Goal: Transaction & Acquisition: Purchase product/service

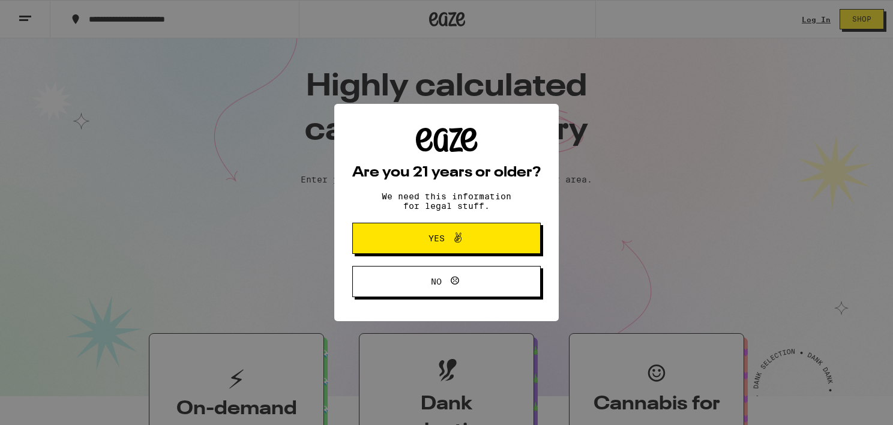
click at [412, 238] on span "Yes" at bounding box center [446, 239] width 91 height 16
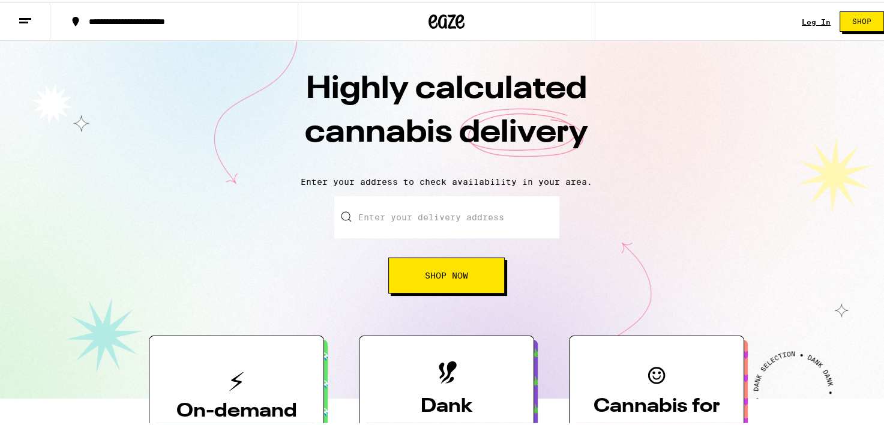
click at [802, 18] on link "Log In" at bounding box center [816, 20] width 29 height 8
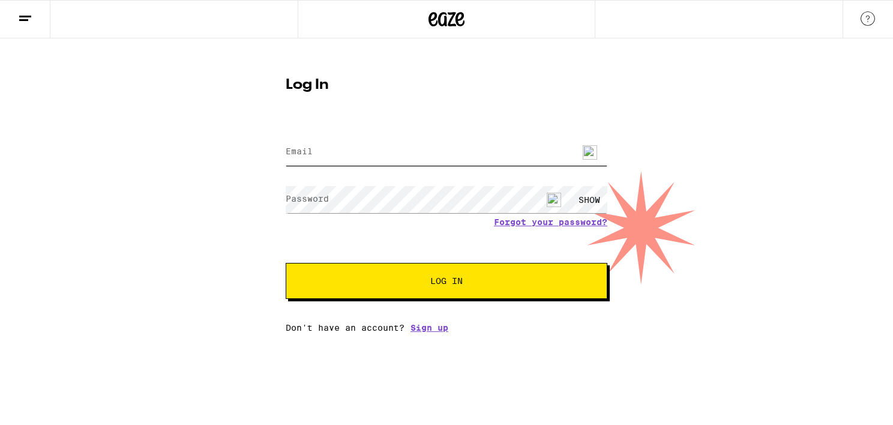
type input "vanessarockey@gmail.com"
click at [408, 282] on span "Log In" at bounding box center [446, 281] width 225 height 8
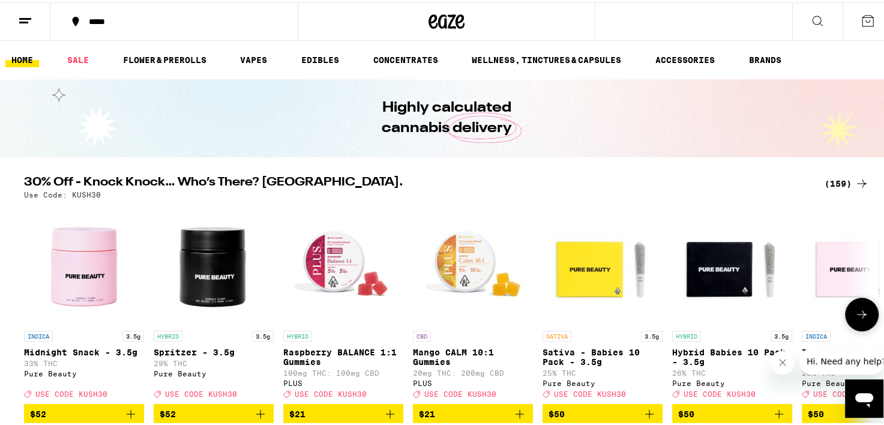
click at [88, 268] on img "Open page for Midnight Snack - 3.5g from Pure Beauty" at bounding box center [84, 262] width 120 height 120
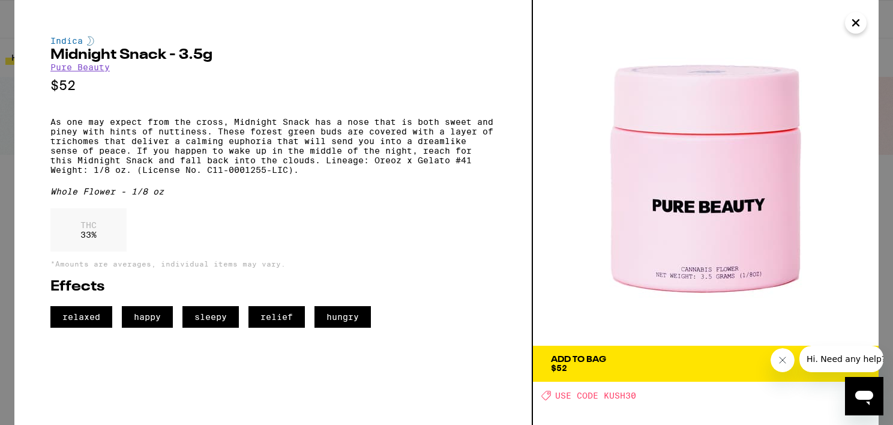
click at [851, 28] on icon "Close" at bounding box center [856, 23] width 14 height 18
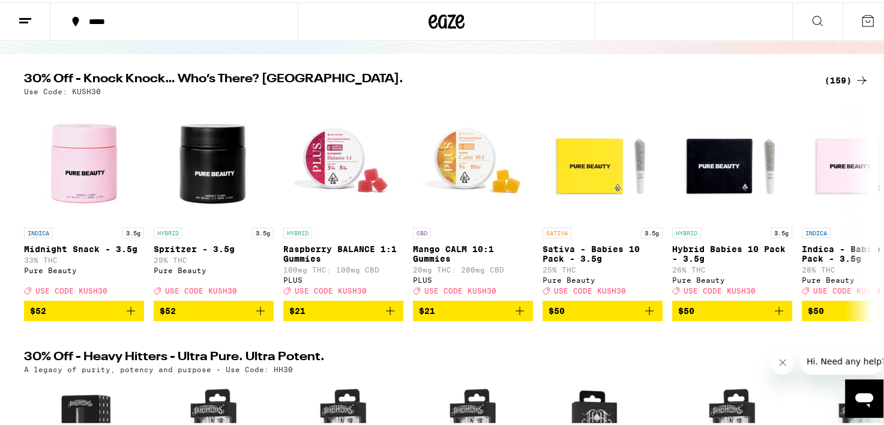
scroll to position [133, 0]
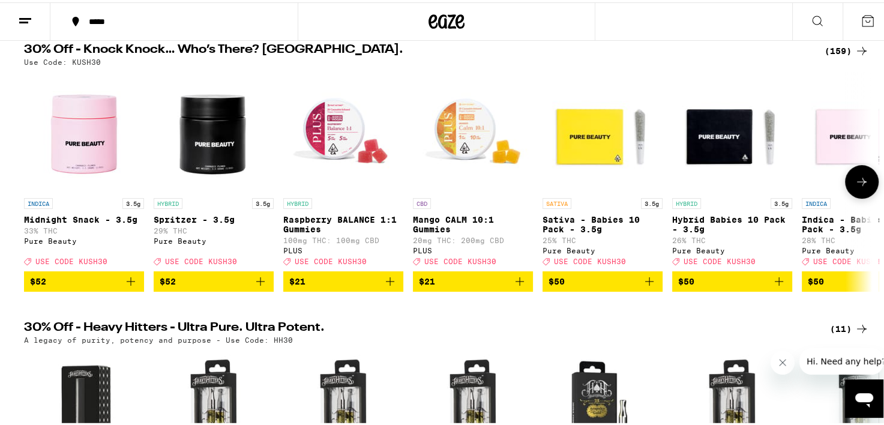
click at [857, 184] on icon at bounding box center [862, 179] width 10 height 8
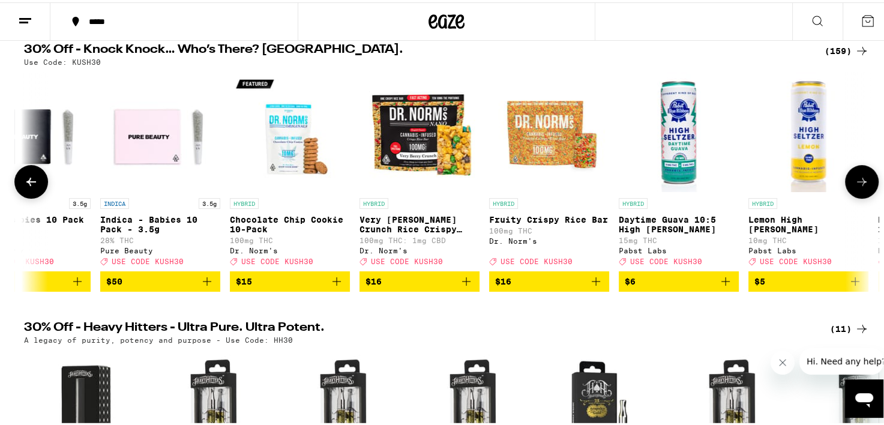
scroll to position [0, 714]
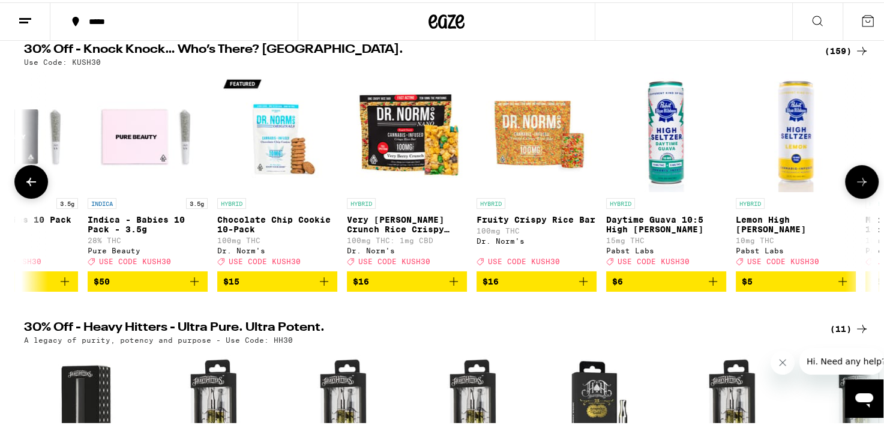
click at [857, 184] on icon at bounding box center [862, 179] width 10 height 8
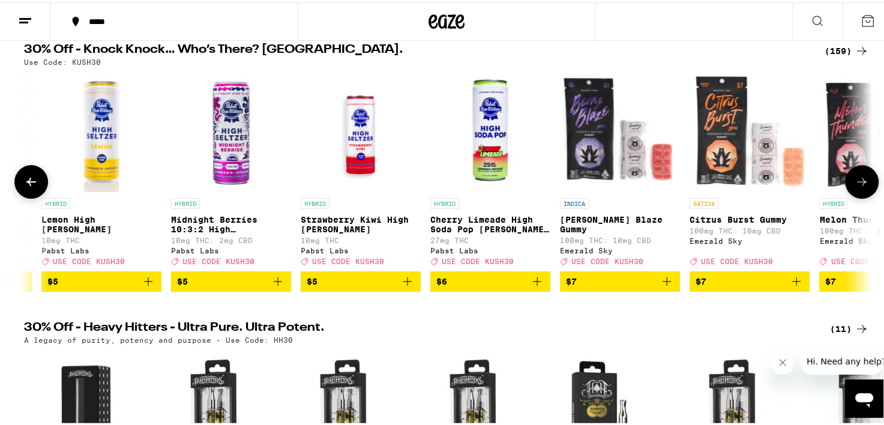
scroll to position [0, 1429]
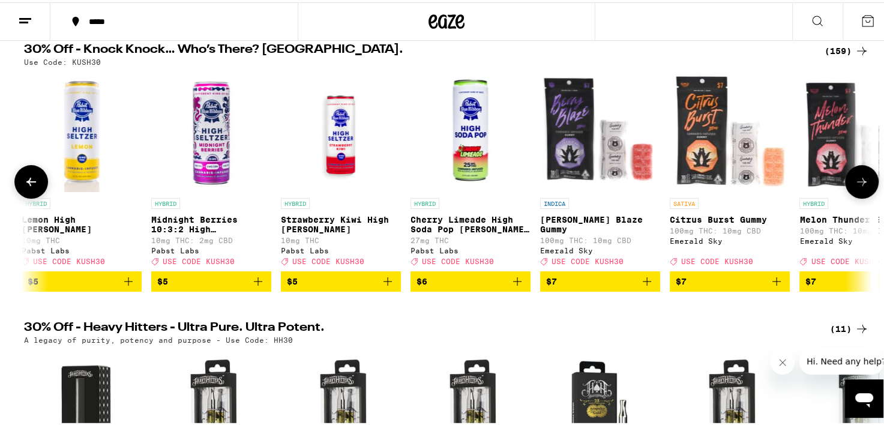
click at [857, 184] on icon at bounding box center [862, 179] width 10 height 8
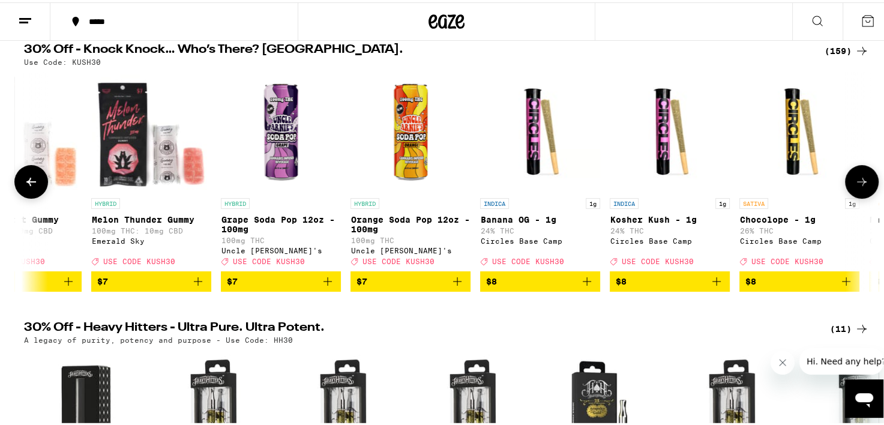
scroll to position [0, 2144]
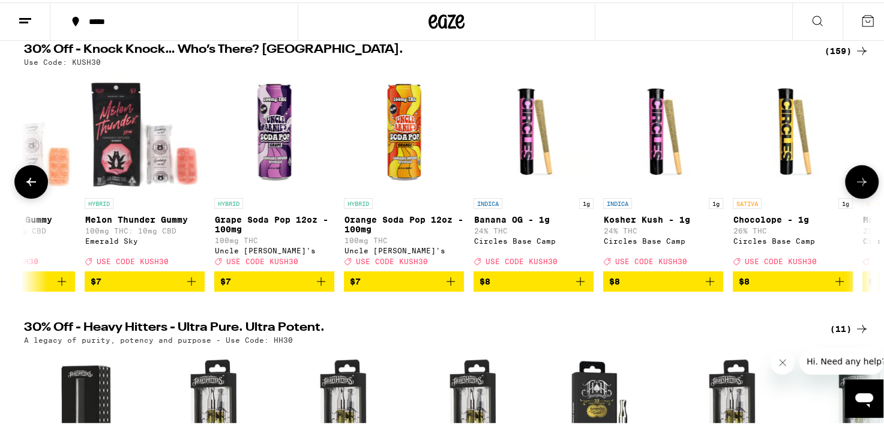
click at [857, 184] on icon at bounding box center [862, 179] width 10 height 8
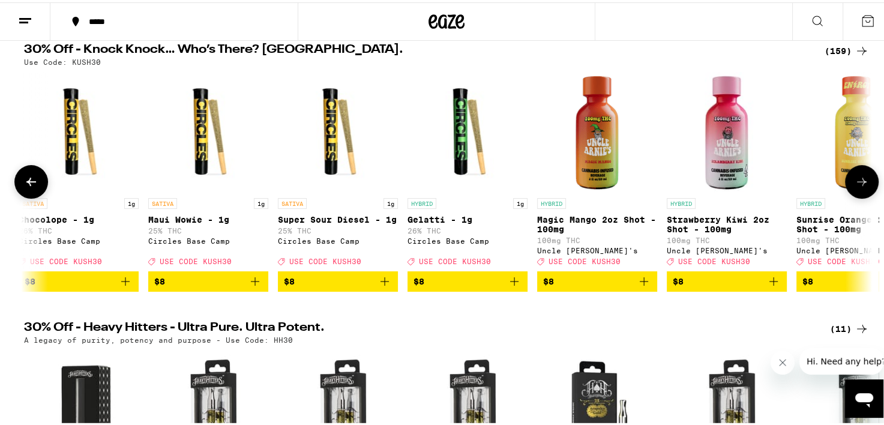
click at [857, 184] on icon at bounding box center [862, 179] width 10 height 8
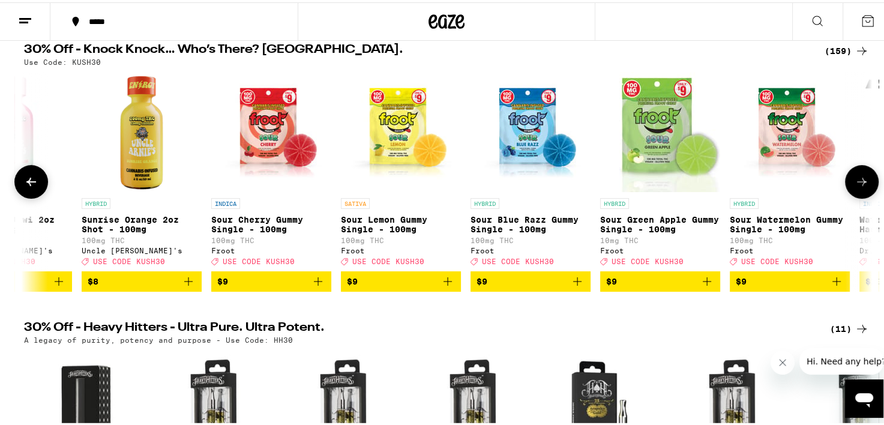
click at [857, 184] on icon at bounding box center [862, 179] width 10 height 8
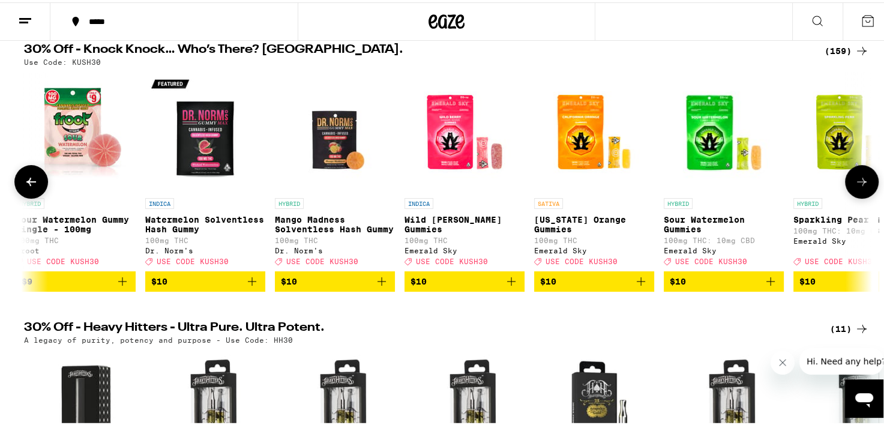
click at [857, 184] on icon at bounding box center [862, 179] width 10 height 8
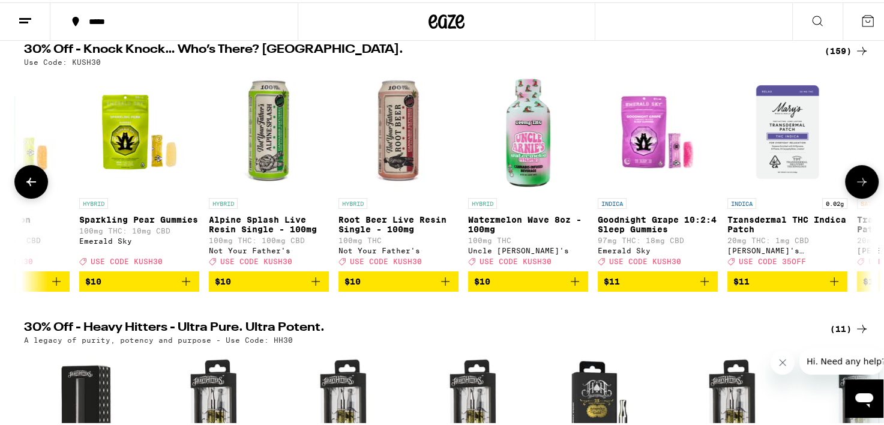
click at [857, 184] on icon at bounding box center [862, 179] width 10 height 8
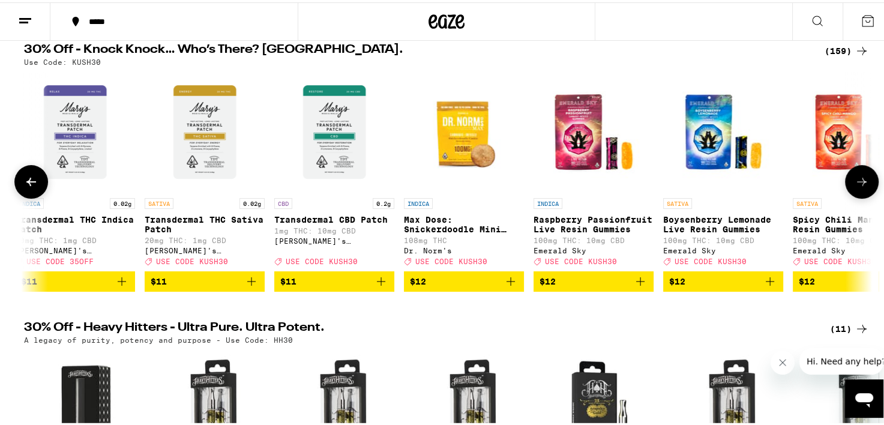
scroll to position [0, 5717]
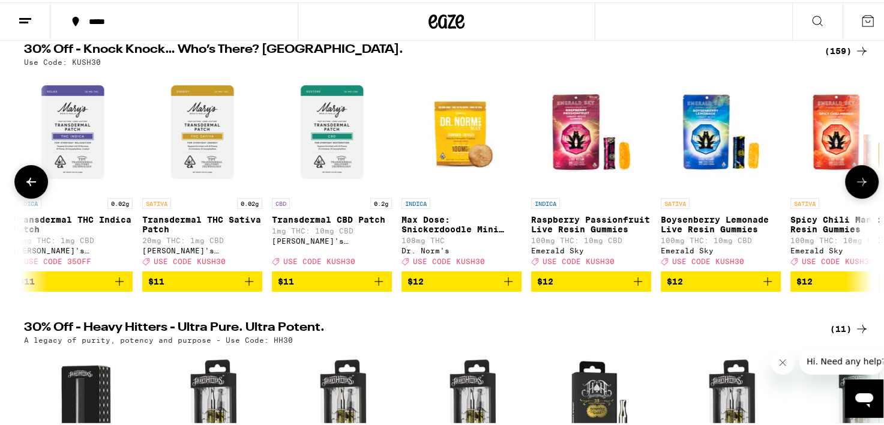
click at [857, 184] on icon at bounding box center [862, 179] width 10 height 8
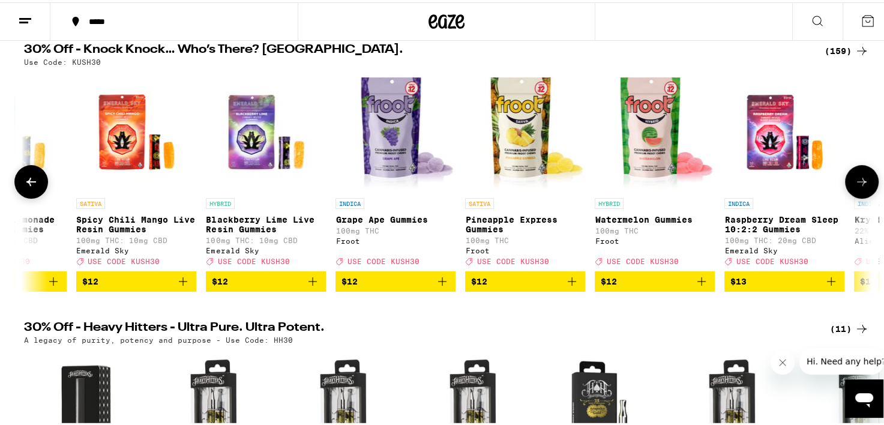
click at [857, 184] on icon at bounding box center [862, 179] width 10 height 8
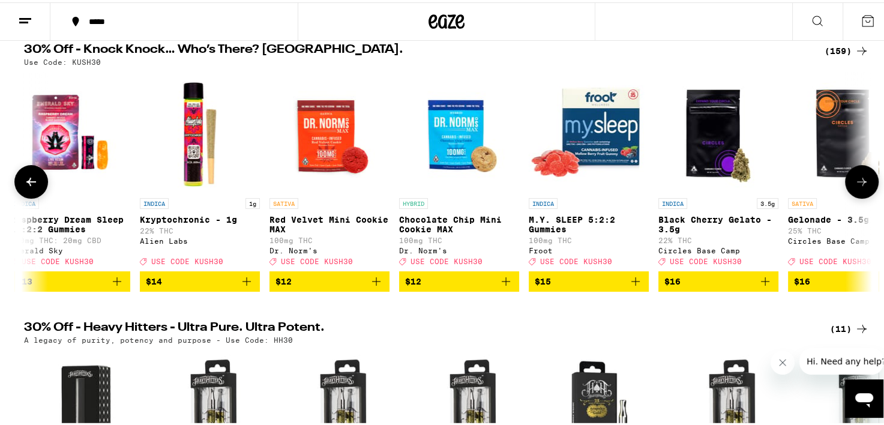
scroll to position [0, 7146]
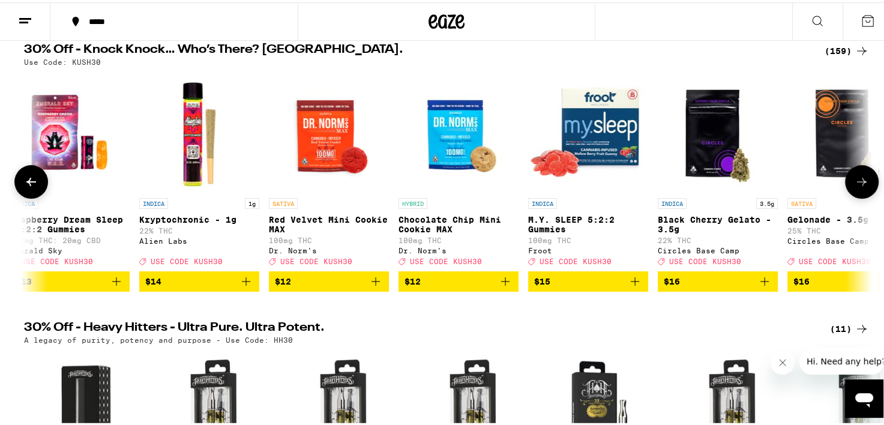
click at [857, 184] on icon at bounding box center [862, 179] width 10 height 8
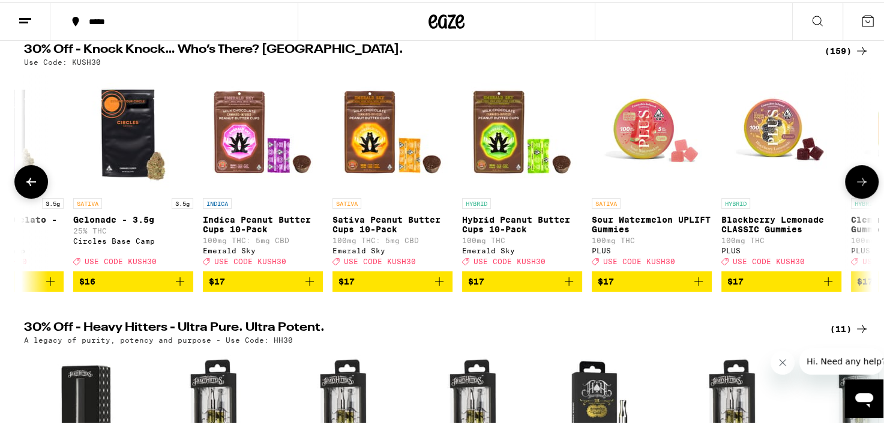
click at [857, 184] on icon at bounding box center [862, 179] width 10 height 8
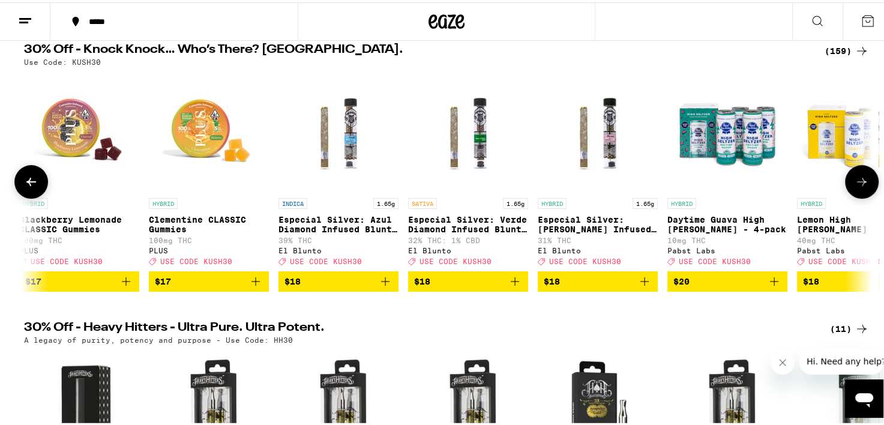
scroll to position [0, 8575]
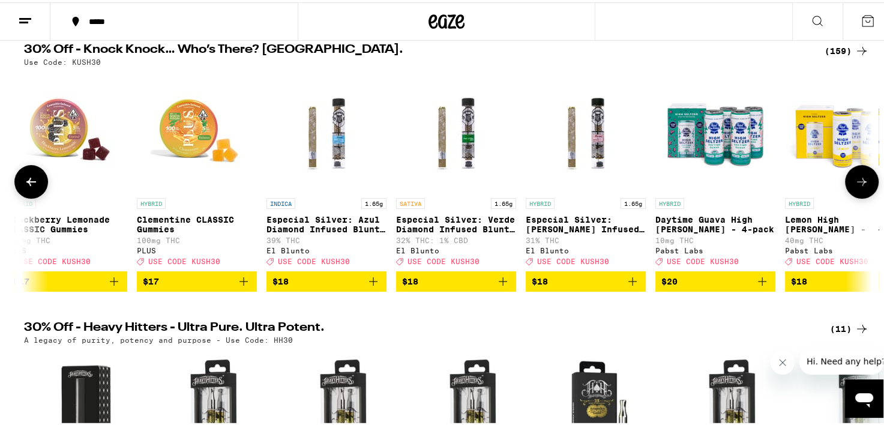
click at [761, 286] on icon "Add to bag" at bounding box center [762, 279] width 14 height 14
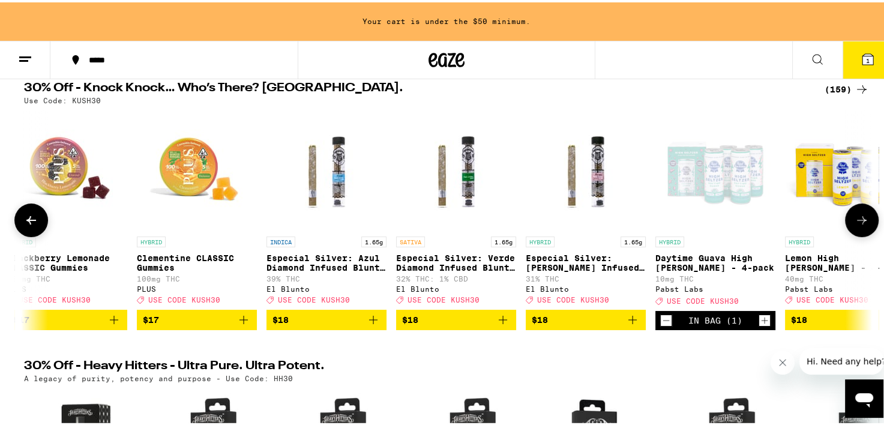
scroll to position [171, 0]
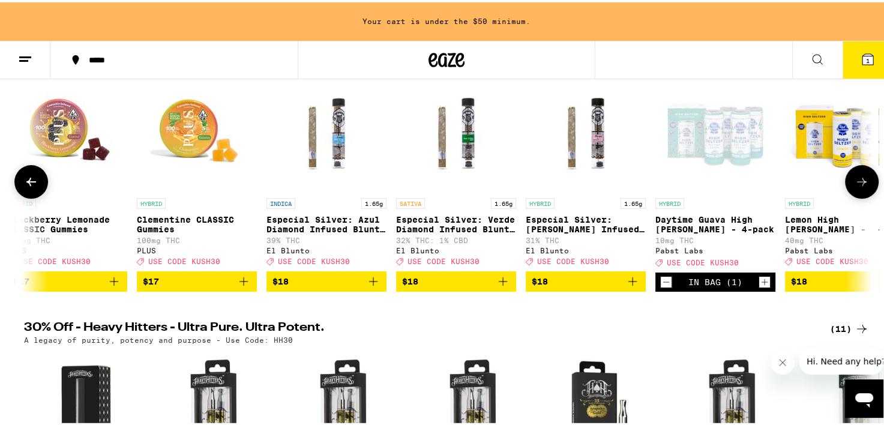
click at [761, 286] on icon "Increment" at bounding box center [764, 280] width 11 height 14
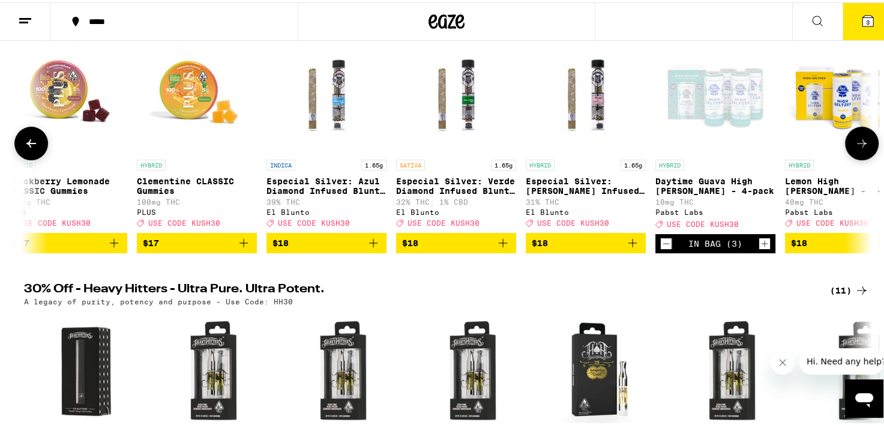
scroll to position [133, 0]
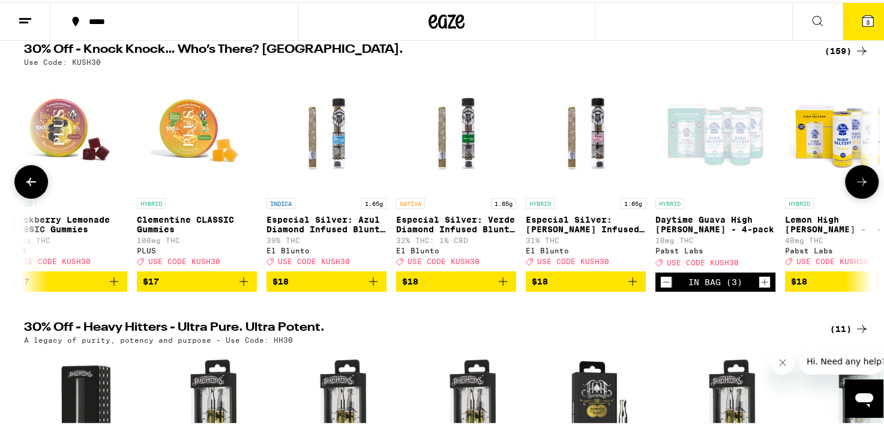
click at [863, 187] on icon at bounding box center [862, 179] width 14 height 14
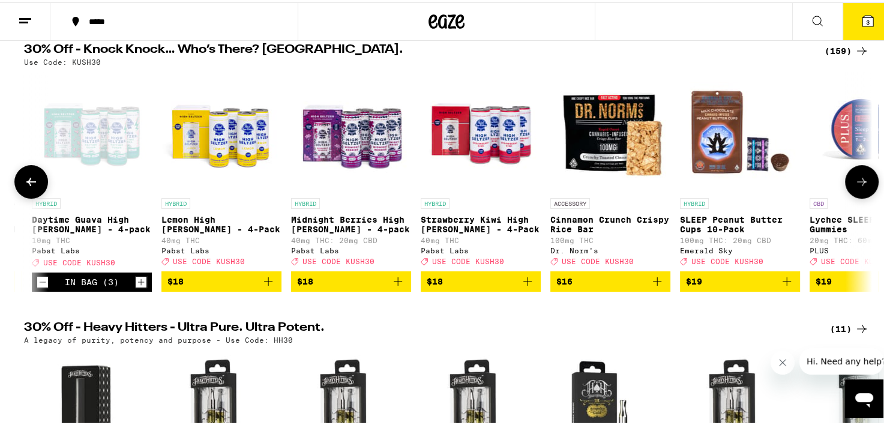
scroll to position [0, 9290]
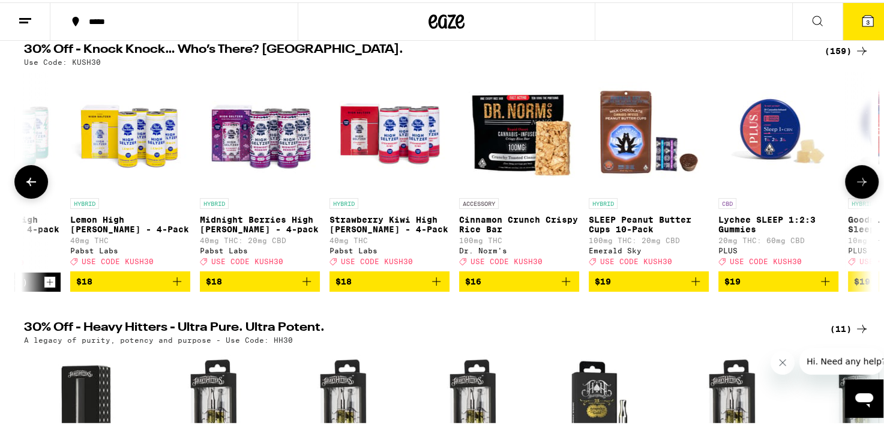
click at [170, 286] on icon "Add to bag" at bounding box center [177, 279] width 14 height 14
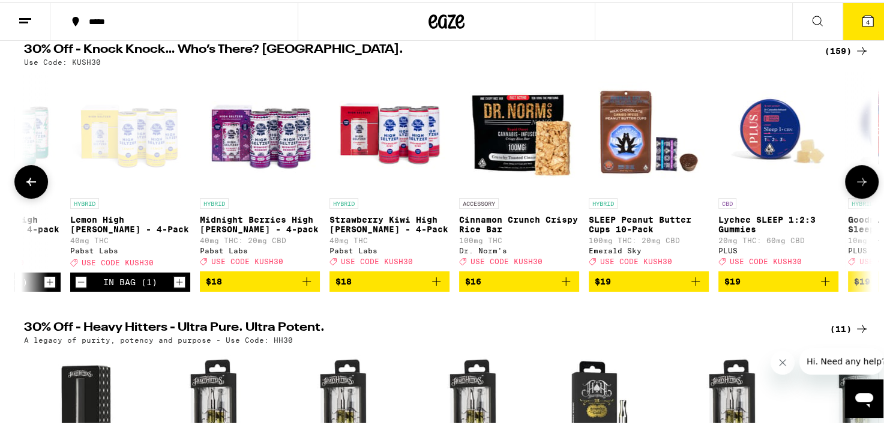
click at [432, 283] on icon "Add to bag" at bounding box center [436, 279] width 8 height 8
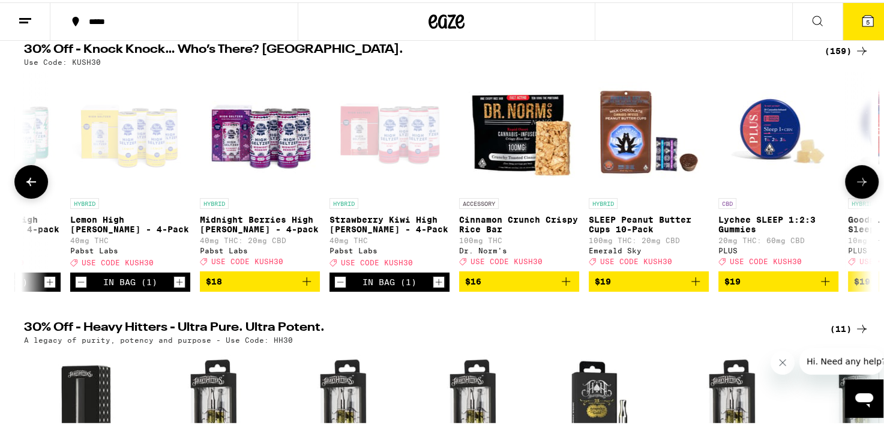
click at [855, 187] on icon at bounding box center [862, 179] width 14 height 14
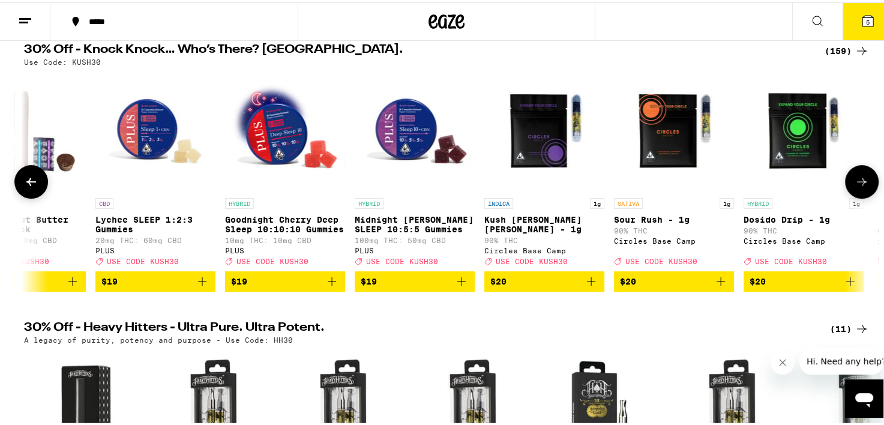
scroll to position [0, 10004]
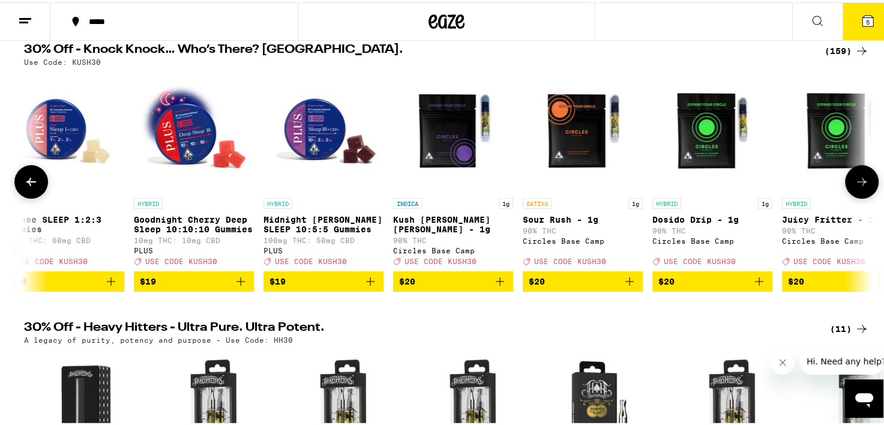
click at [855, 187] on icon at bounding box center [862, 179] width 14 height 14
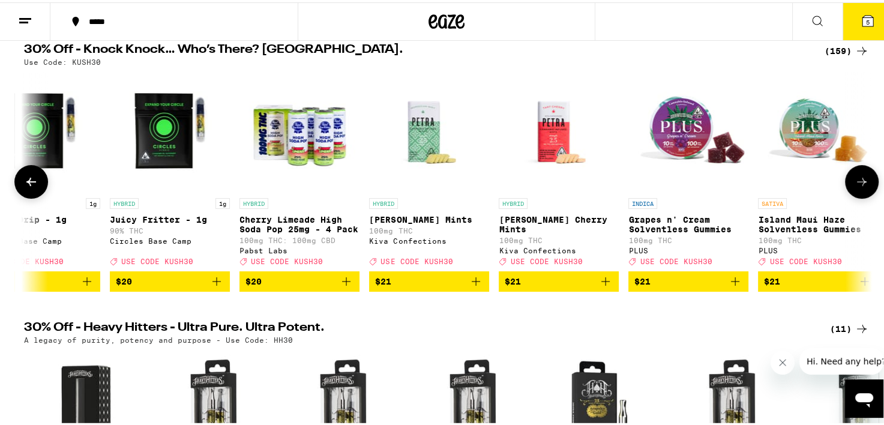
scroll to position [0, 10719]
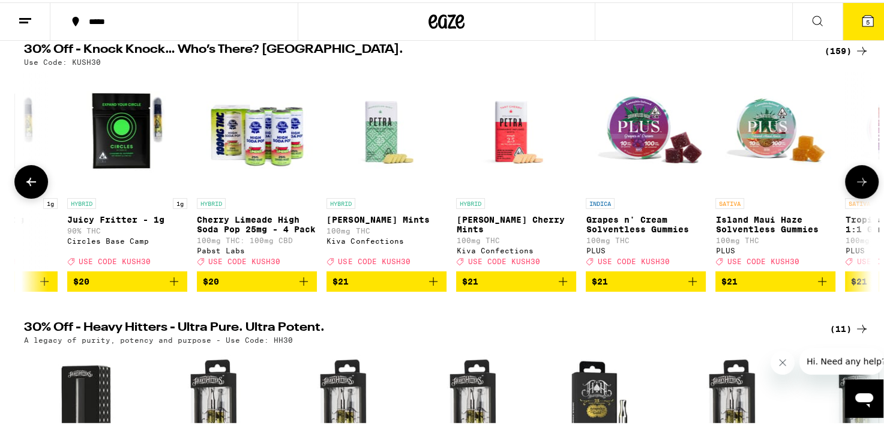
click at [855, 187] on icon at bounding box center [862, 179] width 14 height 14
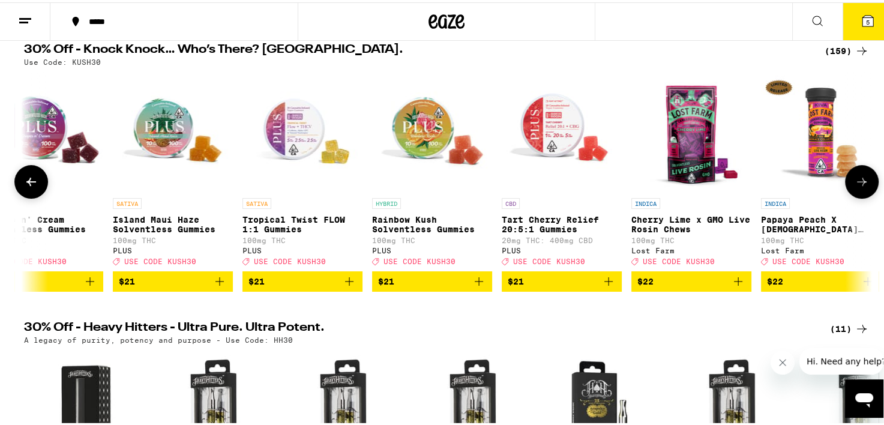
scroll to position [0, 11434]
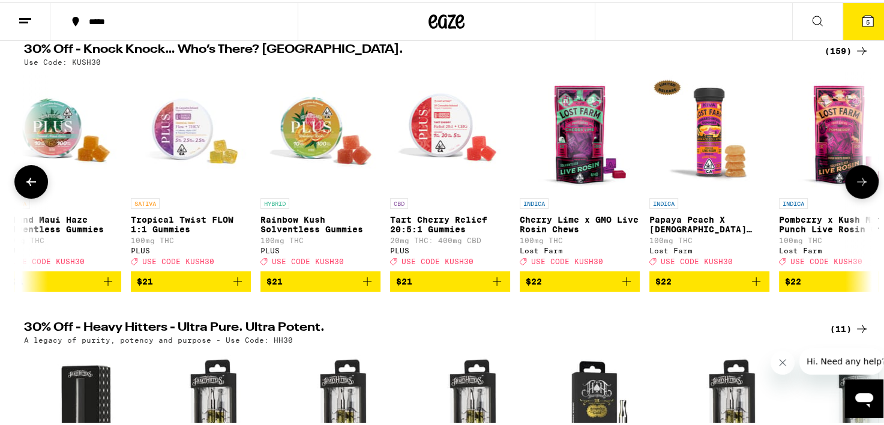
click at [855, 187] on icon at bounding box center [862, 179] width 14 height 14
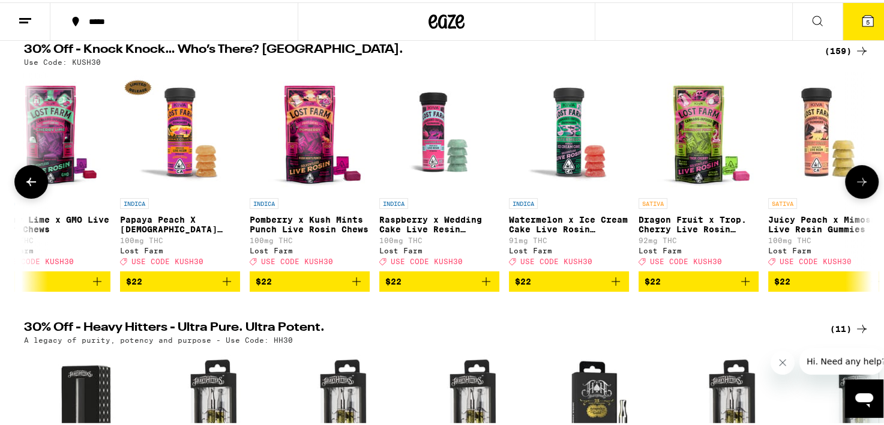
scroll to position [0, 12148]
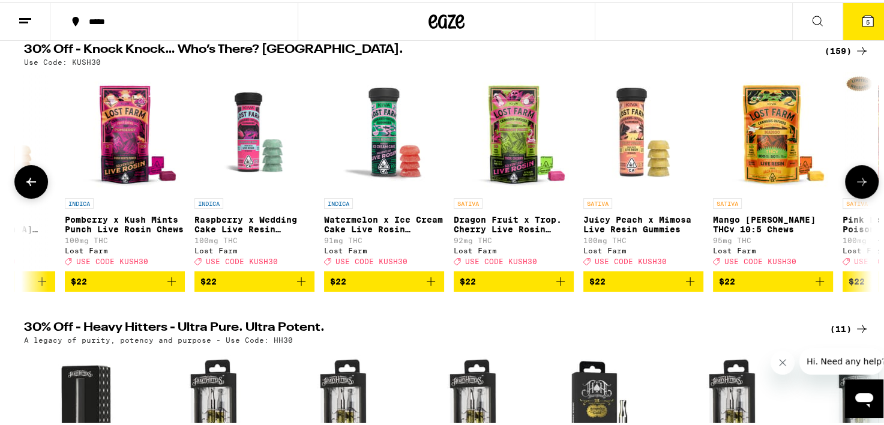
click at [855, 187] on icon at bounding box center [862, 179] width 14 height 14
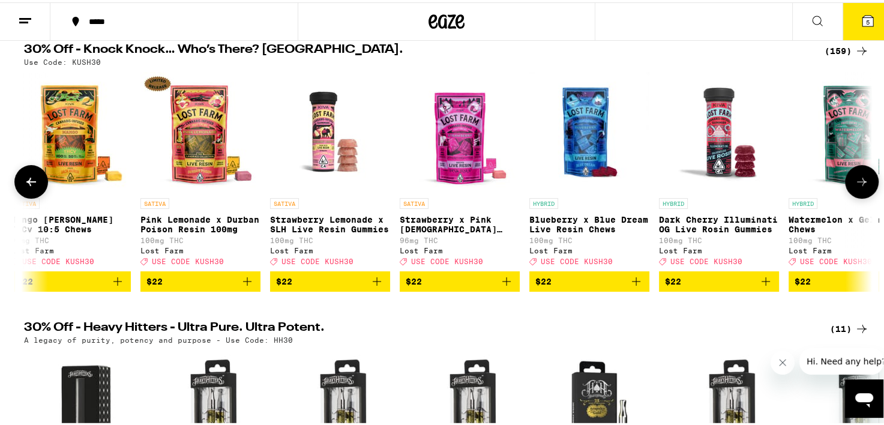
scroll to position [0, 12863]
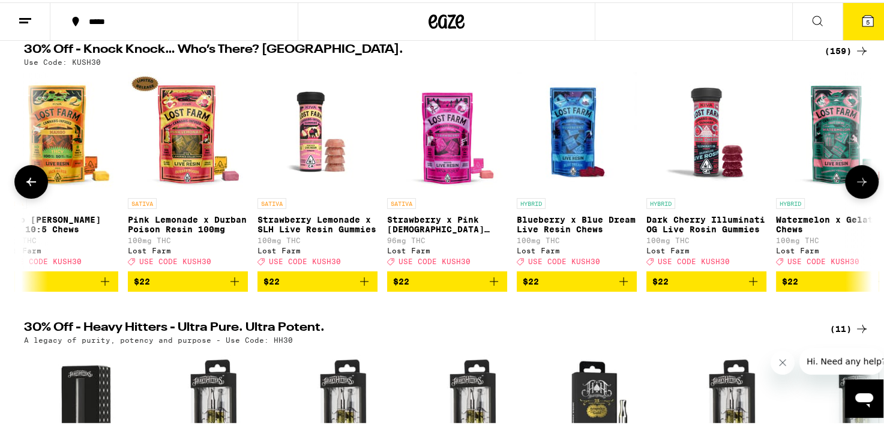
click at [855, 187] on icon at bounding box center [862, 179] width 14 height 14
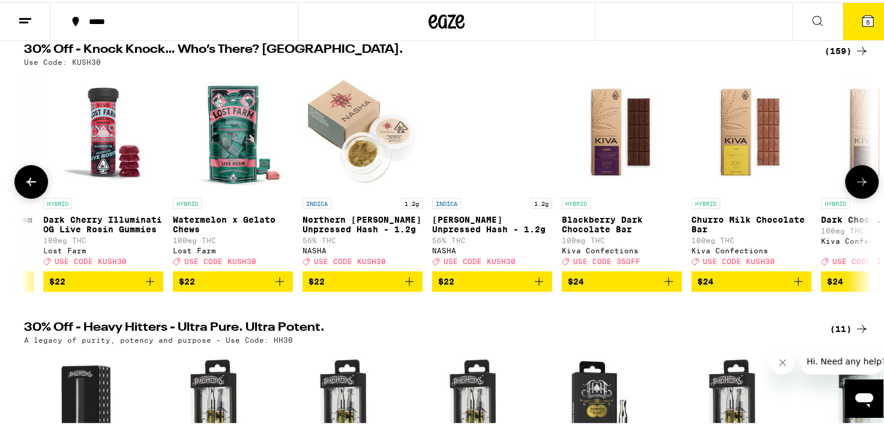
scroll to position [0, 13577]
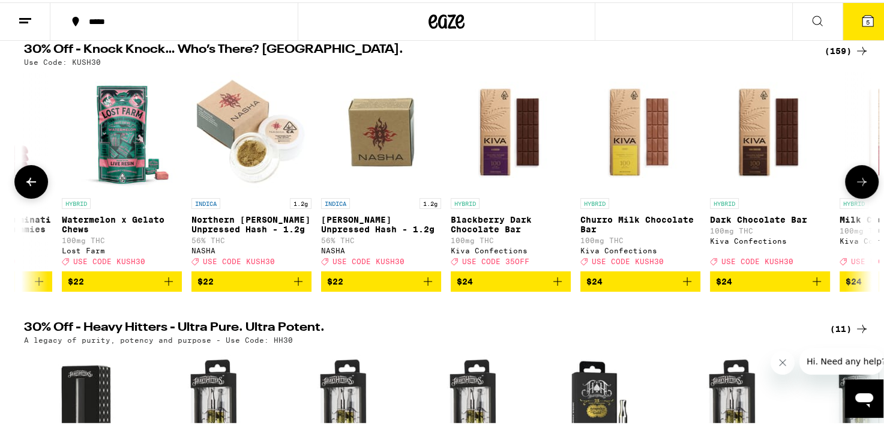
click at [855, 187] on icon at bounding box center [862, 179] width 14 height 14
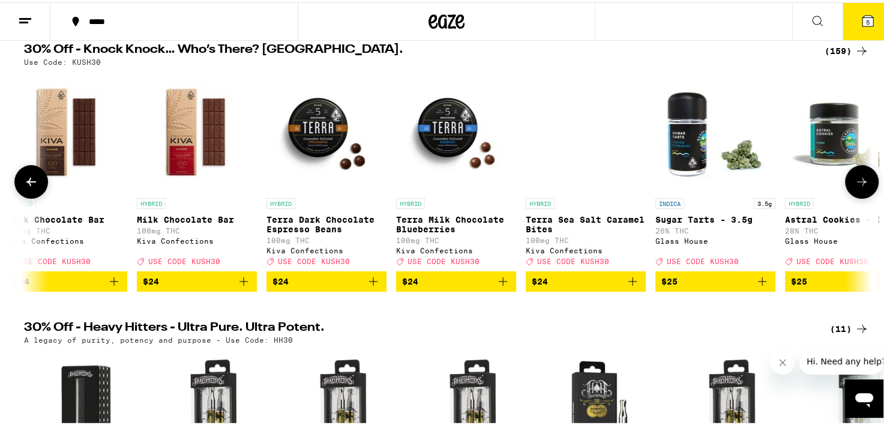
scroll to position [0, 14292]
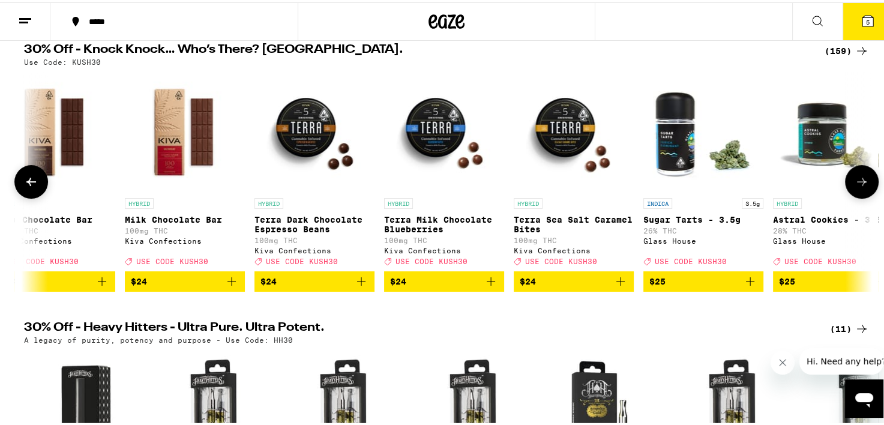
click at [855, 187] on icon at bounding box center [862, 179] width 14 height 14
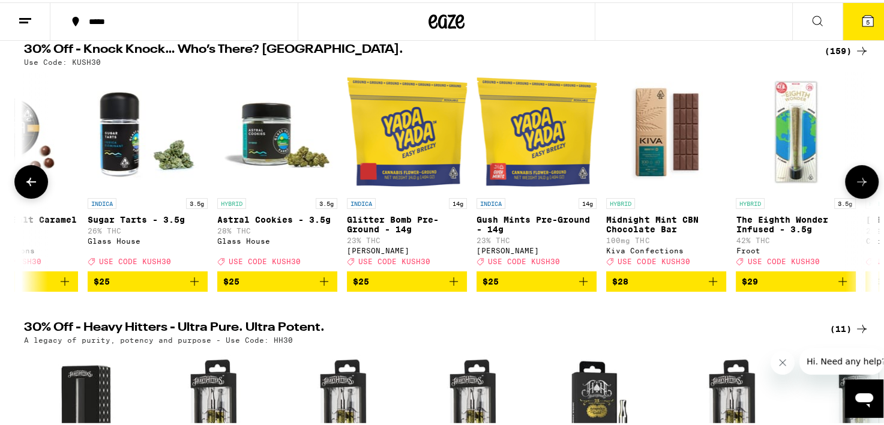
scroll to position [0, 15007]
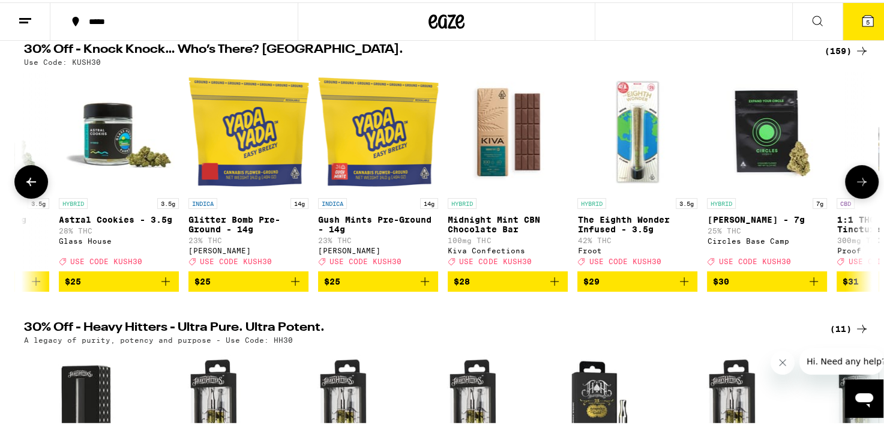
click at [855, 187] on icon at bounding box center [862, 179] width 14 height 14
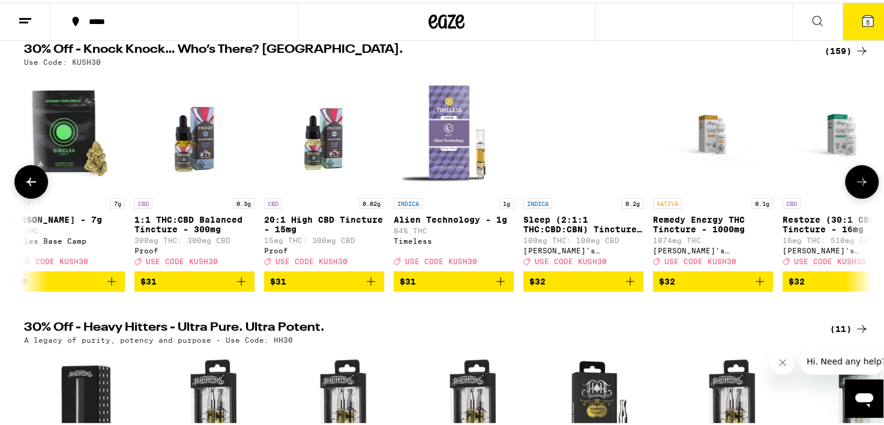
scroll to position [0, 15721]
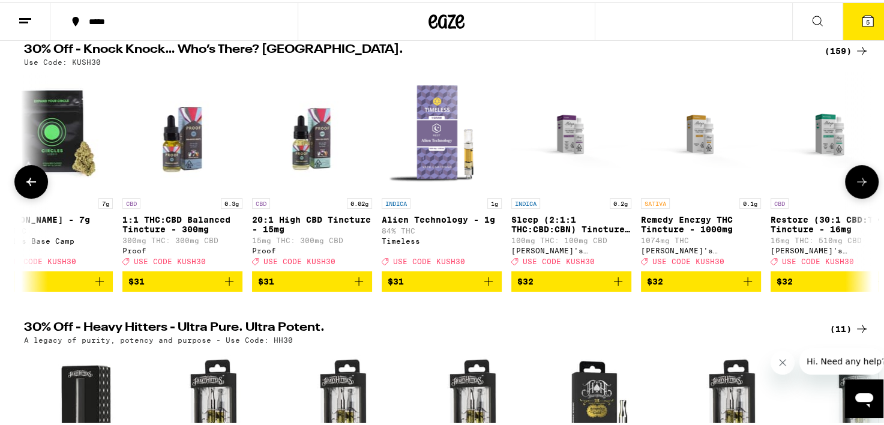
click at [855, 187] on icon at bounding box center [862, 179] width 14 height 14
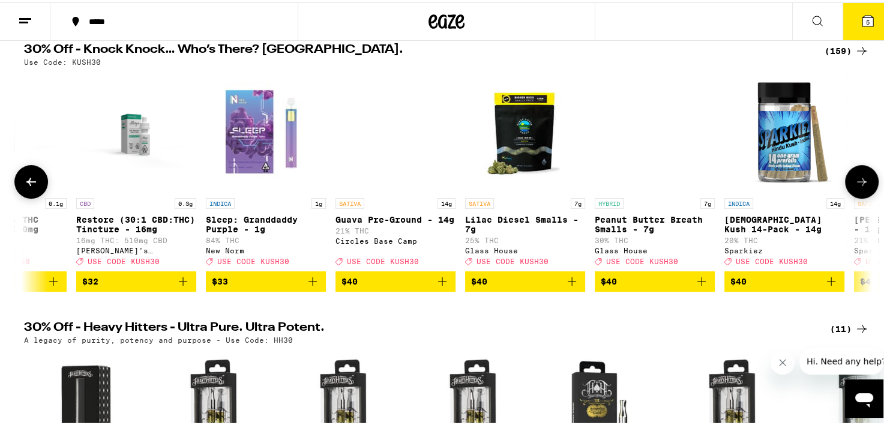
scroll to position [0, 16436]
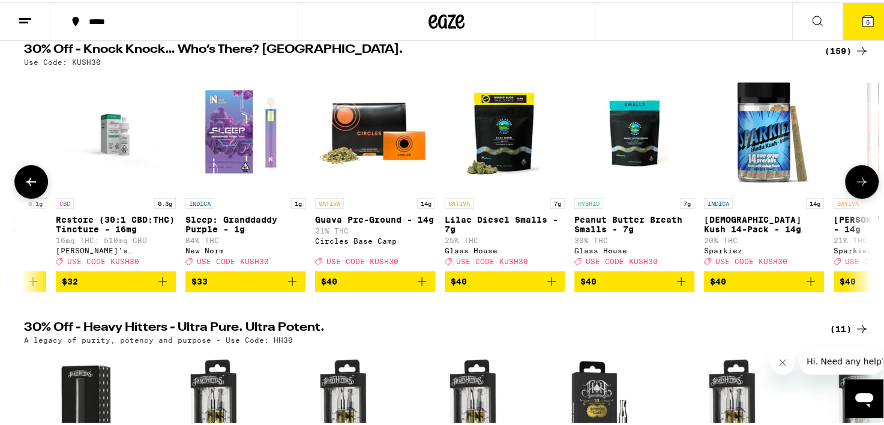
click at [855, 187] on icon at bounding box center [862, 179] width 14 height 14
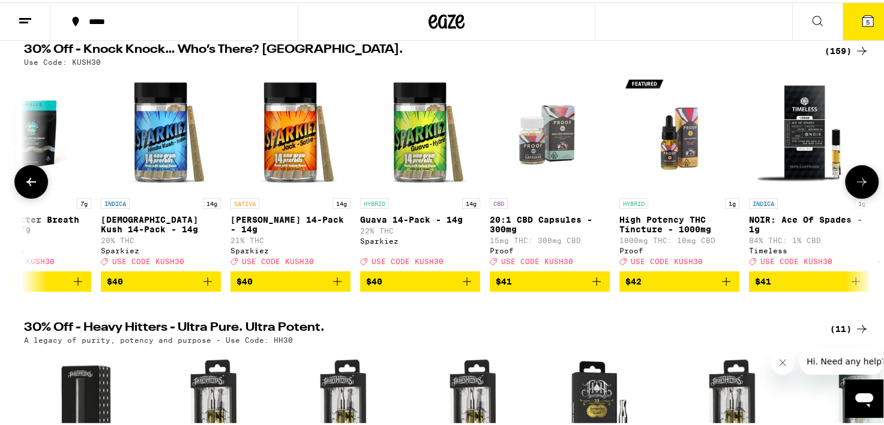
scroll to position [0, 17150]
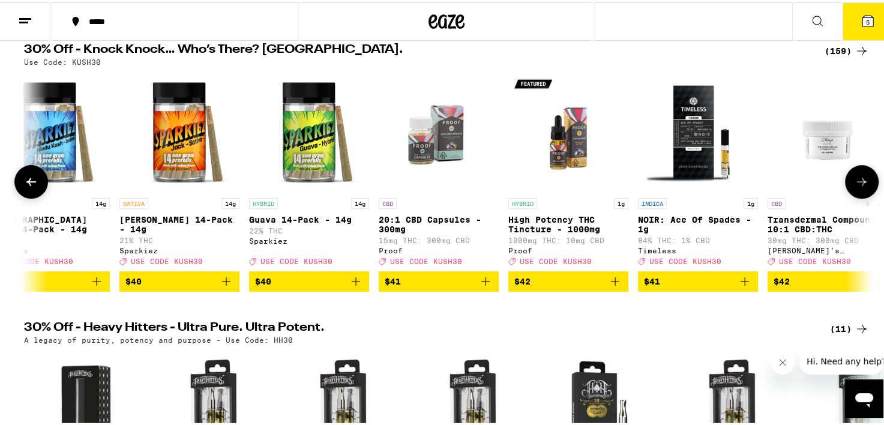
click at [855, 187] on icon at bounding box center [862, 179] width 14 height 14
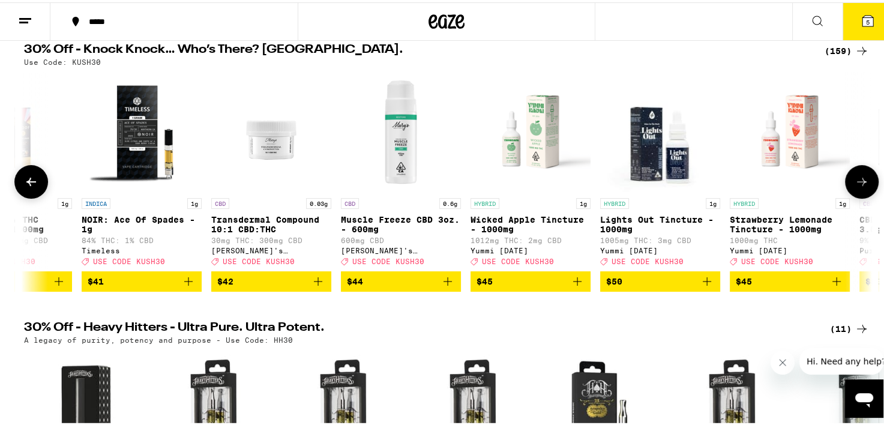
scroll to position [0, 17865]
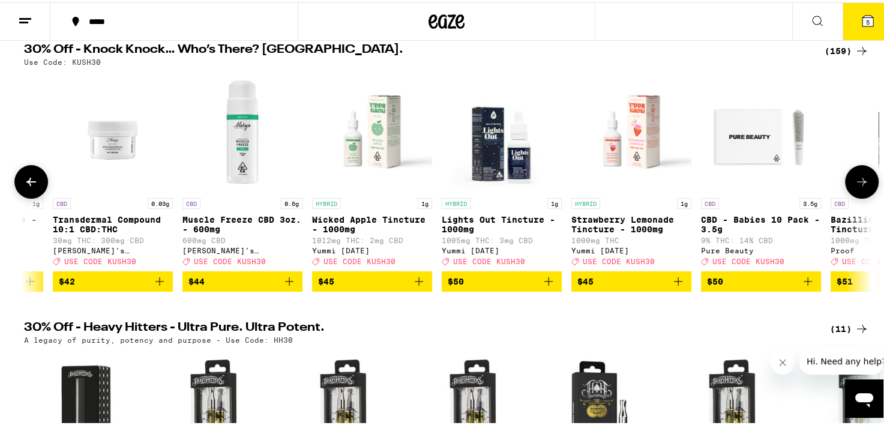
click at [855, 187] on icon at bounding box center [862, 179] width 14 height 14
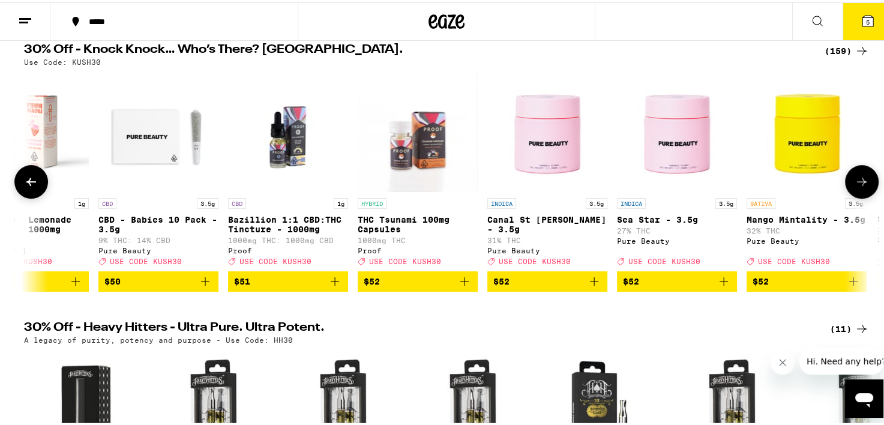
scroll to position [0, 18580]
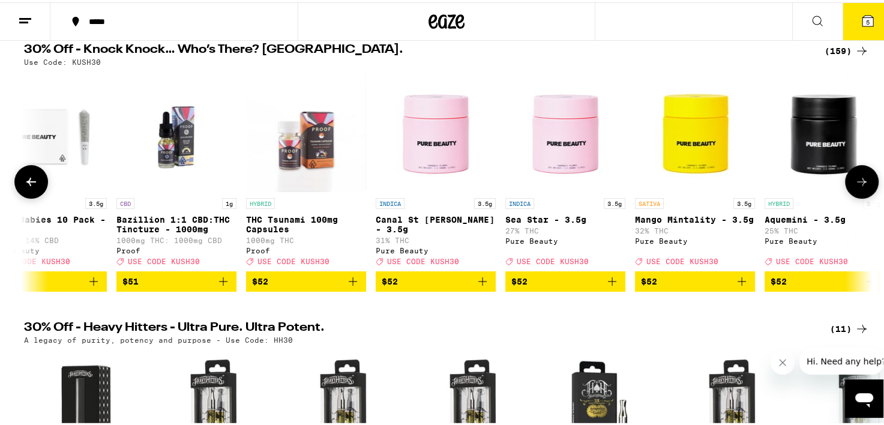
click at [855, 187] on icon at bounding box center [862, 179] width 14 height 14
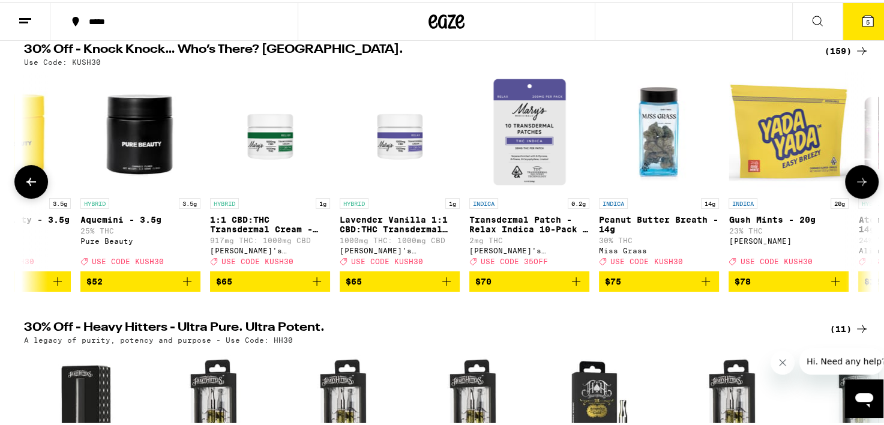
scroll to position [0, 19294]
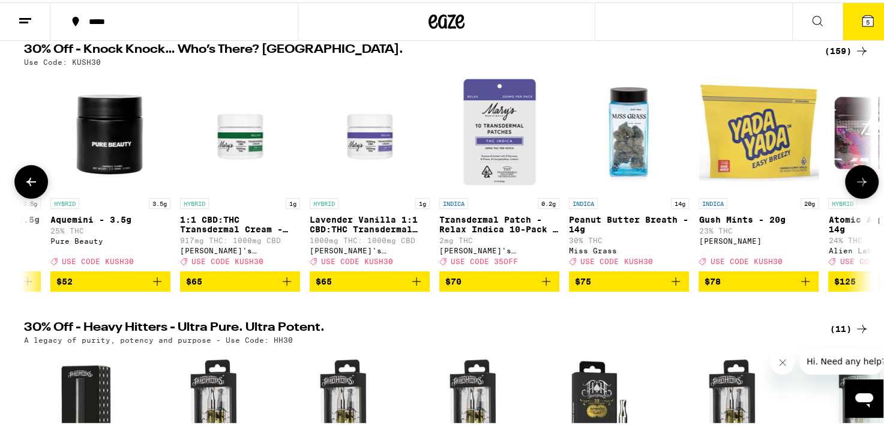
click at [855, 187] on icon at bounding box center [862, 179] width 14 height 14
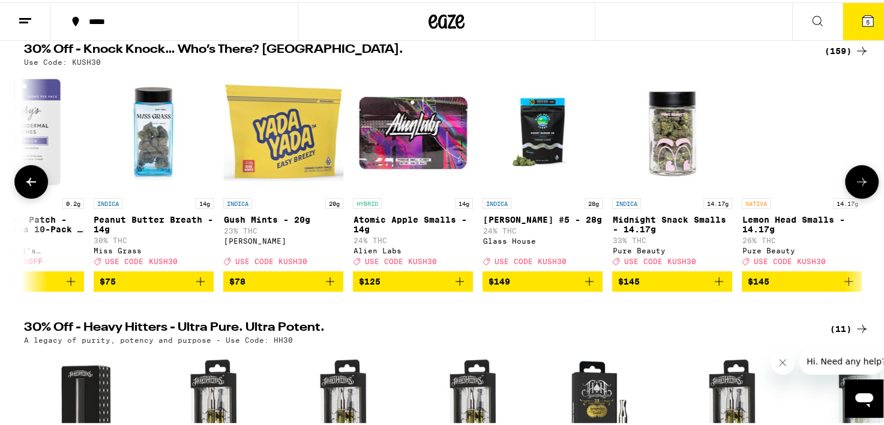
scroll to position [0, 19772]
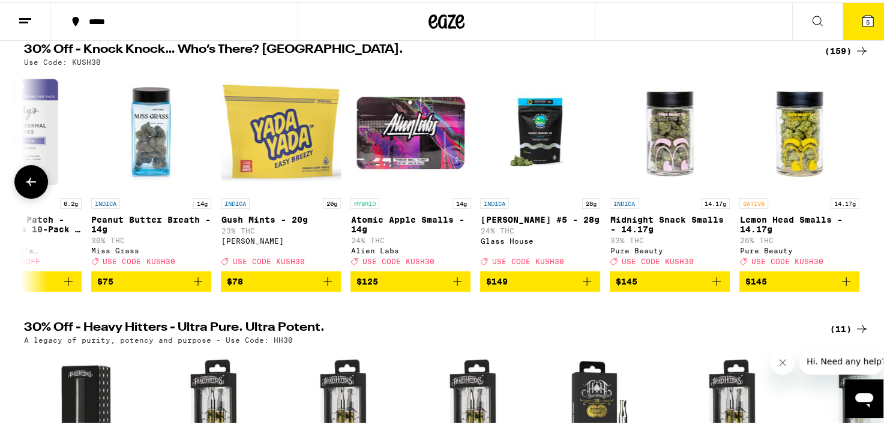
click at [852, 190] on div at bounding box center [862, 180] width 34 height 34
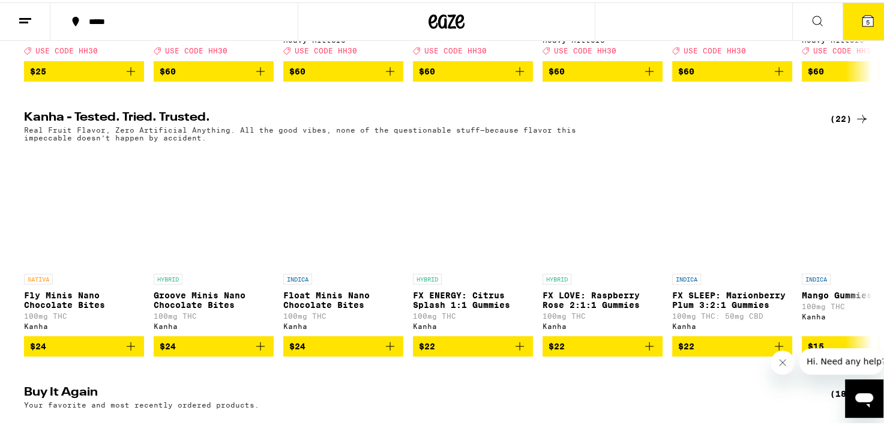
scroll to position [637, 0]
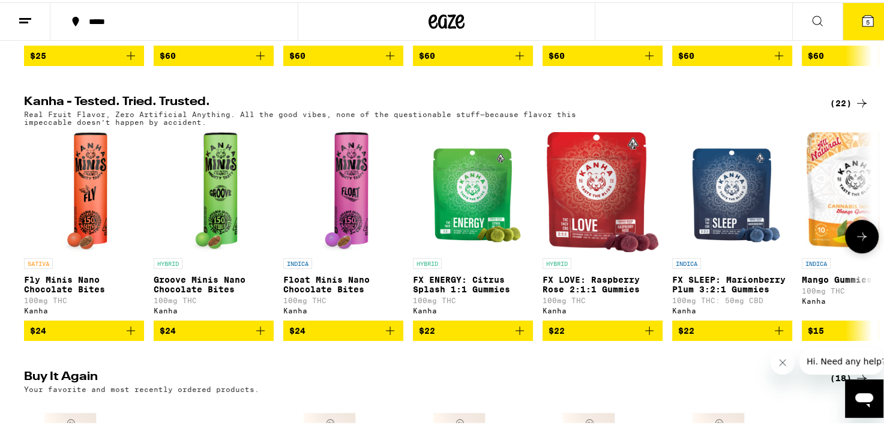
click at [862, 241] on icon at bounding box center [862, 234] width 14 height 14
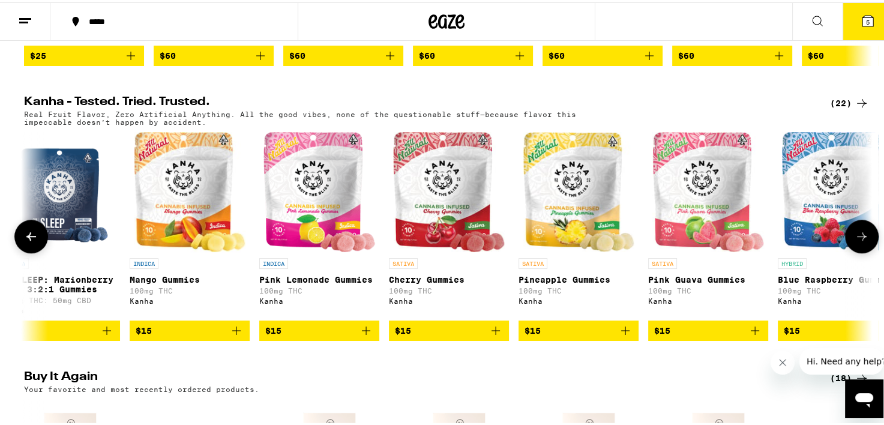
scroll to position [0, 714]
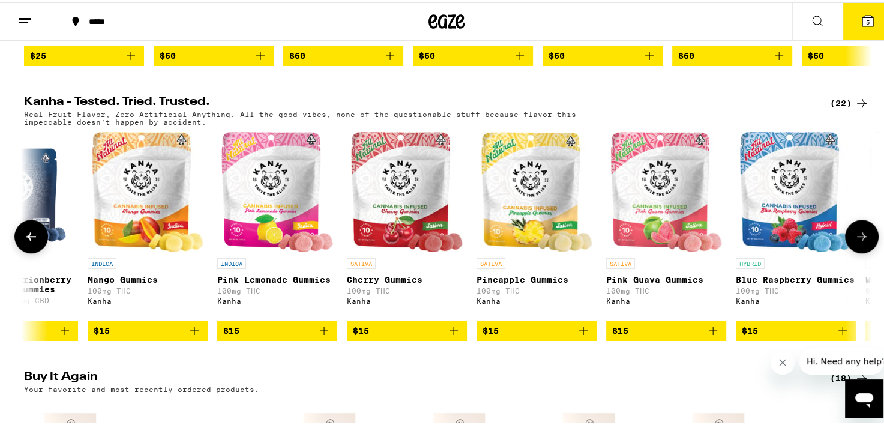
click at [862, 241] on icon at bounding box center [862, 234] width 14 height 14
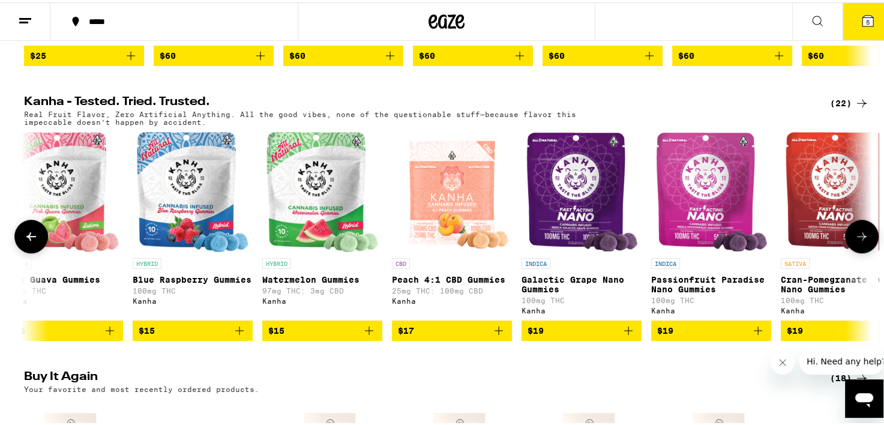
scroll to position [0, 1429]
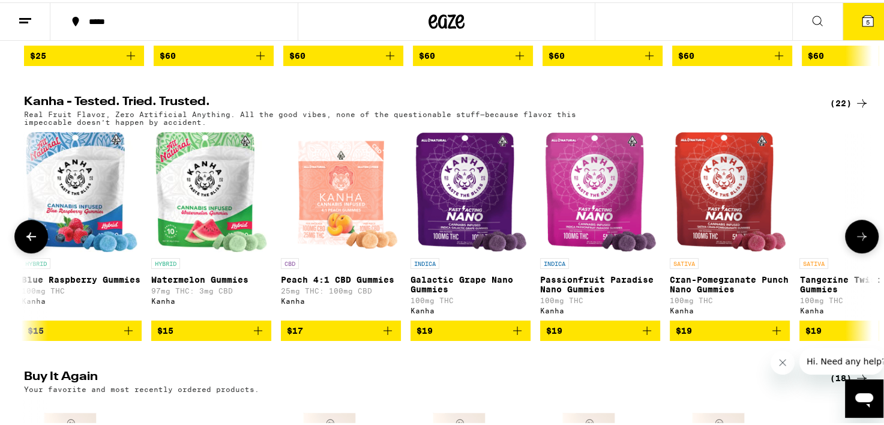
click at [862, 241] on icon at bounding box center [862, 234] width 14 height 14
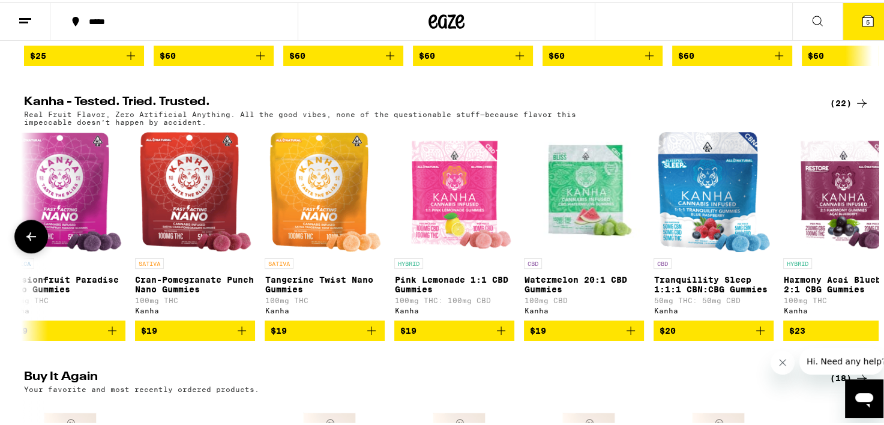
scroll to position [0, 2007]
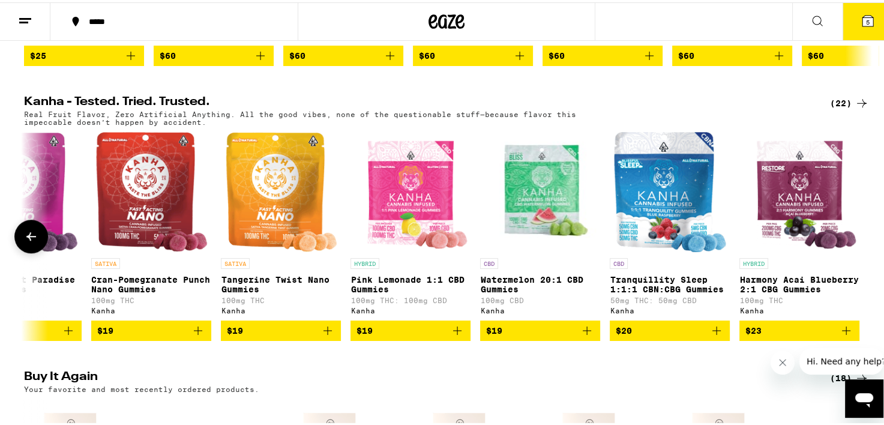
click at [862, 251] on div at bounding box center [862, 234] width 34 height 34
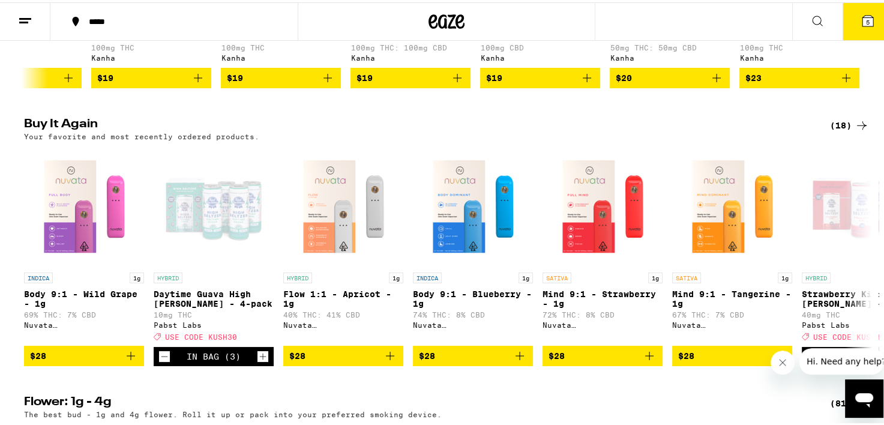
scroll to position [901, 0]
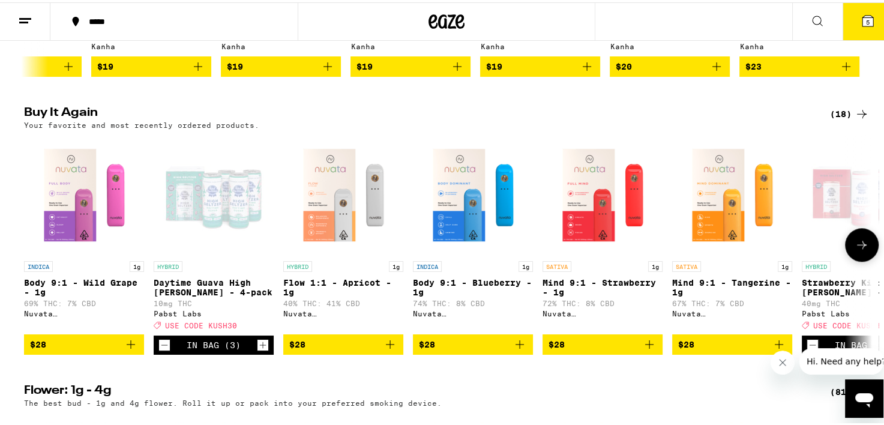
click at [862, 250] on icon at bounding box center [862, 242] width 14 height 14
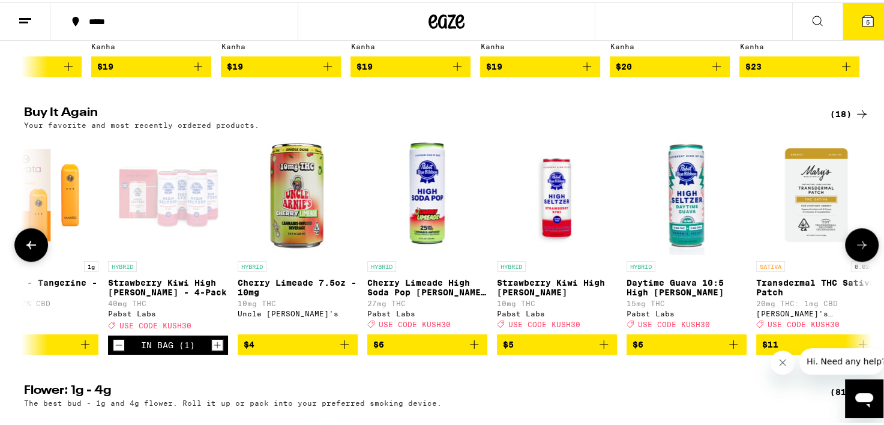
scroll to position [0, 714]
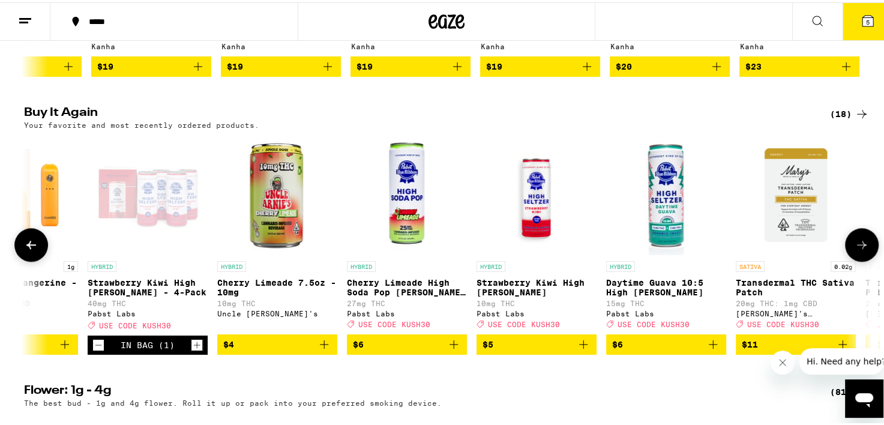
click at [862, 250] on icon at bounding box center [862, 242] width 14 height 14
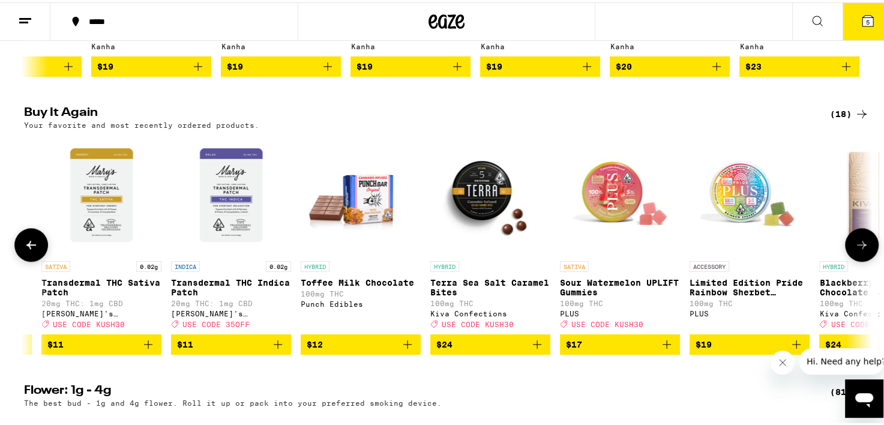
scroll to position [0, 1429]
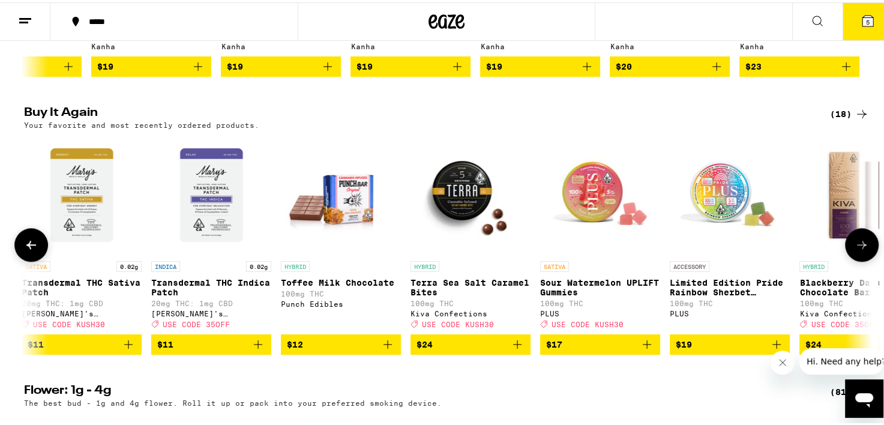
click at [862, 250] on icon at bounding box center [862, 242] width 14 height 14
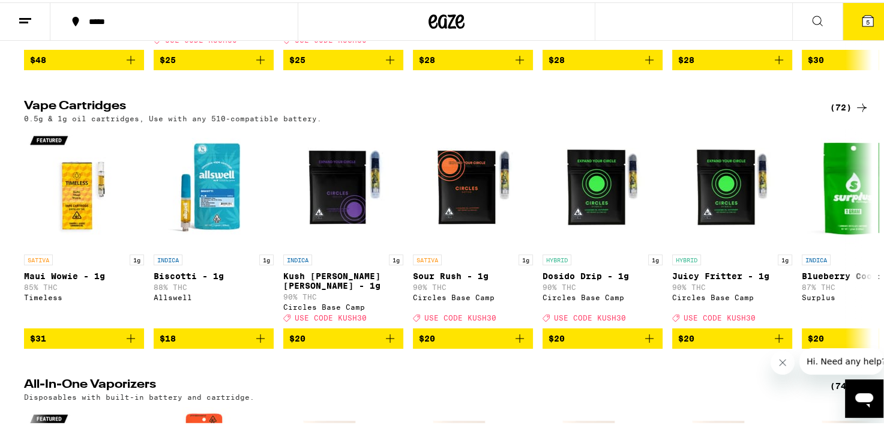
scroll to position [1814, 0]
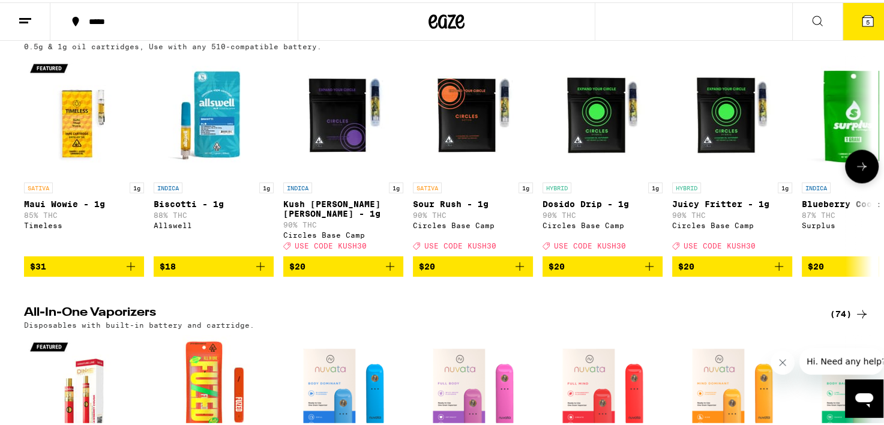
click at [855, 171] on icon at bounding box center [862, 164] width 14 height 14
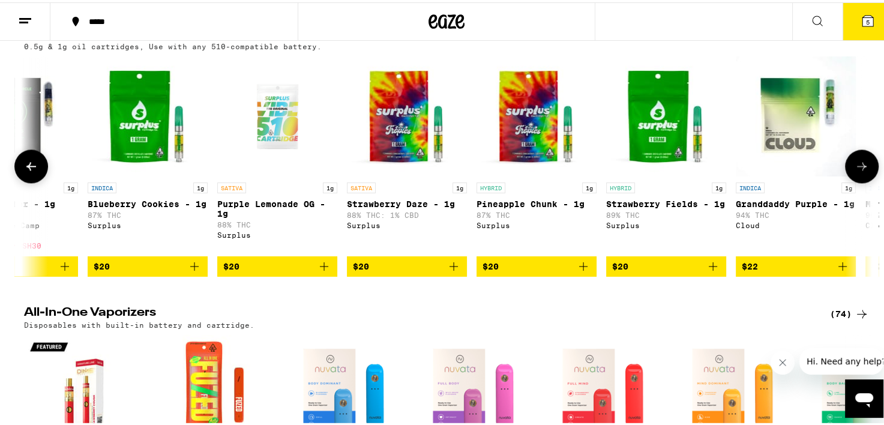
click at [855, 171] on icon at bounding box center [862, 164] width 14 height 14
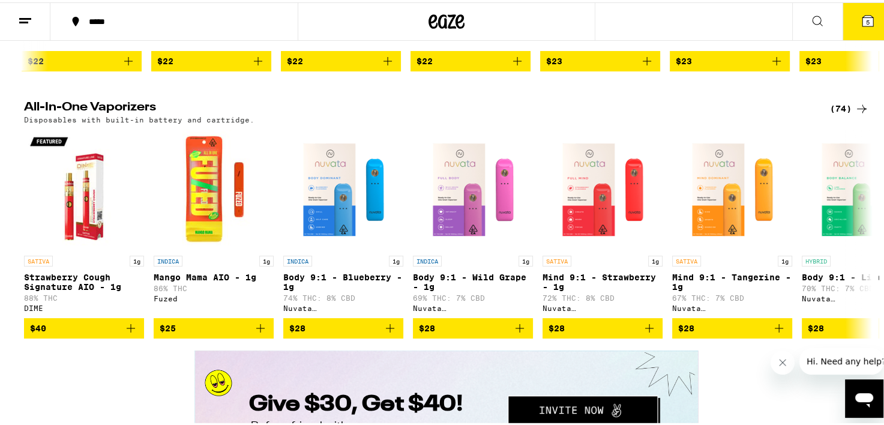
scroll to position [2030, 0]
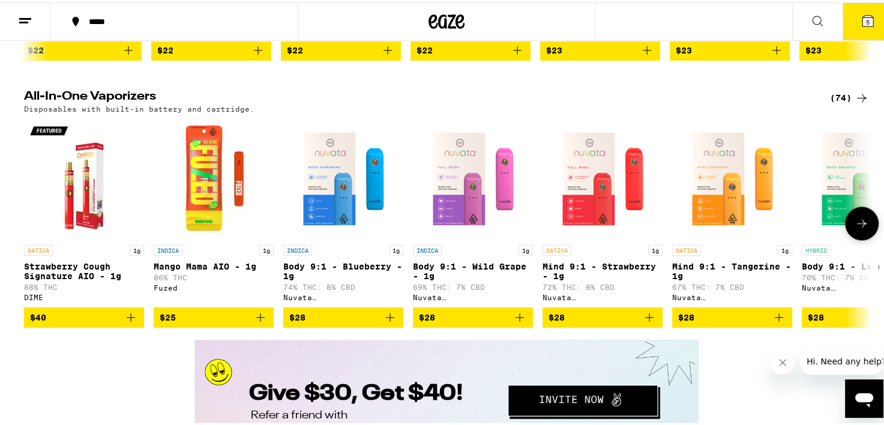
click at [856, 228] on icon at bounding box center [862, 221] width 14 height 14
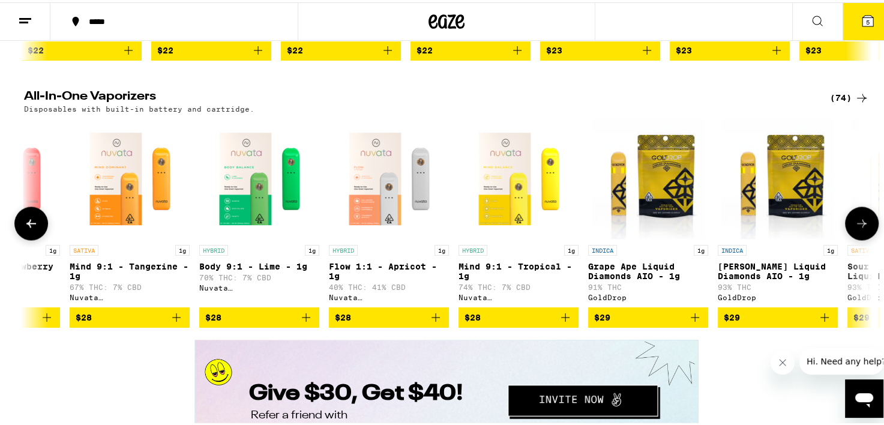
scroll to position [0, 714]
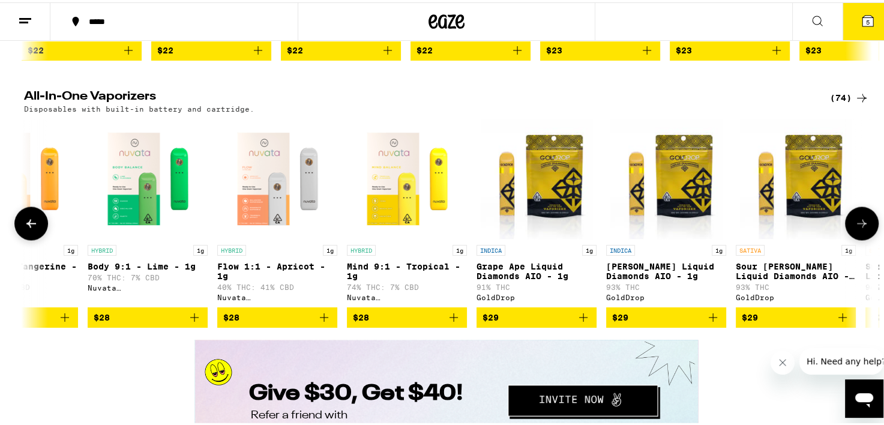
click at [856, 228] on icon at bounding box center [862, 221] width 14 height 14
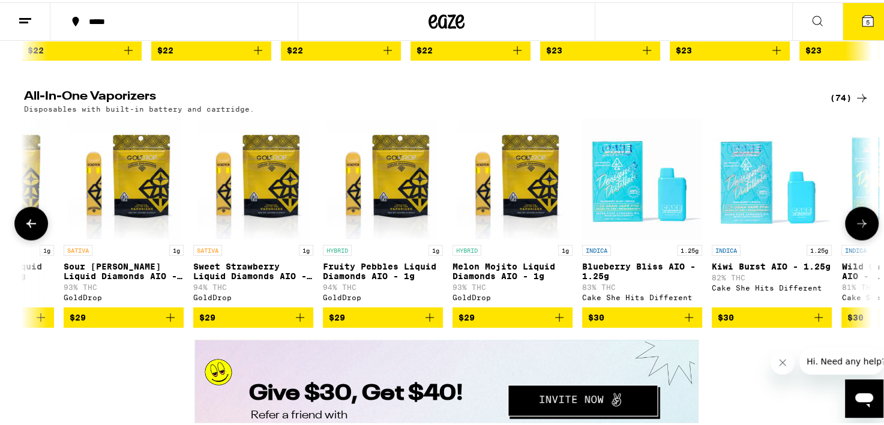
scroll to position [0, 1429]
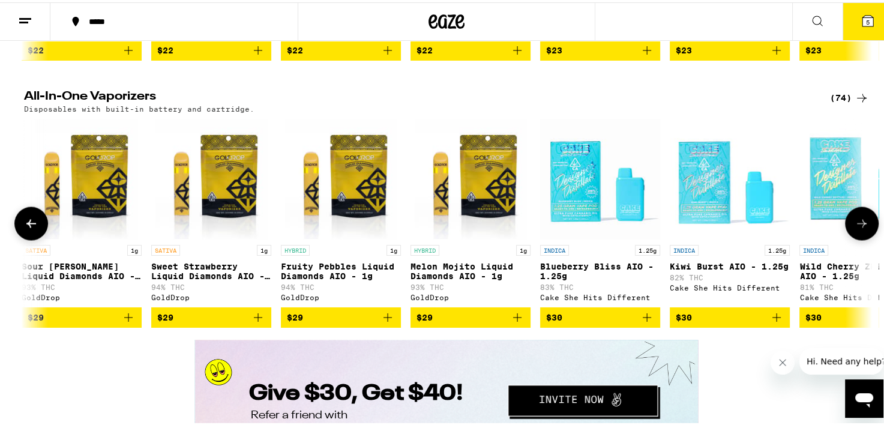
click at [856, 228] on icon at bounding box center [862, 221] width 14 height 14
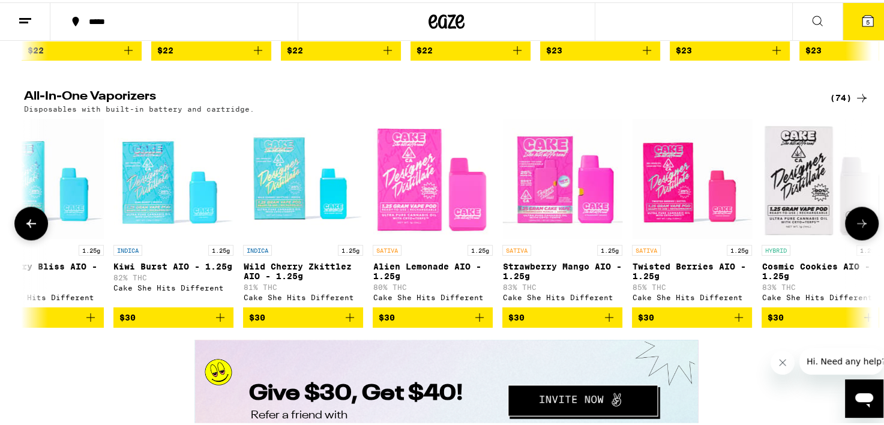
scroll to position [0, 2144]
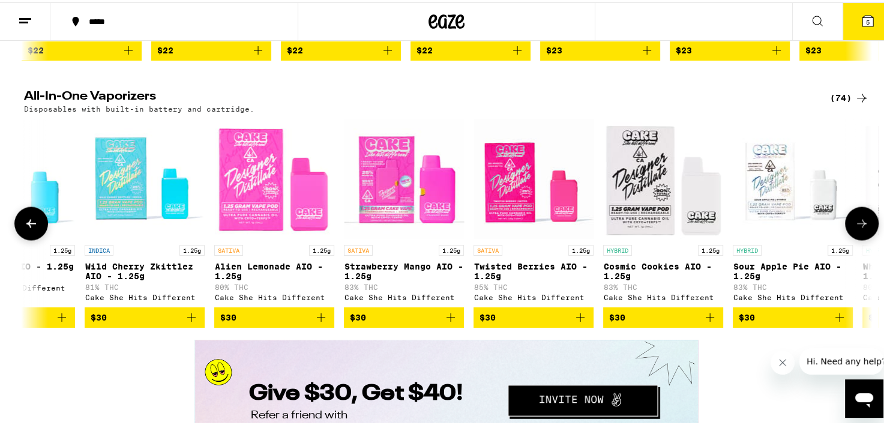
click at [856, 228] on icon at bounding box center [862, 221] width 14 height 14
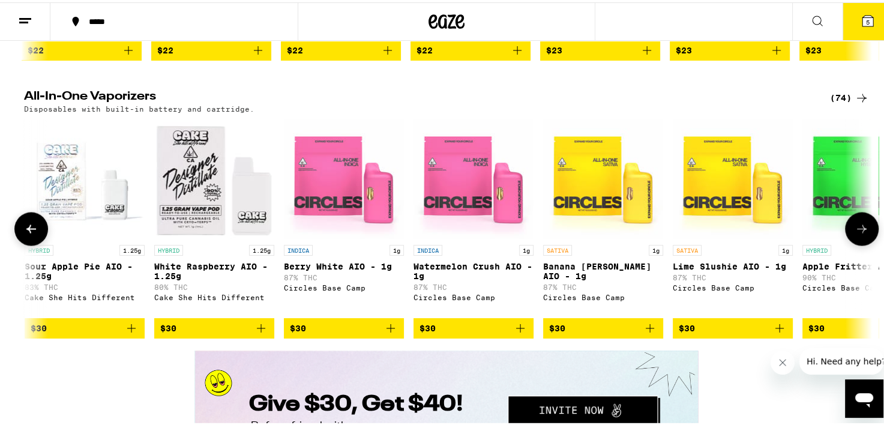
scroll to position [0, 2858]
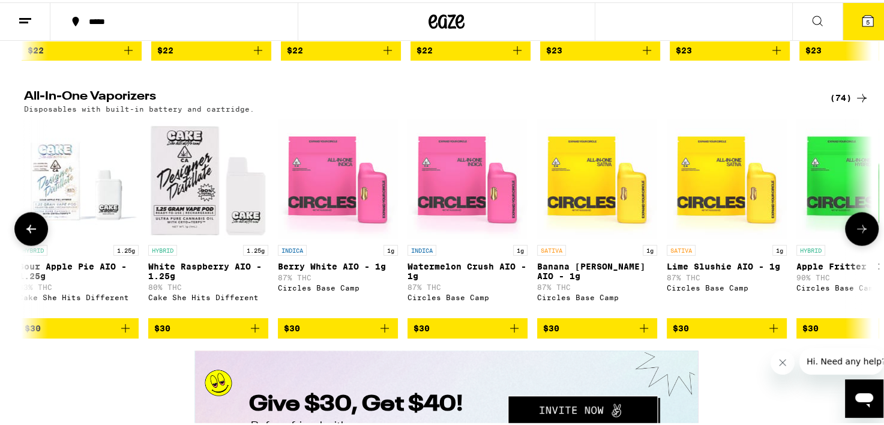
click at [637, 333] on icon "Add to bag" at bounding box center [644, 326] width 14 height 14
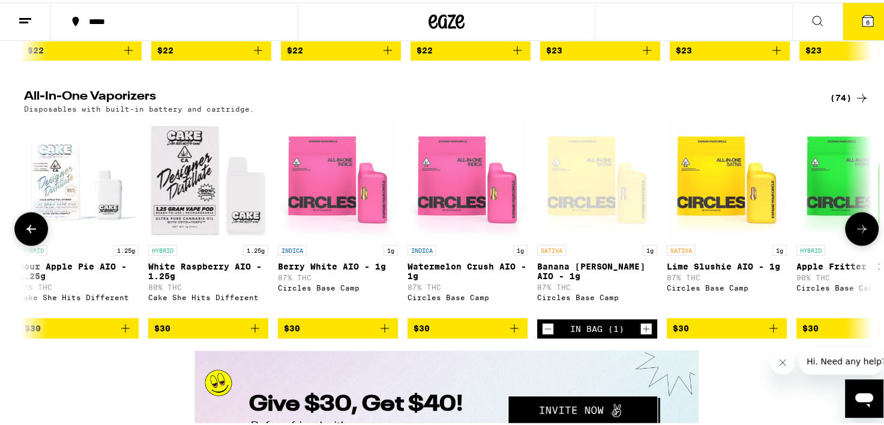
click at [860, 234] on icon at bounding box center [862, 226] width 14 height 14
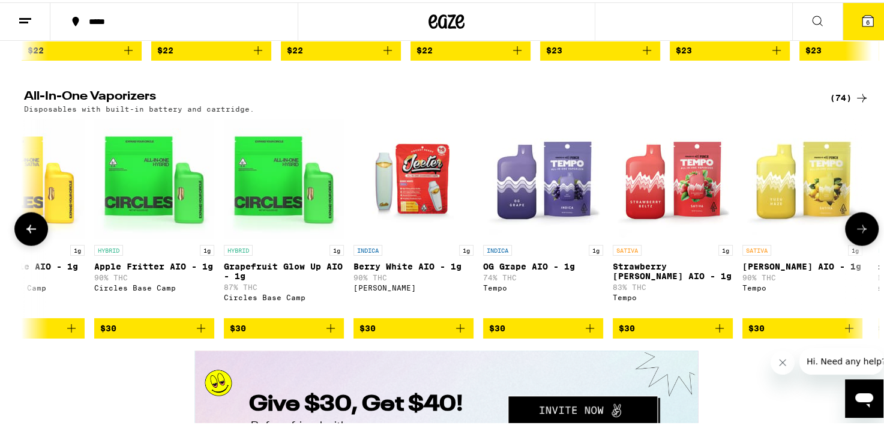
scroll to position [0, 3573]
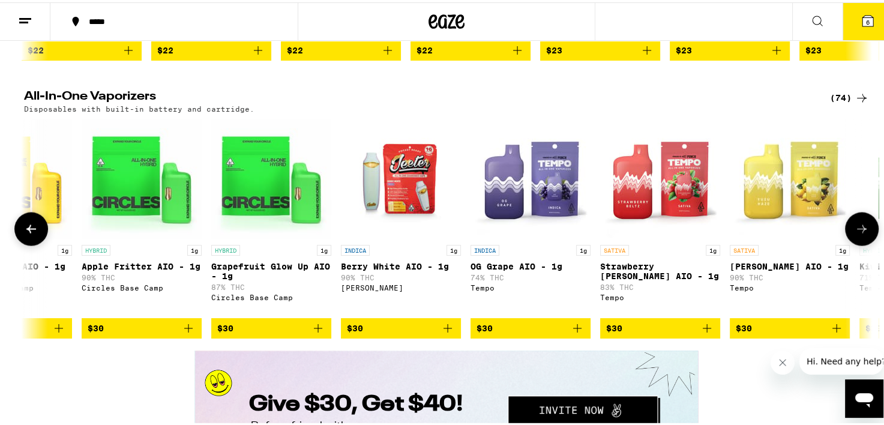
click at [860, 234] on icon at bounding box center [862, 226] width 14 height 14
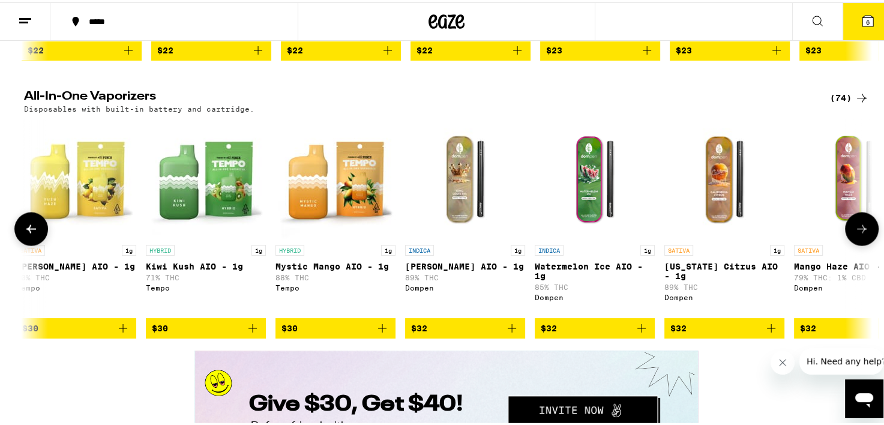
scroll to position [0, 4287]
click at [860, 234] on icon at bounding box center [862, 226] width 14 height 14
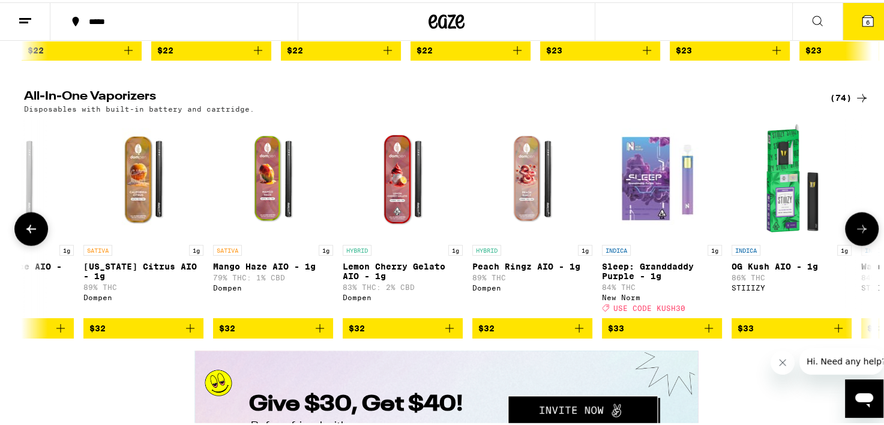
scroll to position [0, 5002]
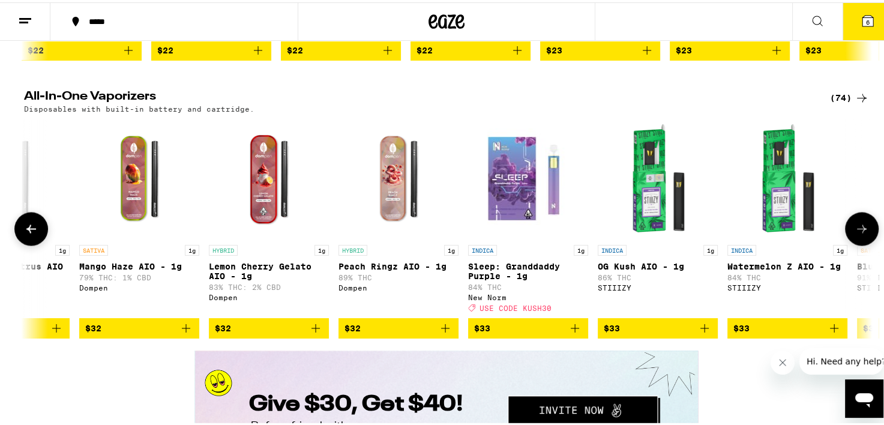
click at [860, 234] on icon at bounding box center [862, 226] width 14 height 14
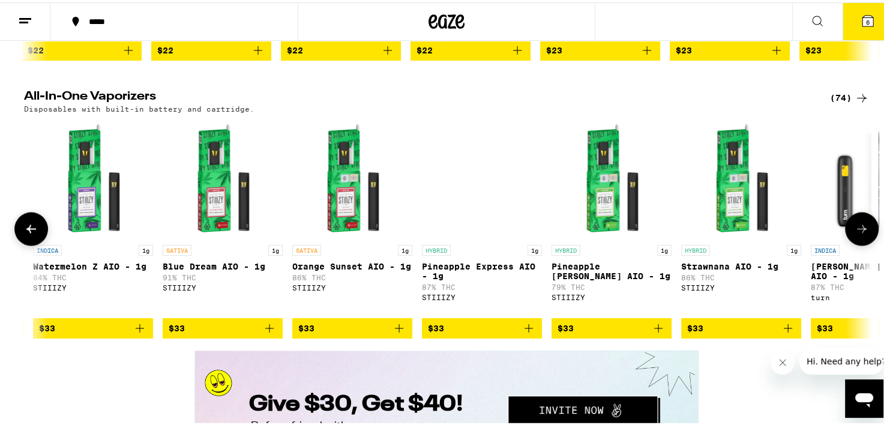
scroll to position [0, 5717]
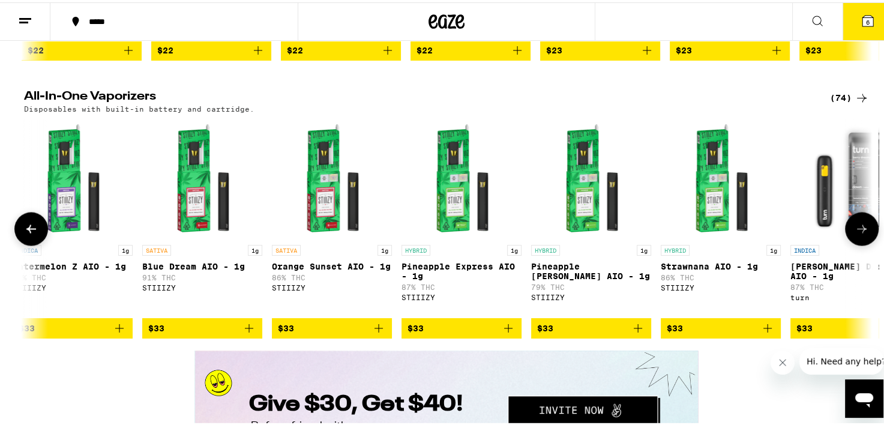
click at [860, 234] on icon at bounding box center [862, 226] width 14 height 14
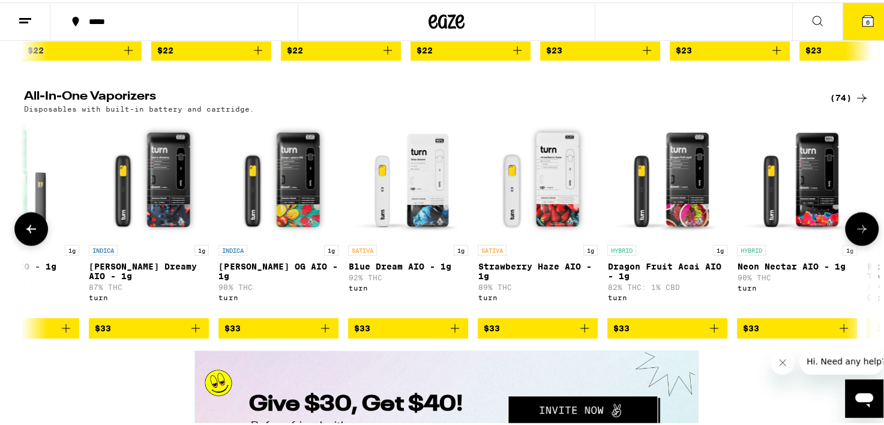
scroll to position [0, 6431]
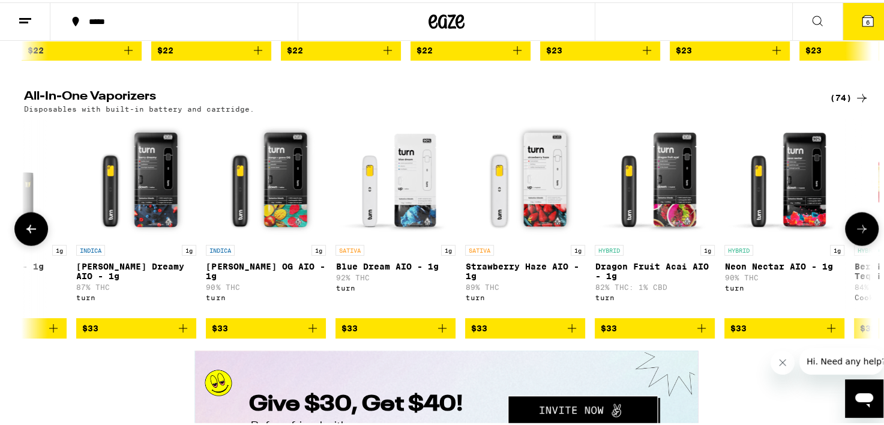
click at [860, 234] on icon at bounding box center [862, 226] width 14 height 14
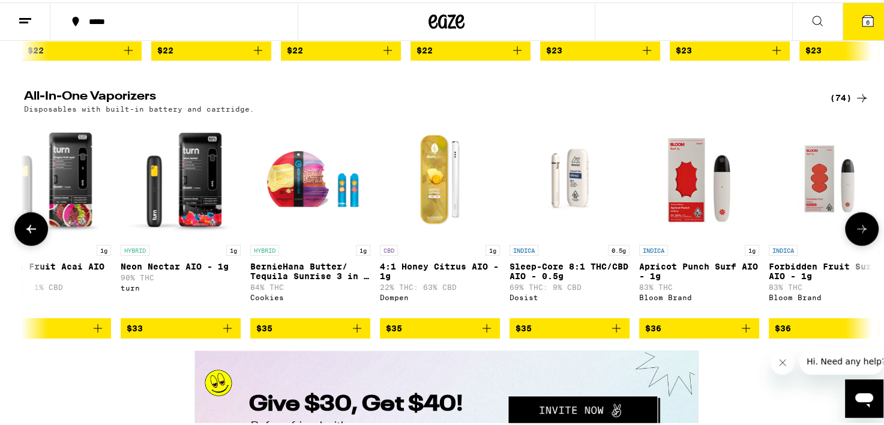
scroll to position [0, 7146]
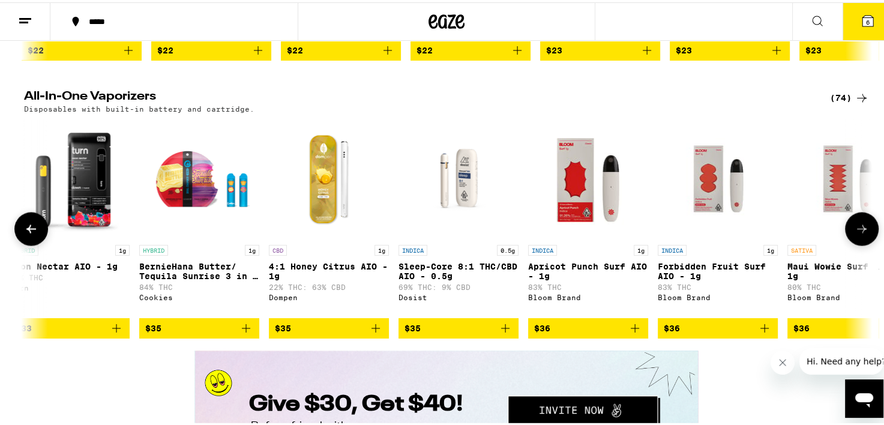
click at [860, 234] on icon at bounding box center [862, 226] width 14 height 14
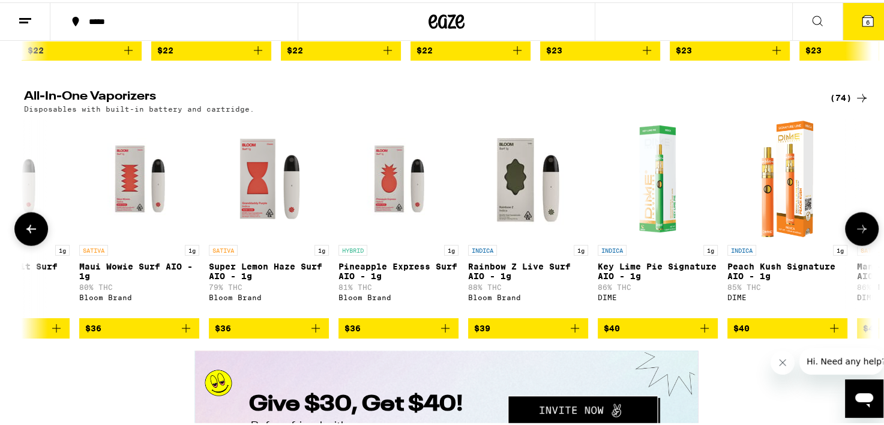
scroll to position [0, 7861]
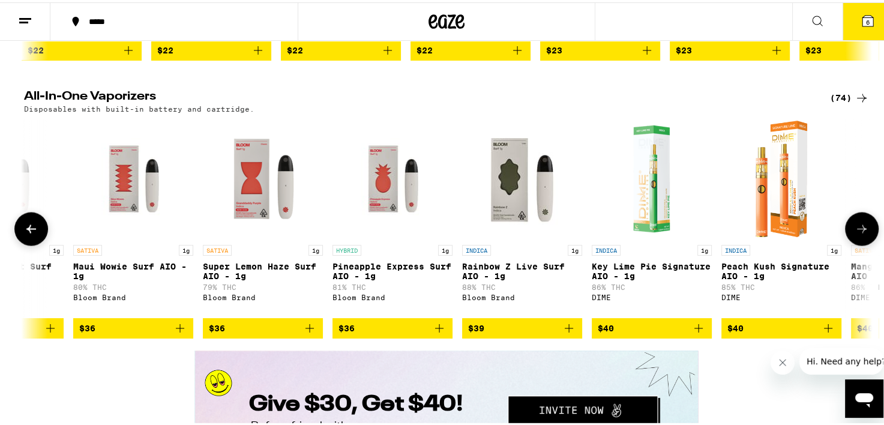
click at [860, 234] on icon at bounding box center [862, 226] width 14 height 14
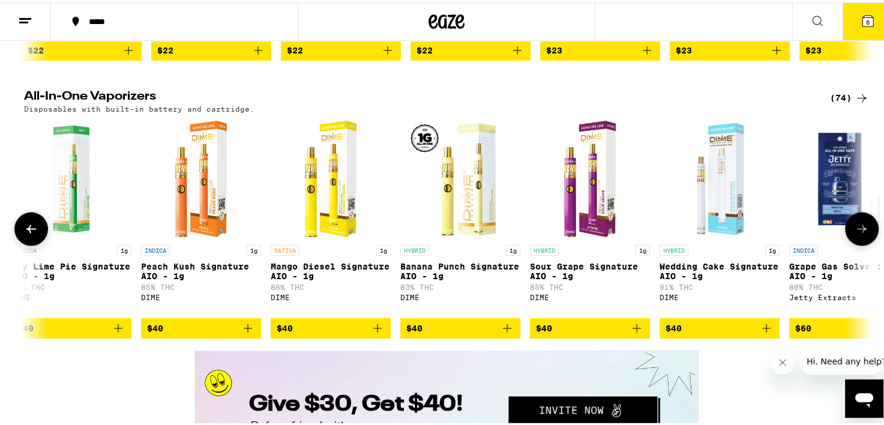
scroll to position [0, 8575]
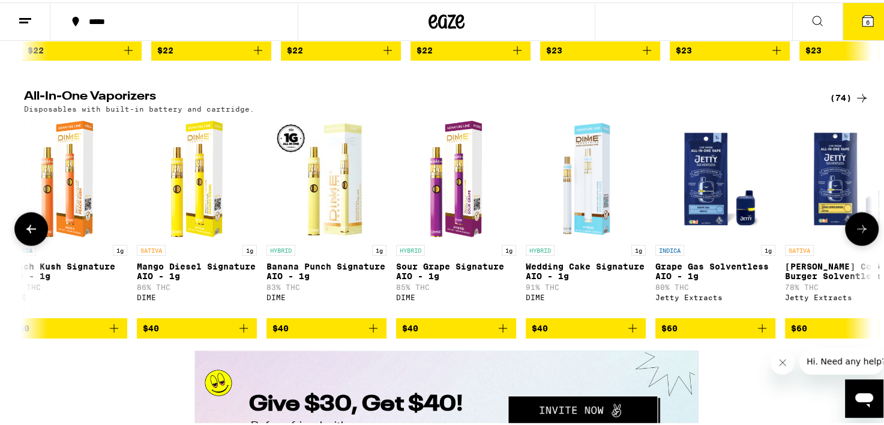
click at [860, 234] on icon at bounding box center [862, 226] width 14 height 14
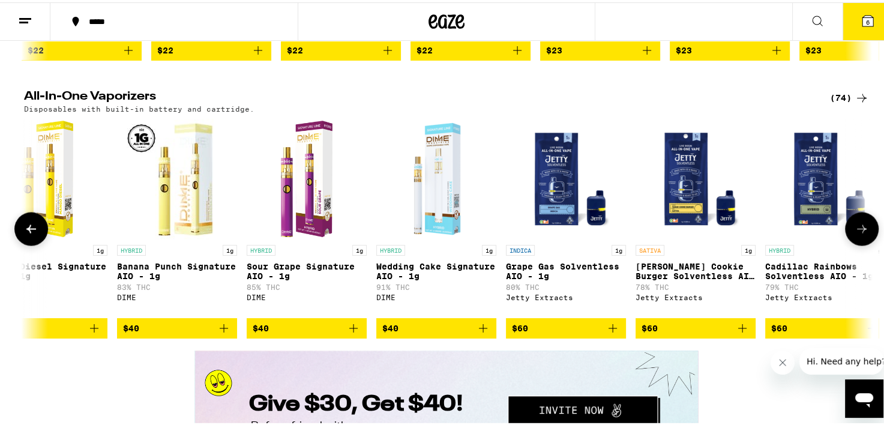
scroll to position [0, 8750]
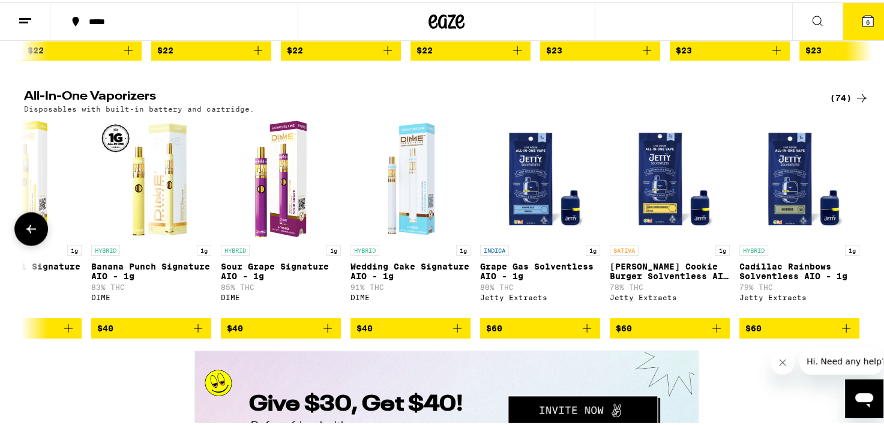
click at [860, 243] on div at bounding box center [862, 227] width 34 height 34
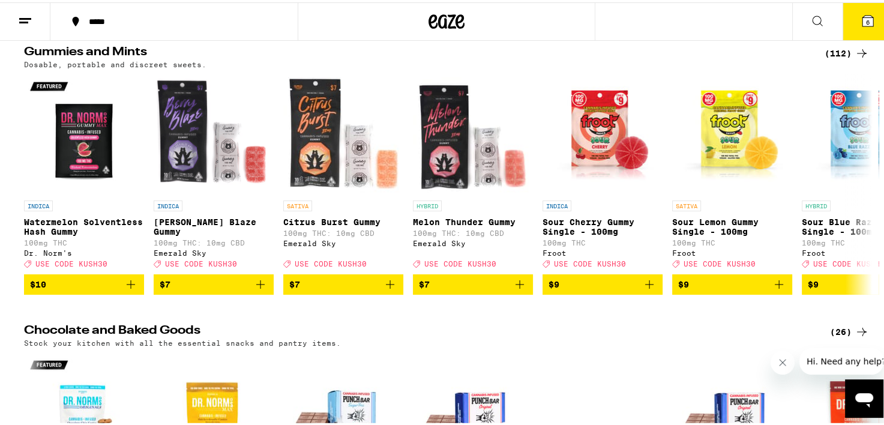
scroll to position [3855, 0]
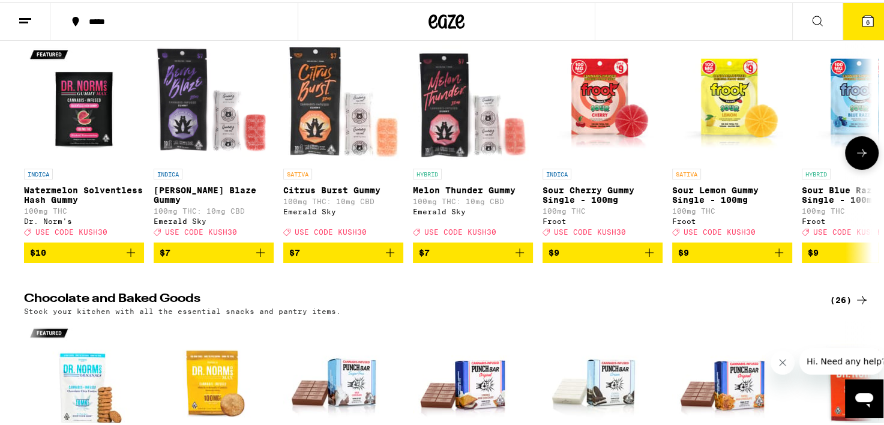
click at [856, 158] on icon at bounding box center [862, 150] width 14 height 14
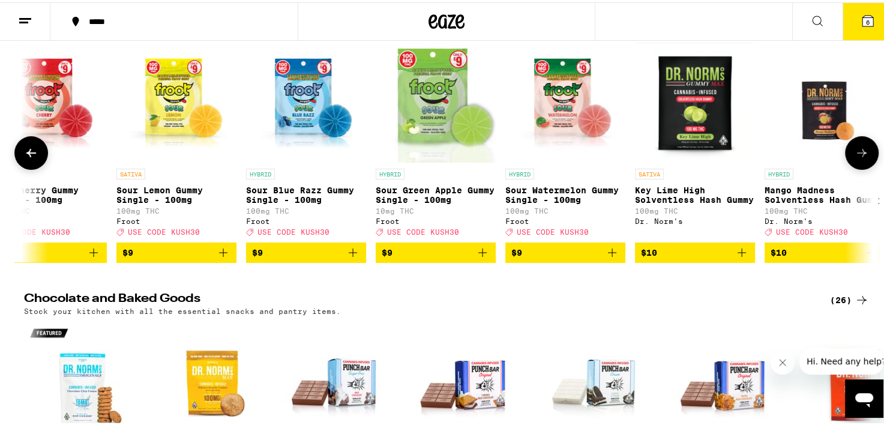
scroll to position [0, 714]
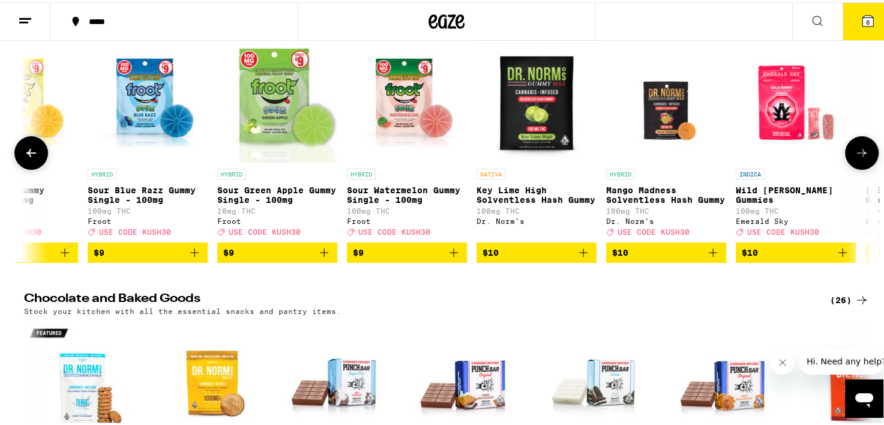
click at [856, 158] on icon at bounding box center [862, 150] width 14 height 14
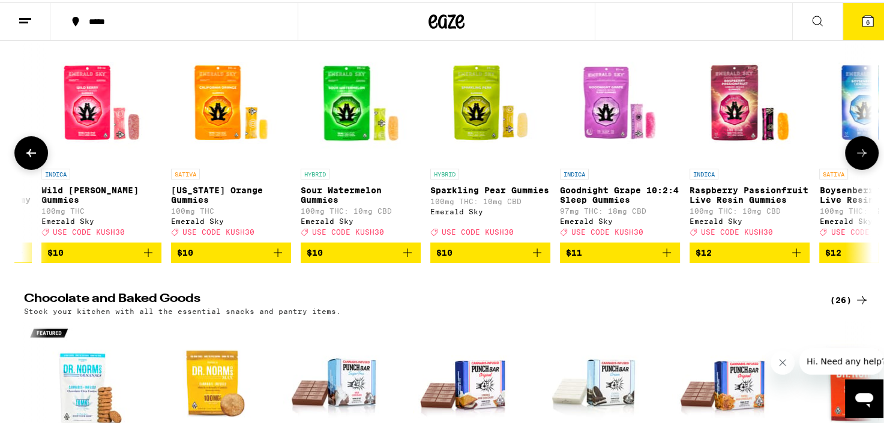
scroll to position [0, 1429]
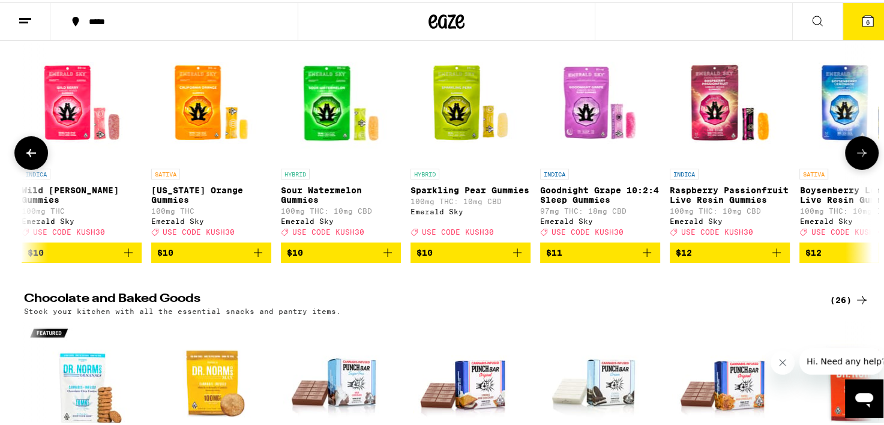
click at [856, 158] on icon at bounding box center [862, 150] width 14 height 14
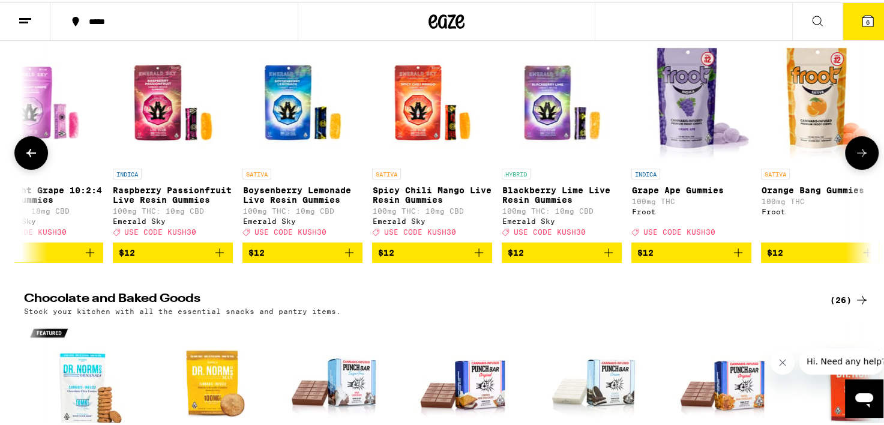
scroll to position [0, 2144]
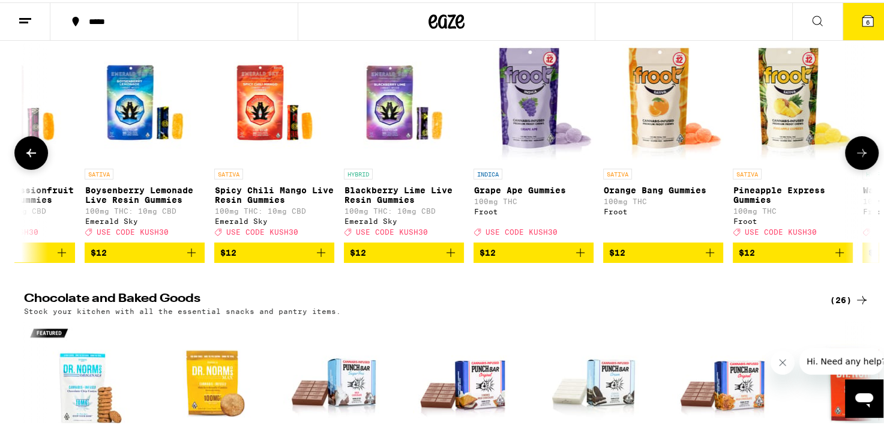
click at [856, 158] on icon at bounding box center [862, 150] width 14 height 14
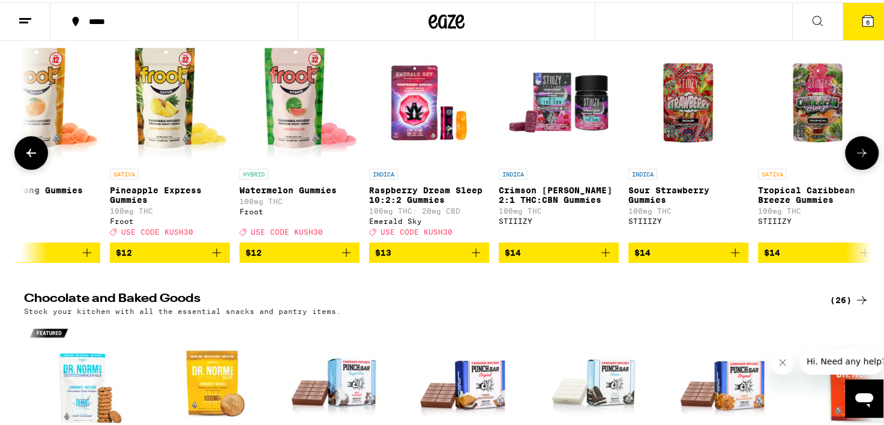
scroll to position [0, 2858]
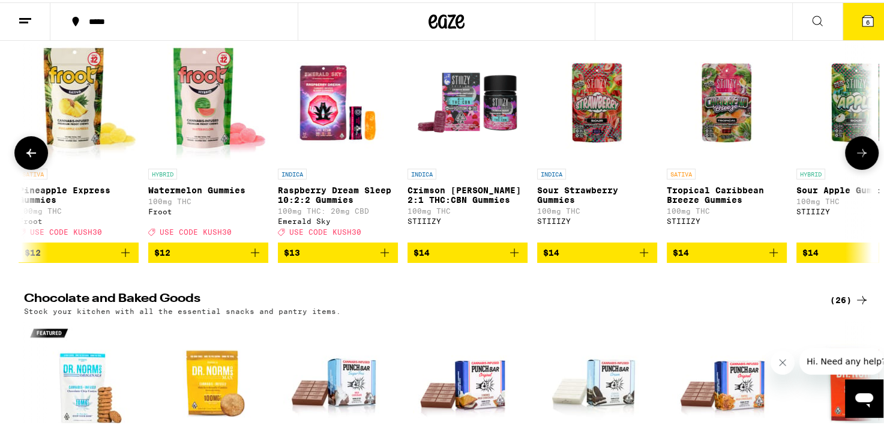
click at [856, 158] on icon at bounding box center [862, 150] width 14 height 14
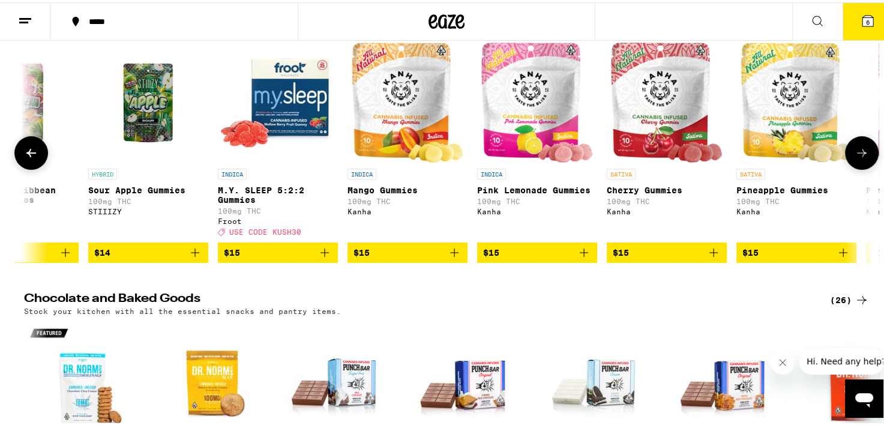
scroll to position [0, 3573]
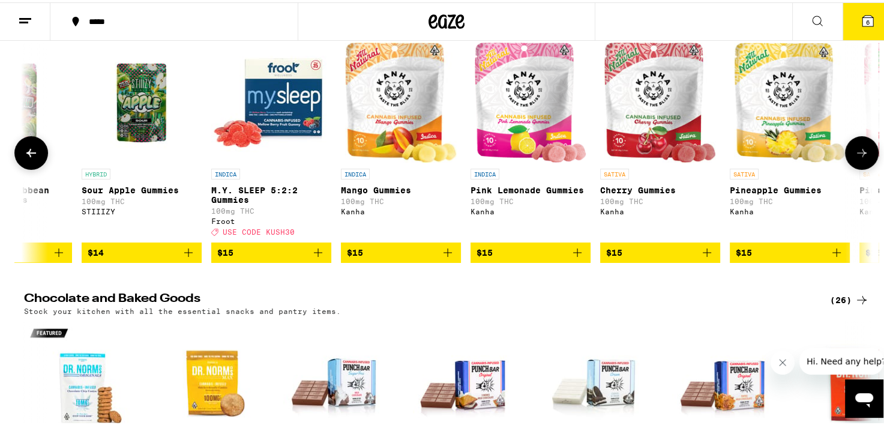
click at [856, 158] on icon at bounding box center [862, 150] width 14 height 14
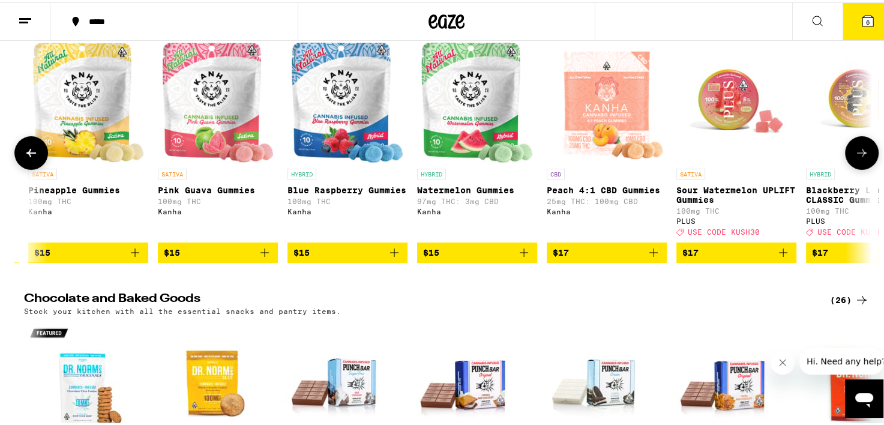
scroll to position [0, 4287]
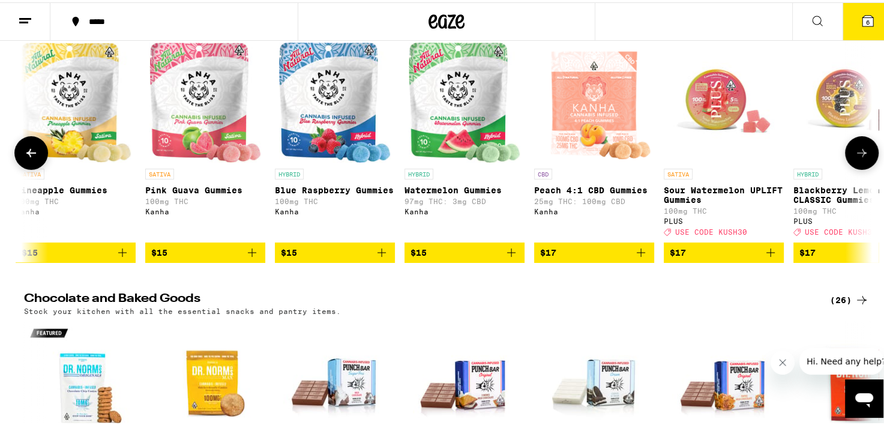
click at [856, 158] on icon at bounding box center [862, 150] width 14 height 14
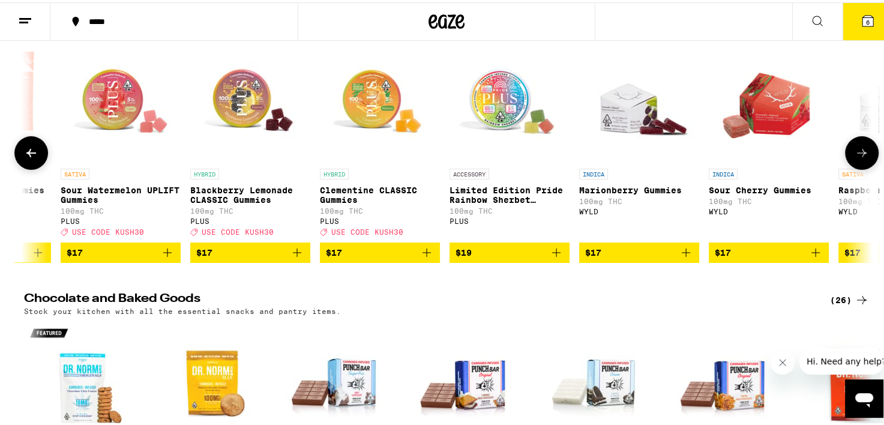
scroll to position [0, 5002]
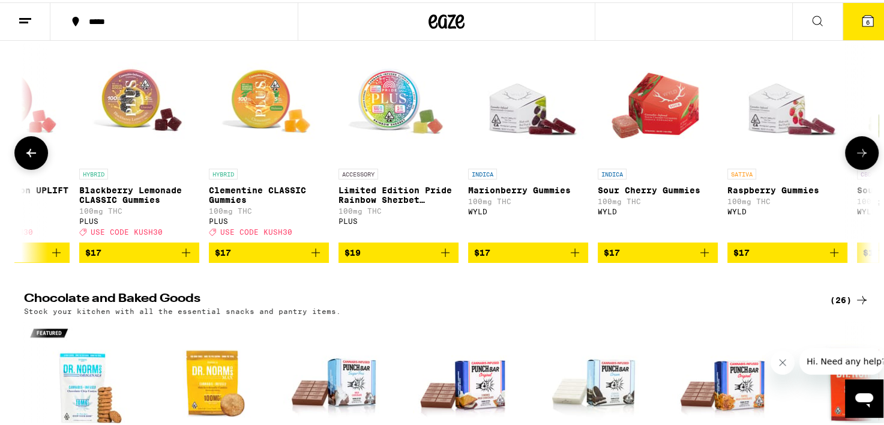
click at [856, 158] on icon at bounding box center [862, 150] width 14 height 14
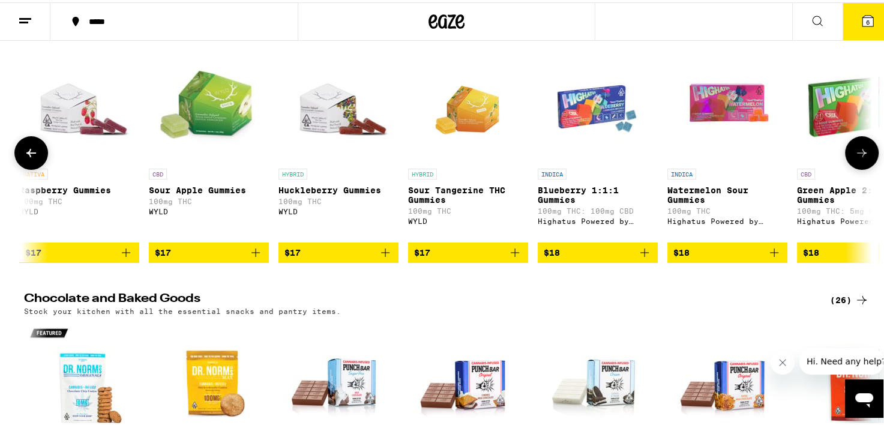
scroll to position [0, 5717]
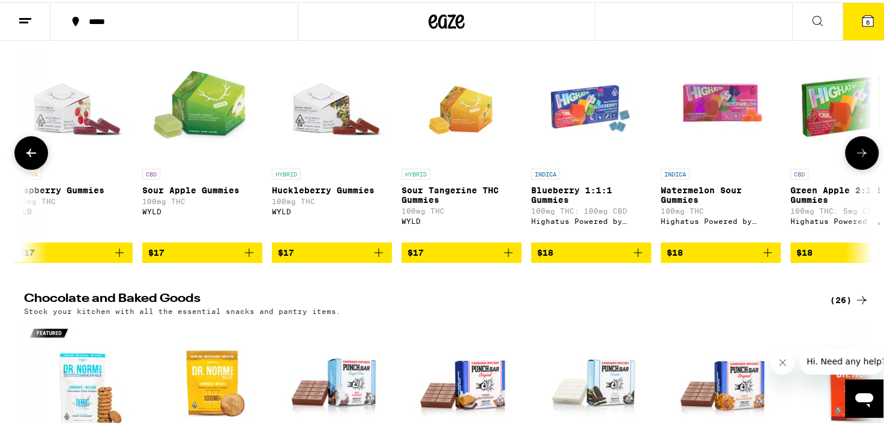
click at [856, 158] on icon at bounding box center [862, 150] width 14 height 14
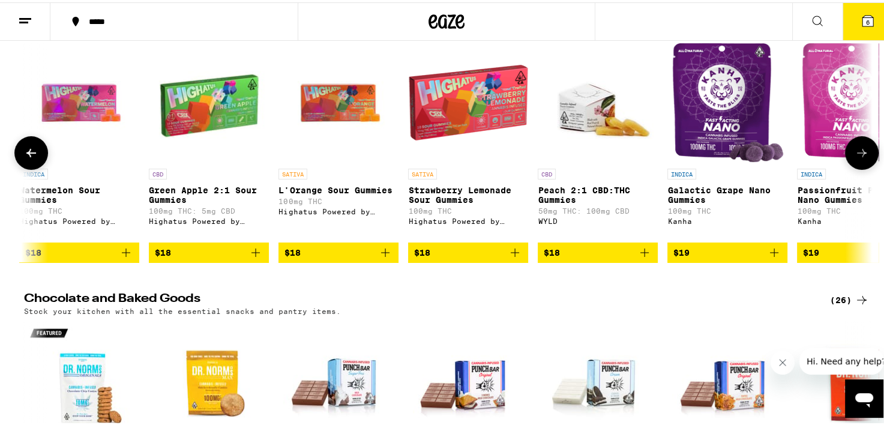
scroll to position [0, 6431]
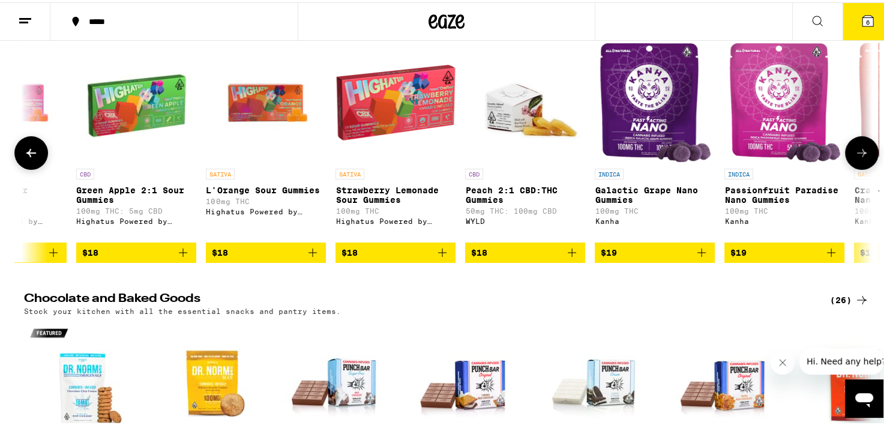
click at [856, 158] on icon at bounding box center [862, 150] width 14 height 14
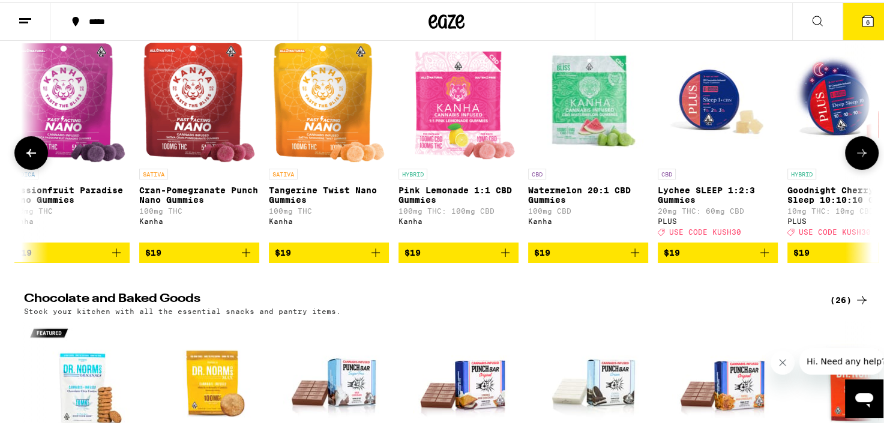
click at [856, 158] on icon at bounding box center [862, 150] width 14 height 14
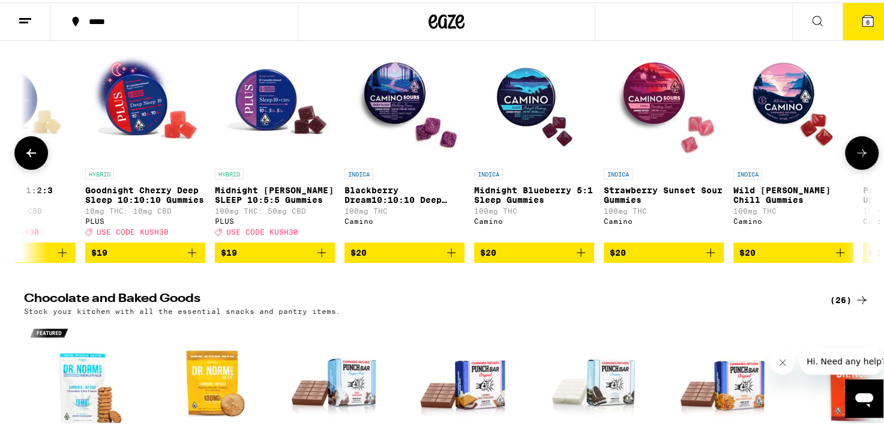
scroll to position [0, 7861]
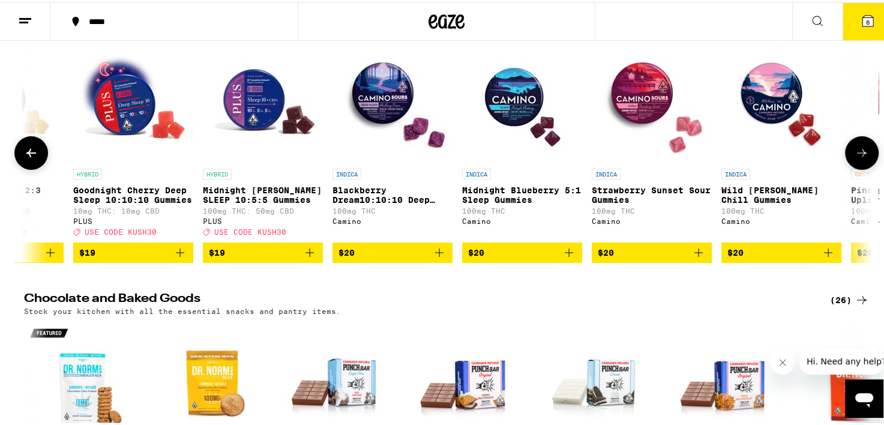
click at [856, 158] on icon at bounding box center [862, 150] width 14 height 14
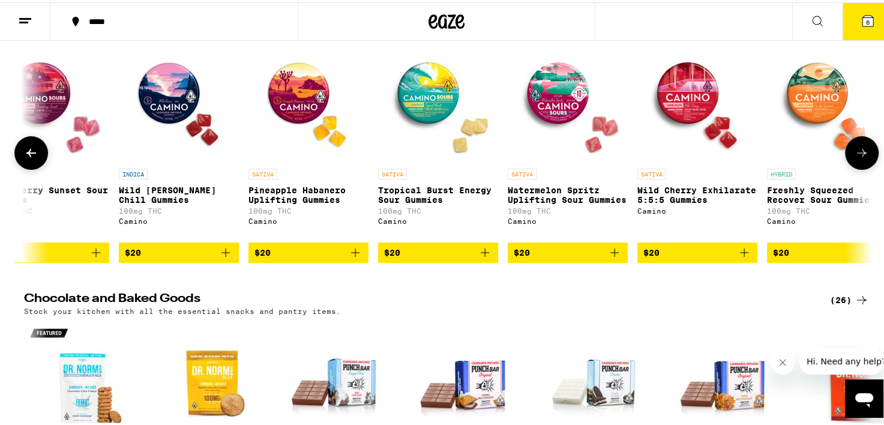
scroll to position [0, 8575]
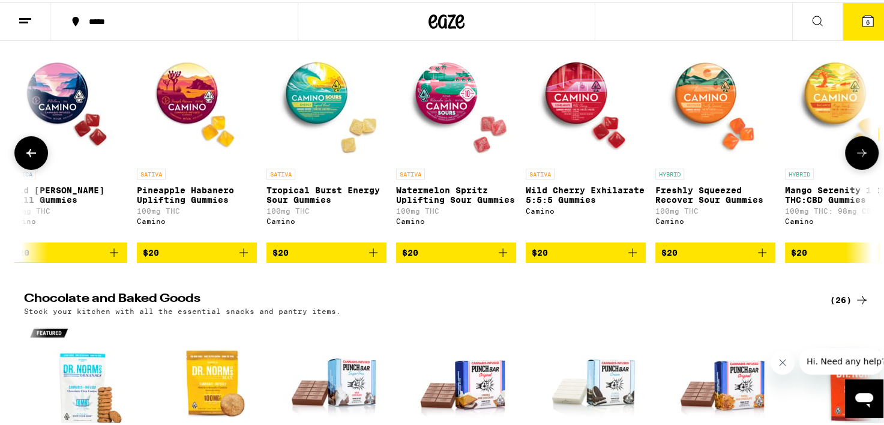
click at [856, 158] on icon at bounding box center [862, 150] width 14 height 14
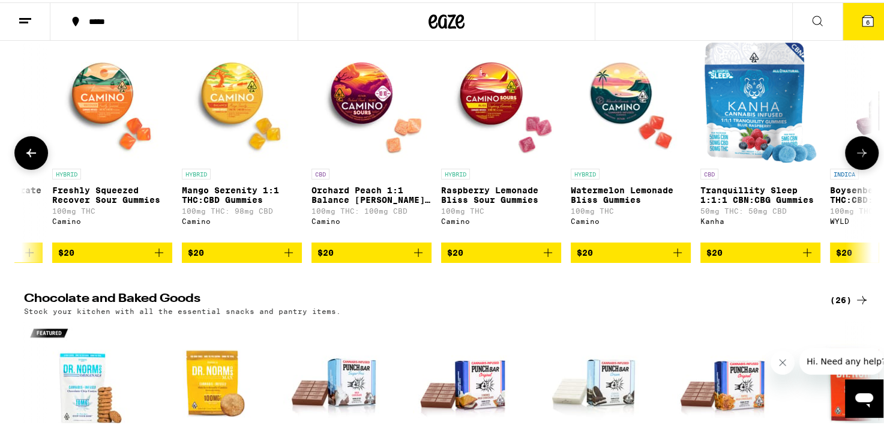
scroll to position [0, 9290]
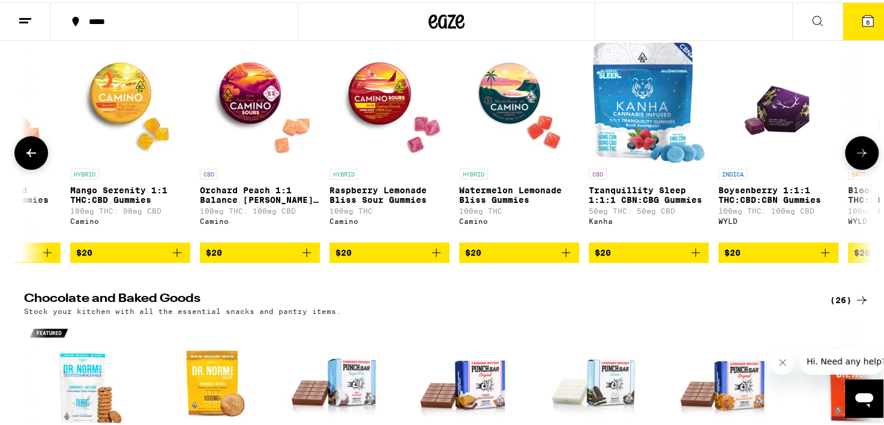
click at [856, 158] on icon at bounding box center [862, 150] width 14 height 14
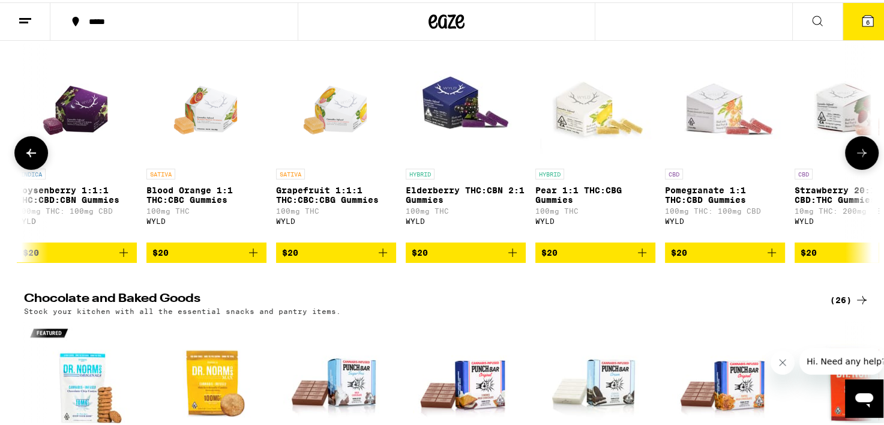
scroll to position [0, 10004]
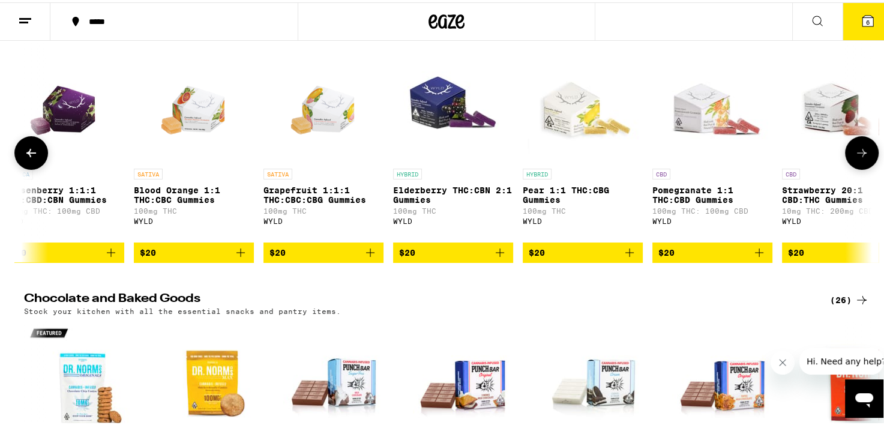
click at [856, 158] on icon at bounding box center [862, 150] width 14 height 14
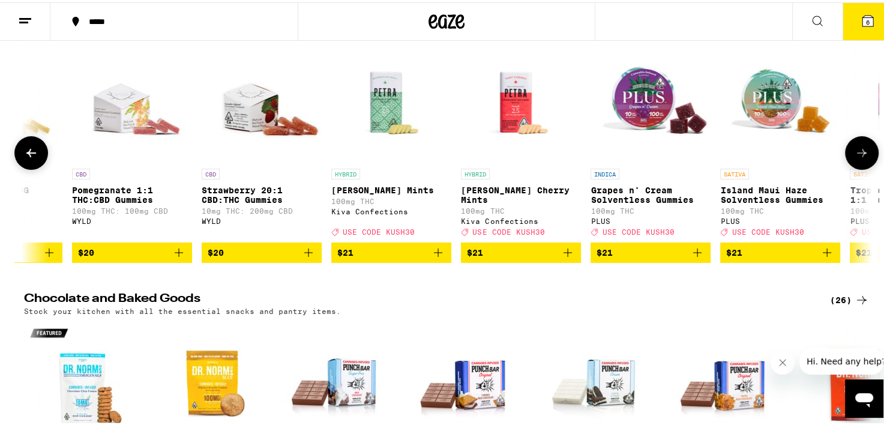
scroll to position [0, 10719]
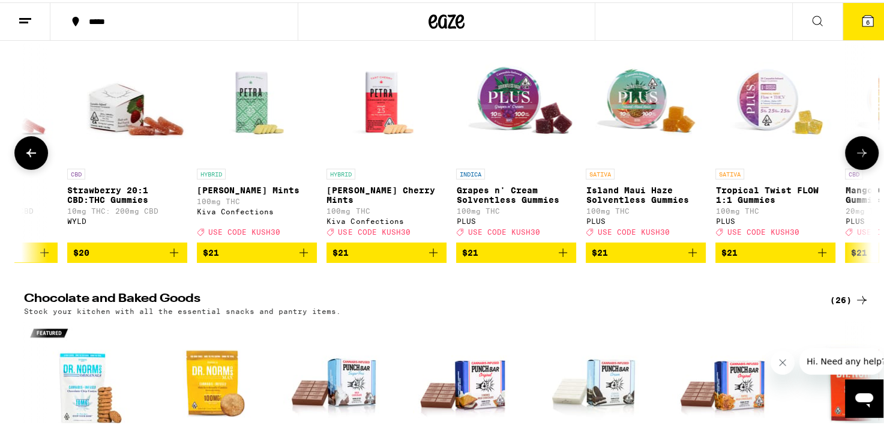
click at [856, 158] on icon at bounding box center [862, 150] width 14 height 14
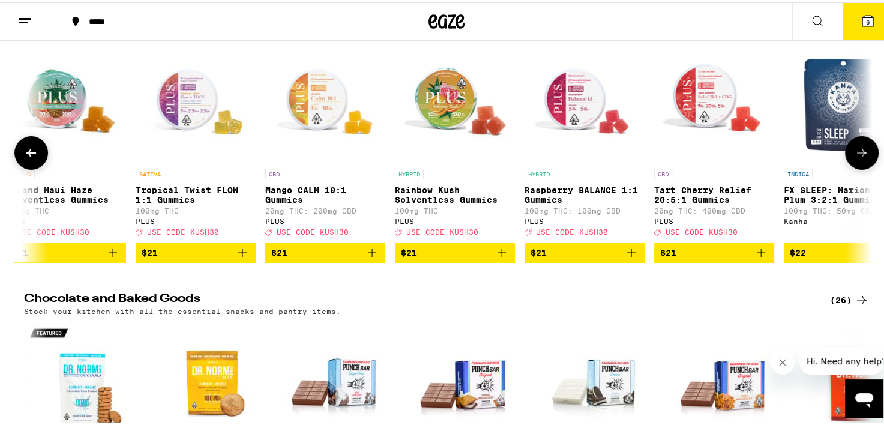
scroll to position [0, 11434]
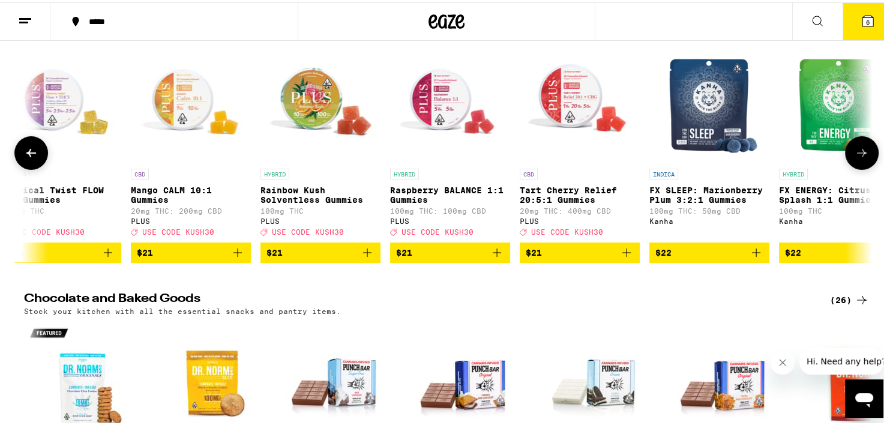
click at [856, 158] on icon at bounding box center [862, 150] width 14 height 14
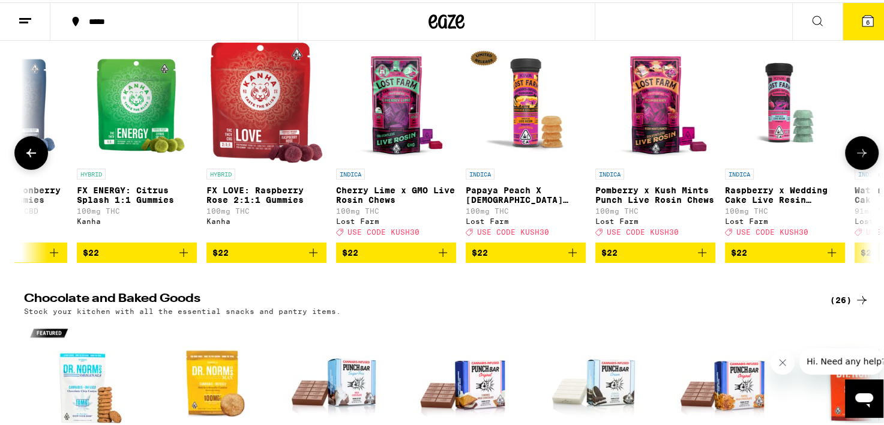
scroll to position [0, 12148]
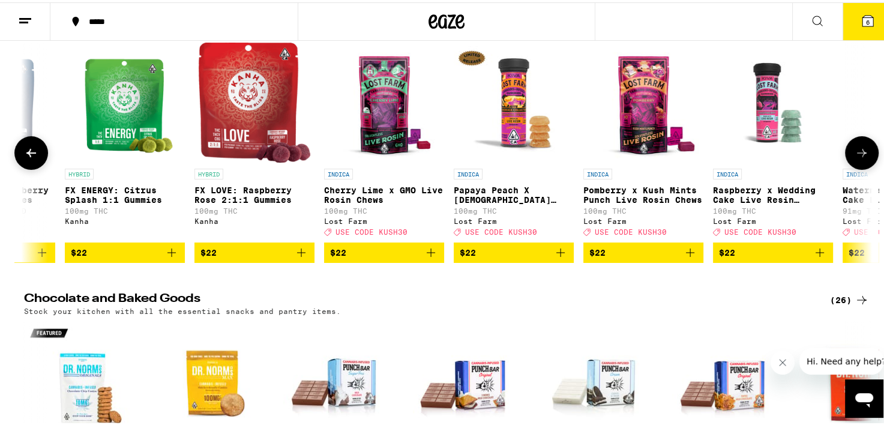
click at [856, 158] on icon at bounding box center [862, 150] width 14 height 14
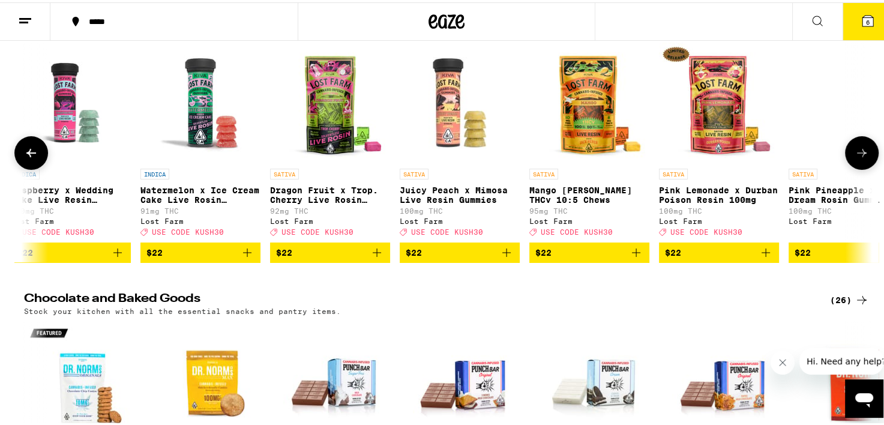
scroll to position [0, 12863]
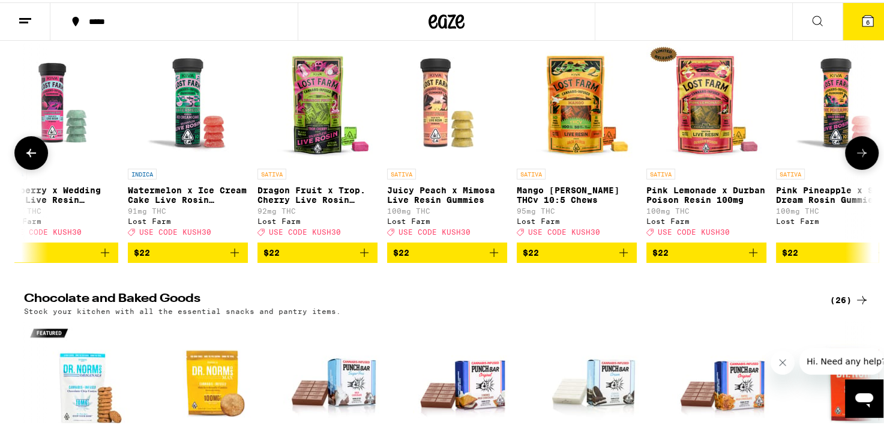
click at [856, 158] on icon at bounding box center [862, 150] width 14 height 14
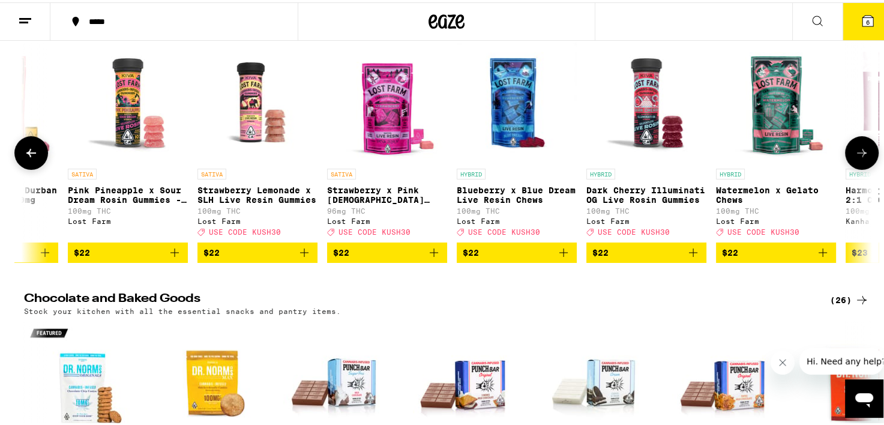
scroll to position [0, 13577]
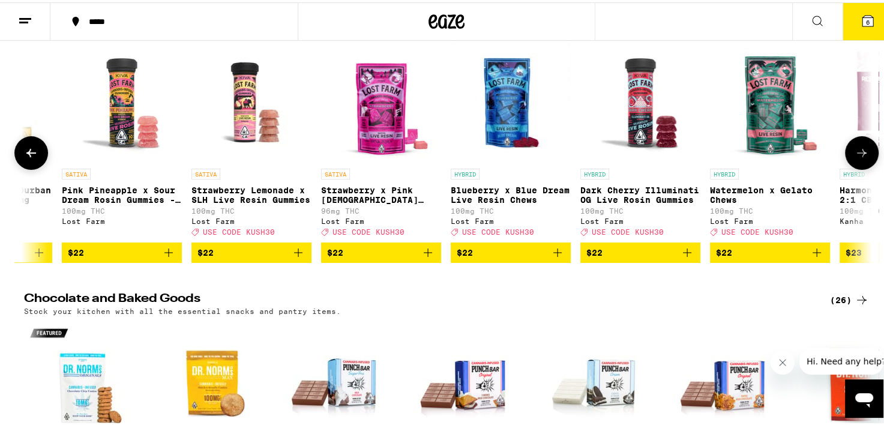
click at [856, 158] on icon at bounding box center [862, 150] width 14 height 14
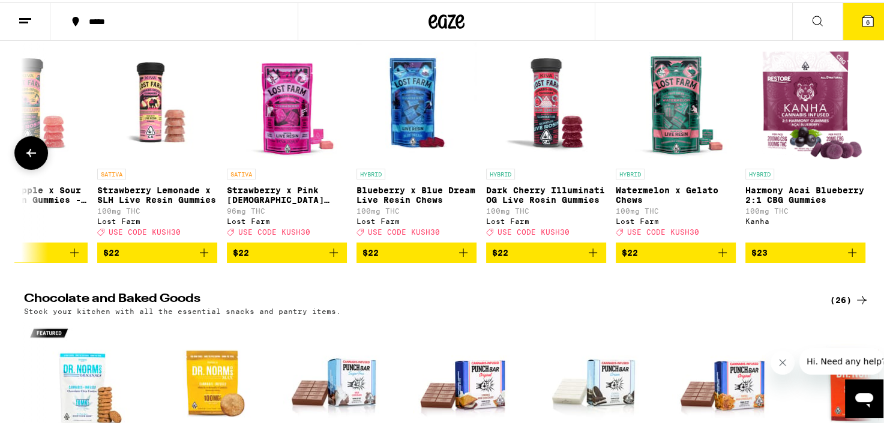
scroll to position [0, 13678]
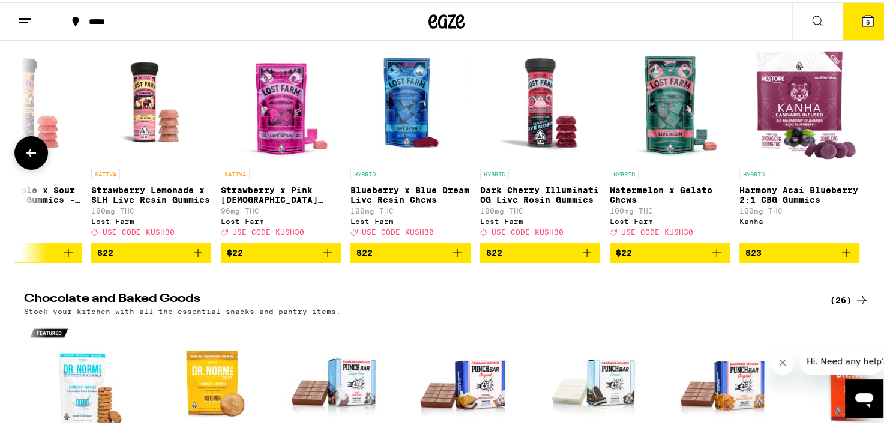
click at [24, 158] on icon at bounding box center [31, 150] width 14 height 14
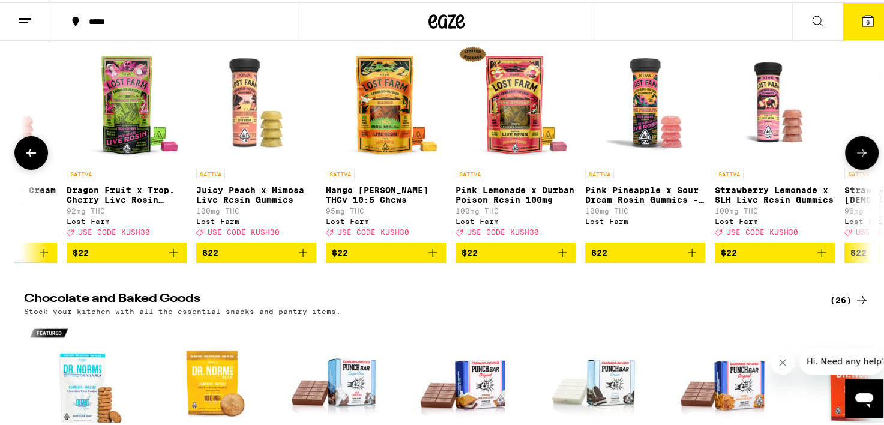
scroll to position [0, 12963]
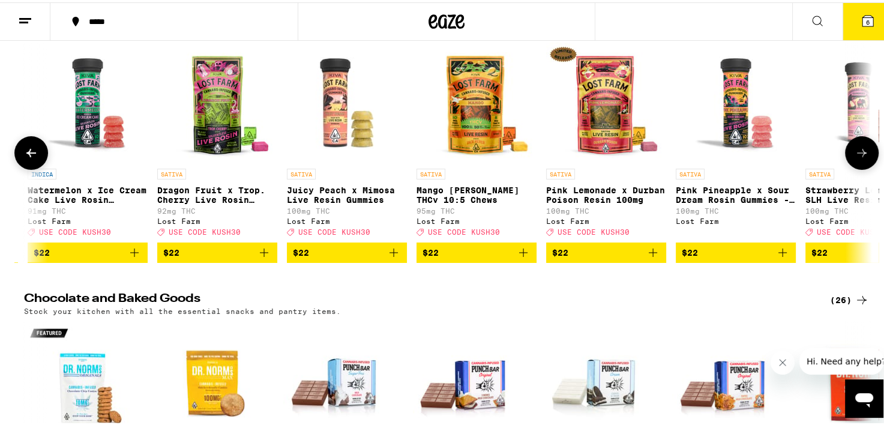
click at [24, 158] on icon at bounding box center [31, 150] width 14 height 14
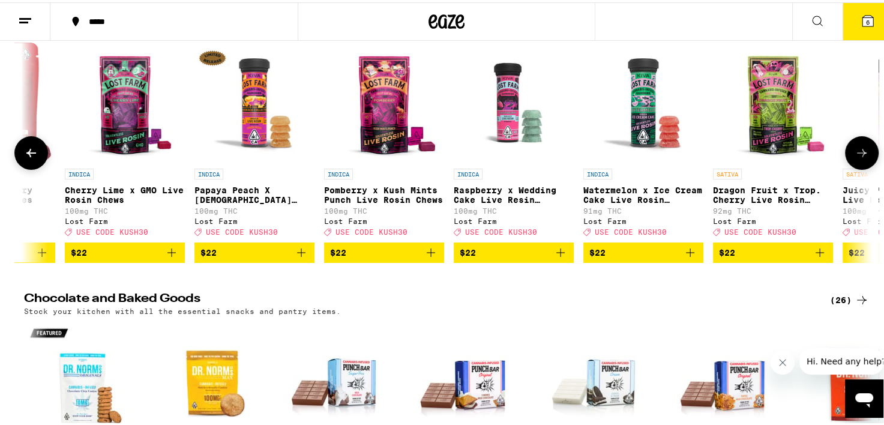
scroll to position [0, 12249]
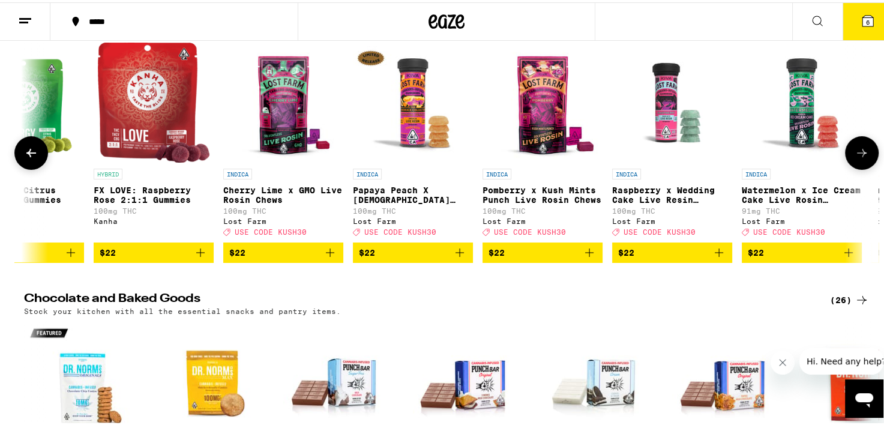
click at [279, 160] on img "Open page for Cherry Lime x GMO Live Rosin Chews from Lost Farm" at bounding box center [283, 100] width 120 height 120
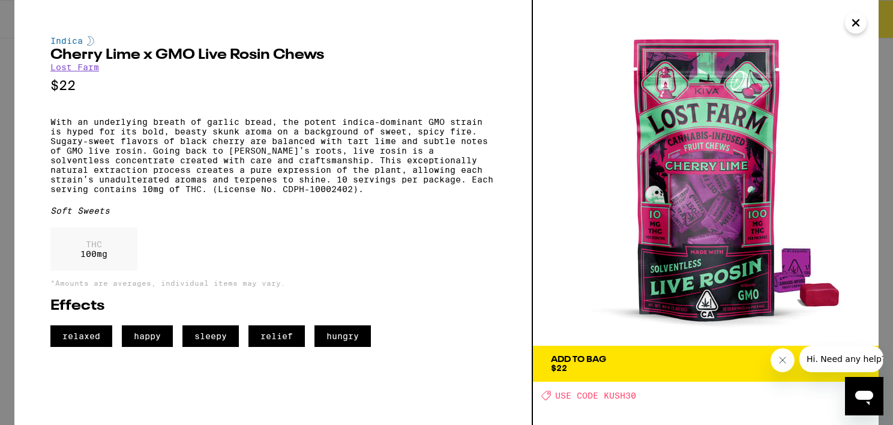
click at [850, 28] on icon "Close" at bounding box center [856, 23] width 14 height 18
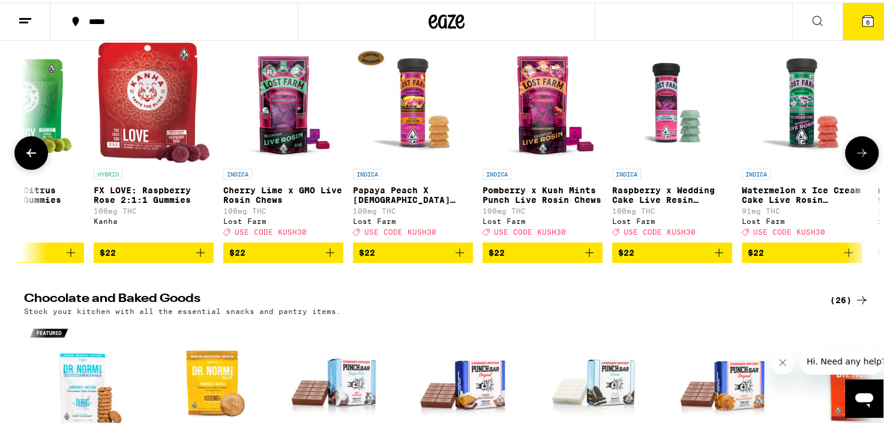
click at [861, 158] on icon at bounding box center [862, 150] width 14 height 14
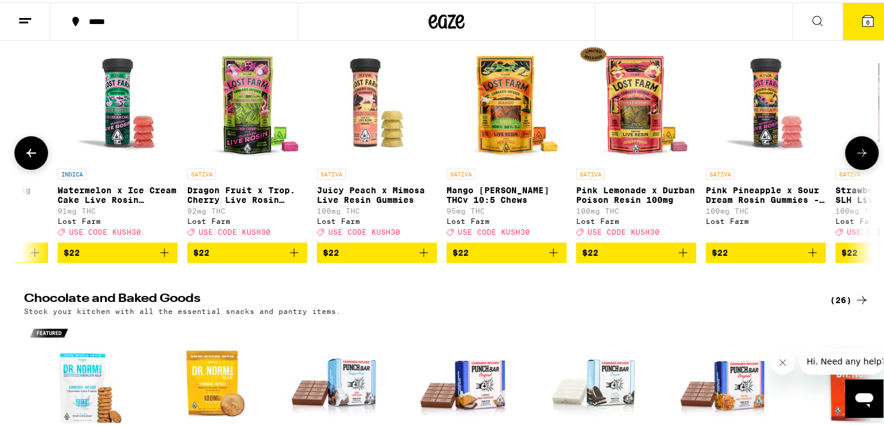
scroll to position [0, 12964]
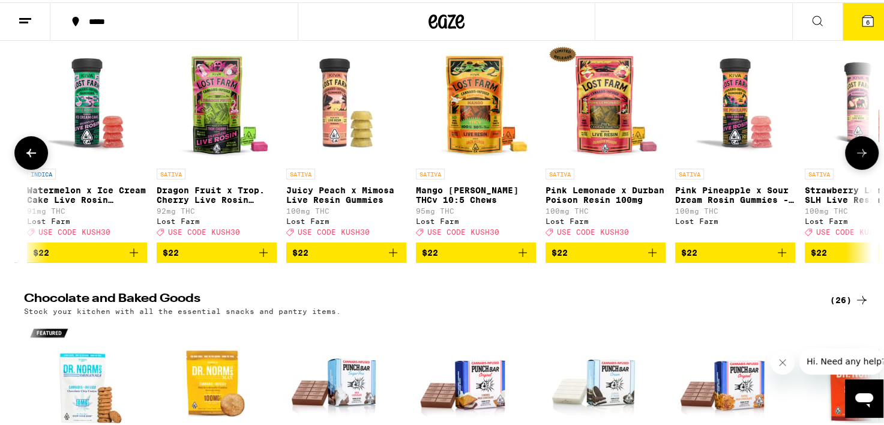
click at [325, 160] on img "Open page for Juicy Peach x Mimosa Live Resin Gummies from Lost Farm" at bounding box center [346, 100] width 120 height 120
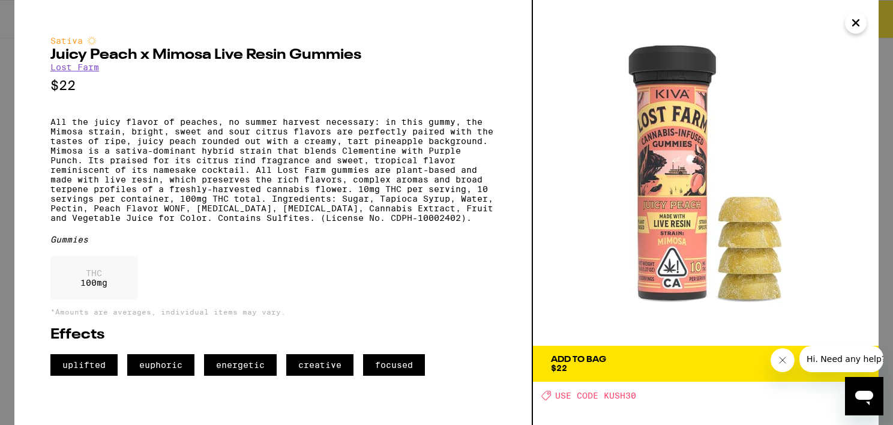
click at [853, 20] on icon "Close" at bounding box center [856, 23] width 6 height 6
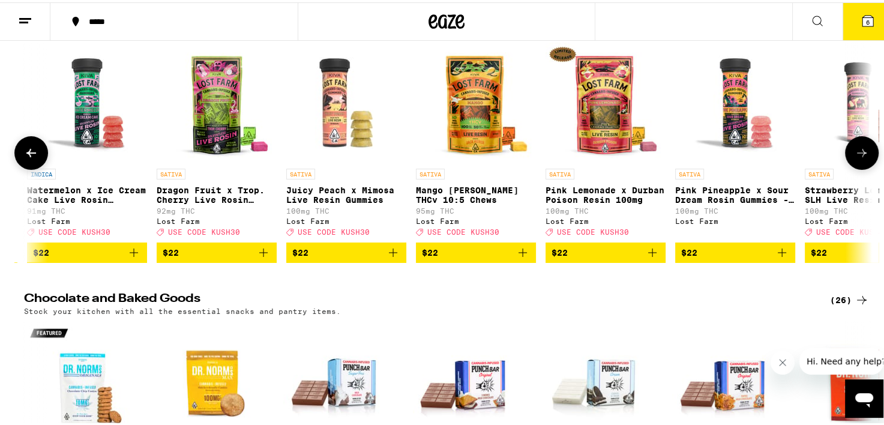
click at [473, 160] on img "Open page for Mango Jack Herer THCv 10:5 Chews from Lost Farm" at bounding box center [476, 100] width 120 height 120
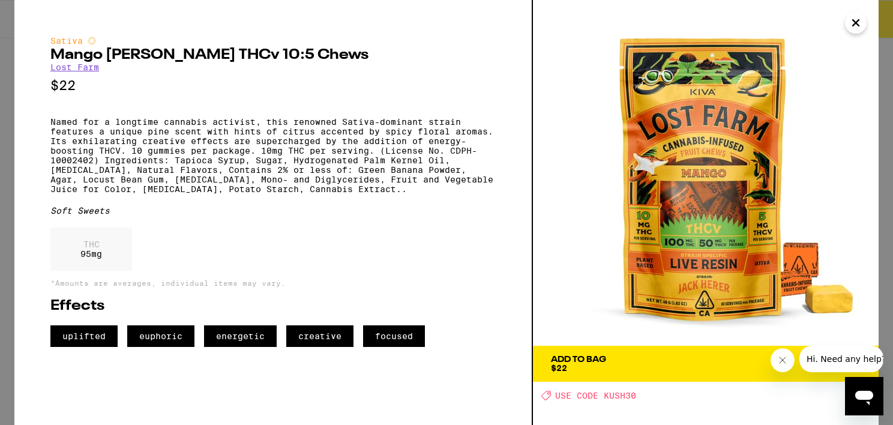
click at [857, 26] on icon "Close" at bounding box center [856, 23] width 14 height 18
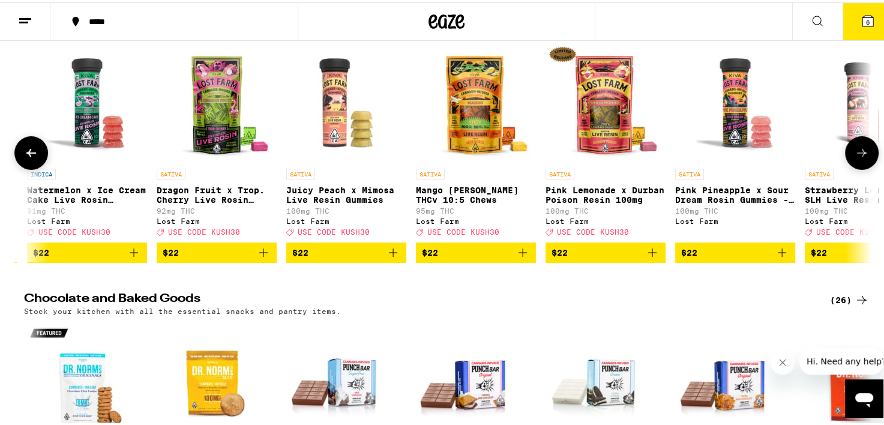
click at [519, 255] on icon "Add to bag" at bounding box center [523, 250] width 8 height 8
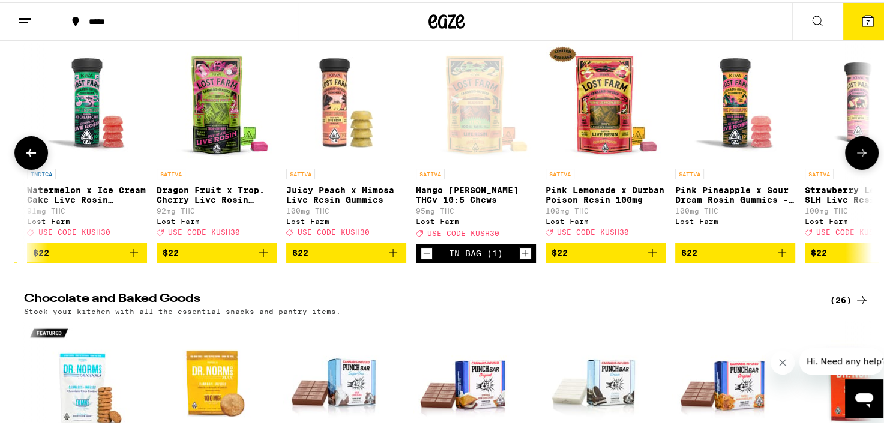
click at [599, 160] on img "Open page for Pink Lemonade x Durban Poison Resin 100mg from Lost Farm" at bounding box center [606, 100] width 120 height 120
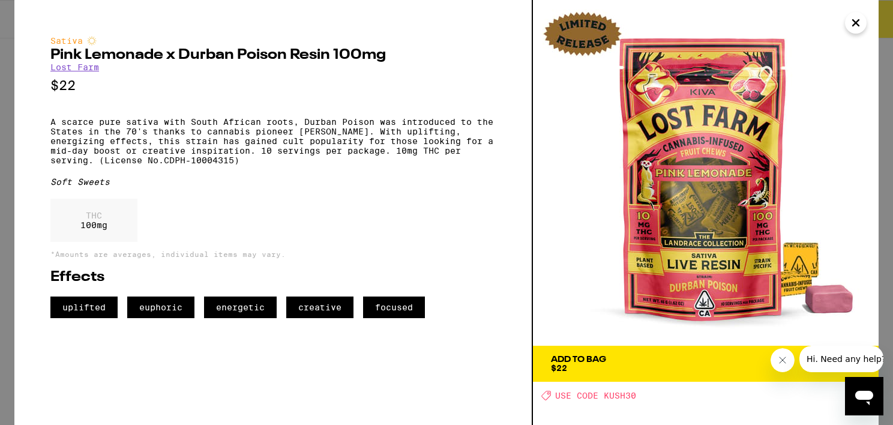
click at [854, 19] on icon "Close" at bounding box center [856, 23] width 14 height 18
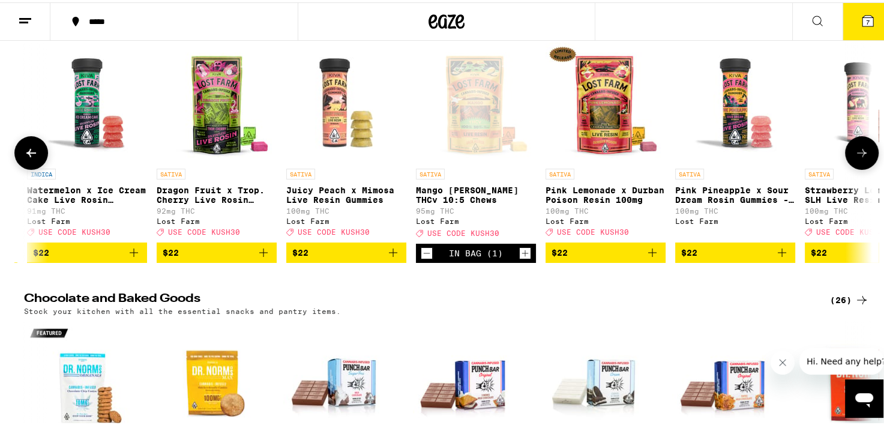
click at [865, 167] on button at bounding box center [862, 151] width 34 height 34
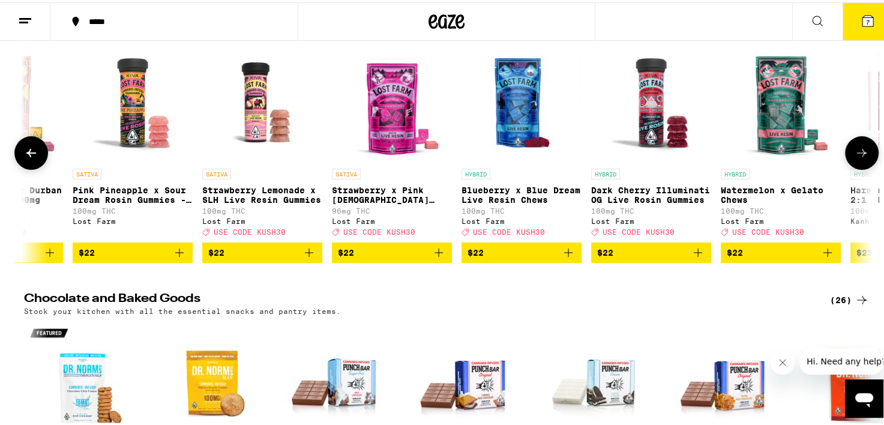
scroll to position [0, 13678]
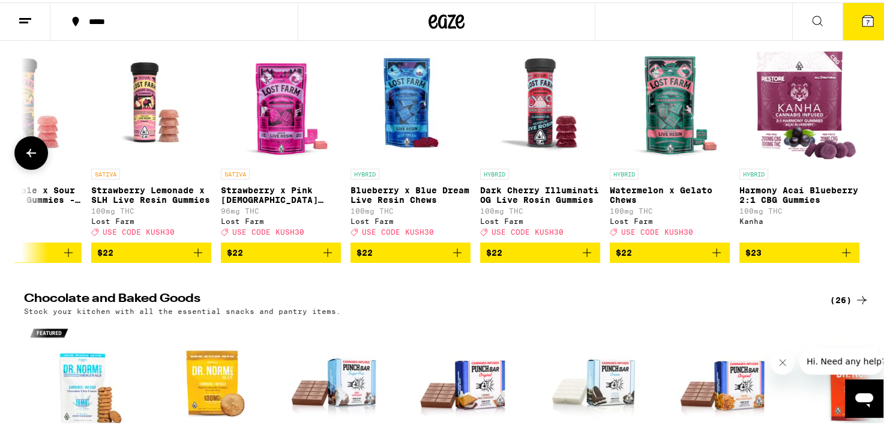
click at [674, 160] on img "Open page for Watermelon x Gelato Chews from Lost Farm" at bounding box center [670, 100] width 120 height 120
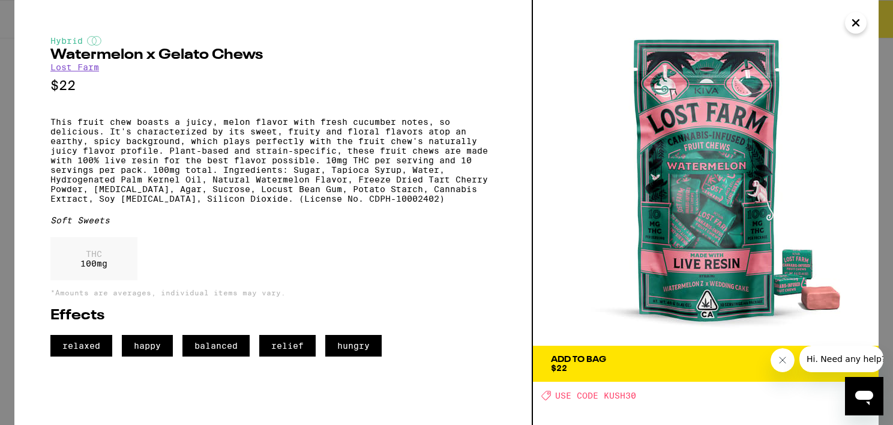
click at [851, 31] on icon "Close" at bounding box center [856, 23] width 14 height 18
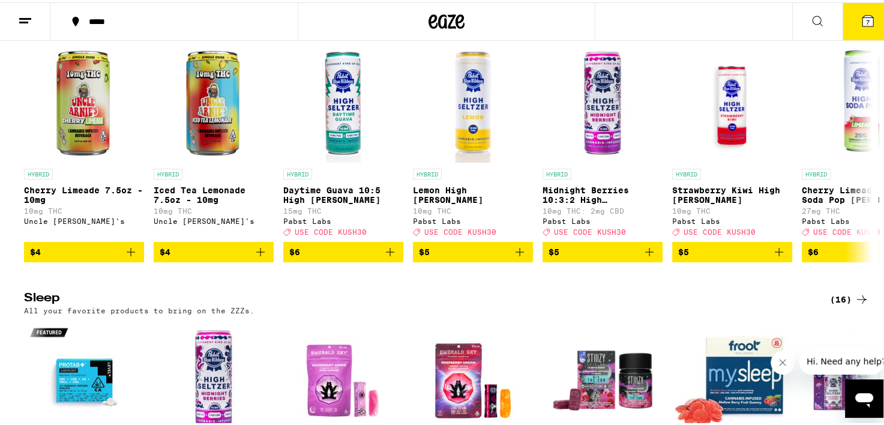
scroll to position [4463, 0]
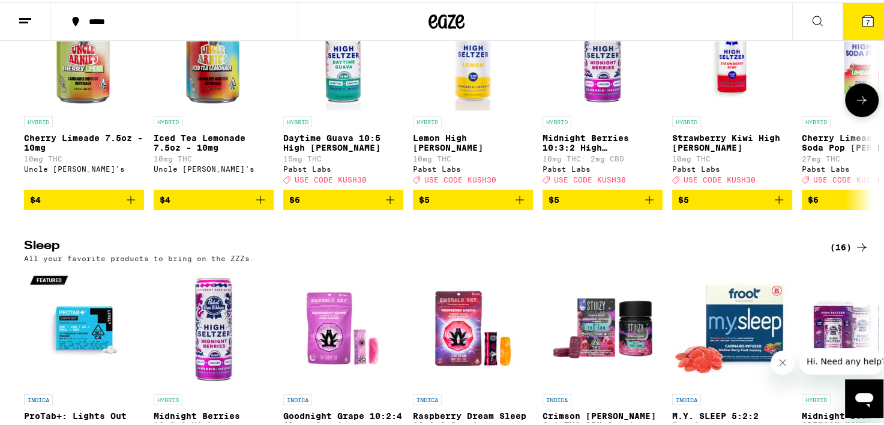
click at [849, 115] on button at bounding box center [862, 98] width 34 height 34
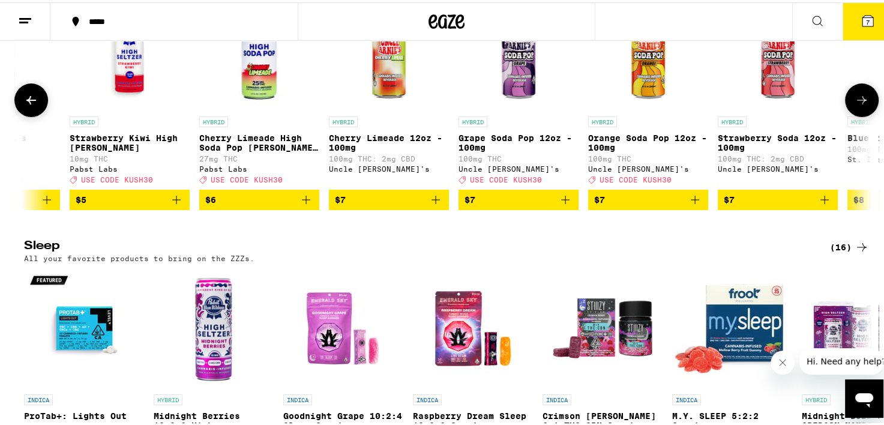
scroll to position [0, 714]
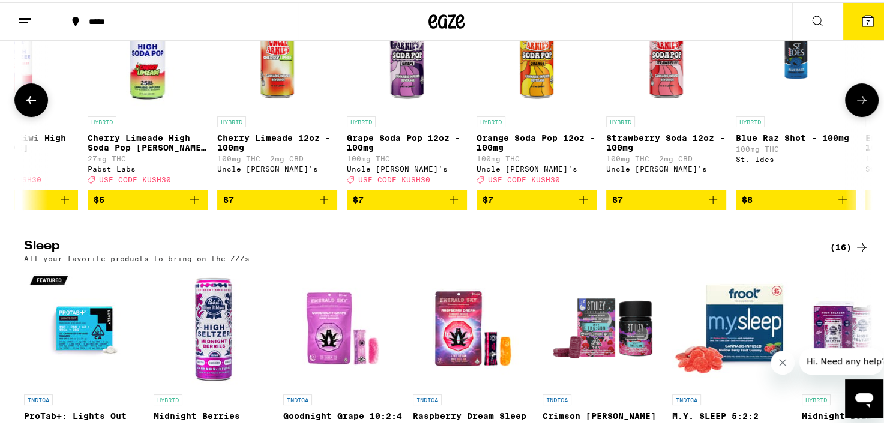
click at [849, 115] on button at bounding box center [862, 98] width 34 height 34
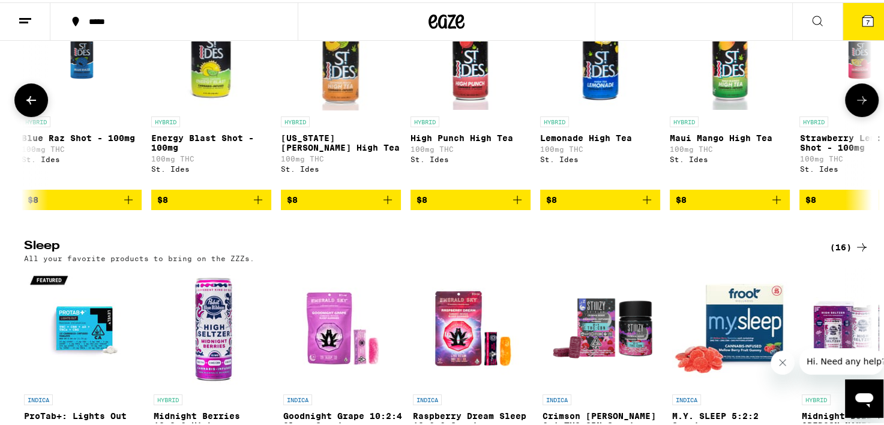
click at [849, 115] on button at bounding box center [862, 98] width 34 height 34
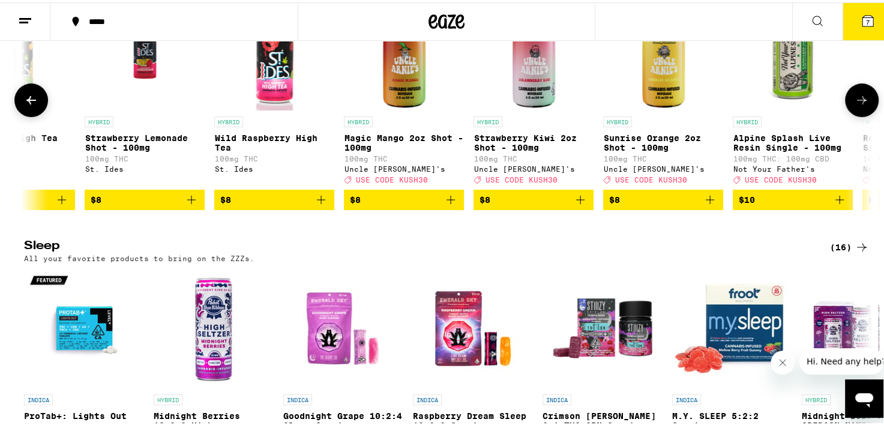
click at [849, 115] on button at bounding box center [862, 98] width 34 height 34
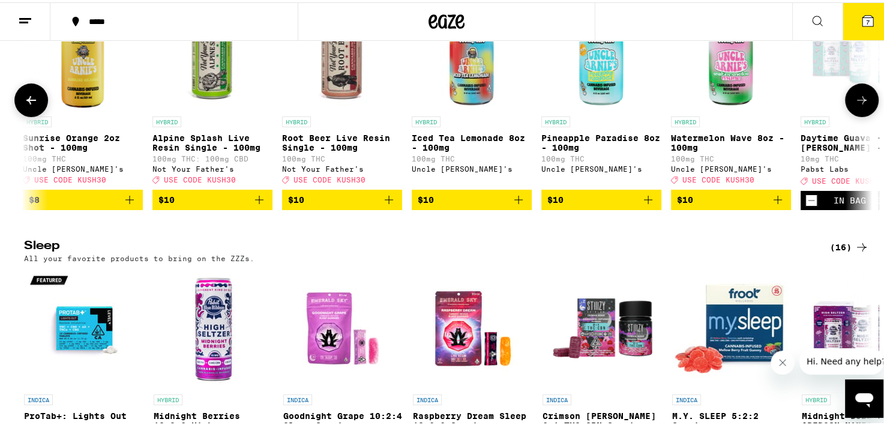
scroll to position [0, 2858]
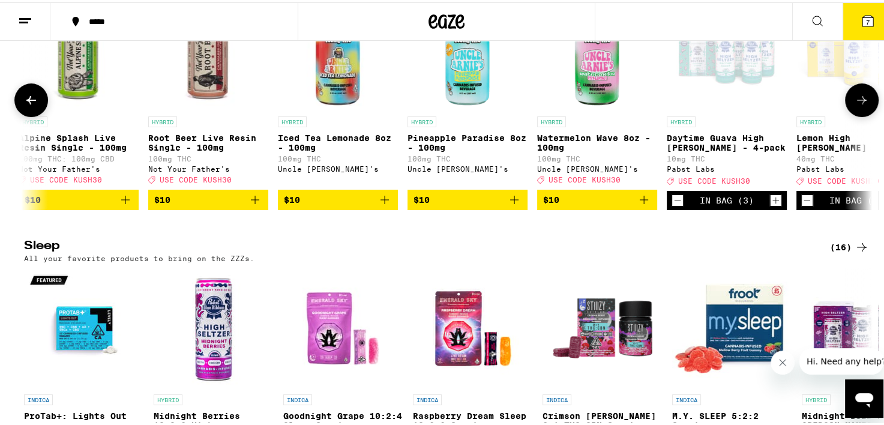
click at [849, 115] on button at bounding box center [862, 98] width 34 height 34
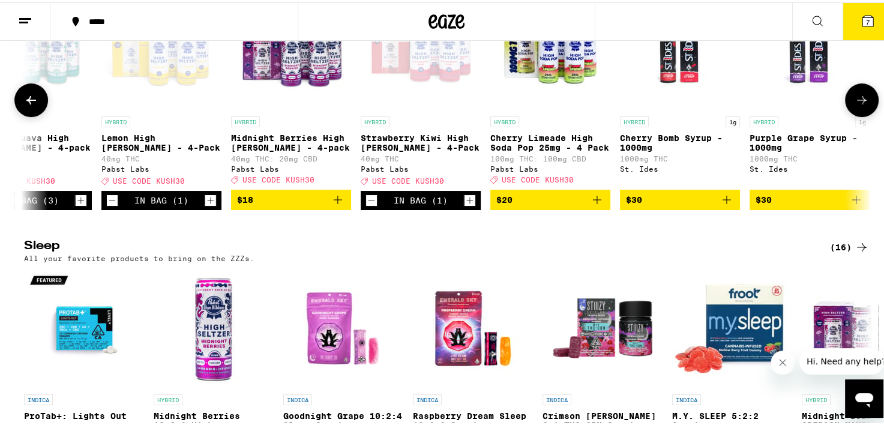
scroll to position [0, 3563]
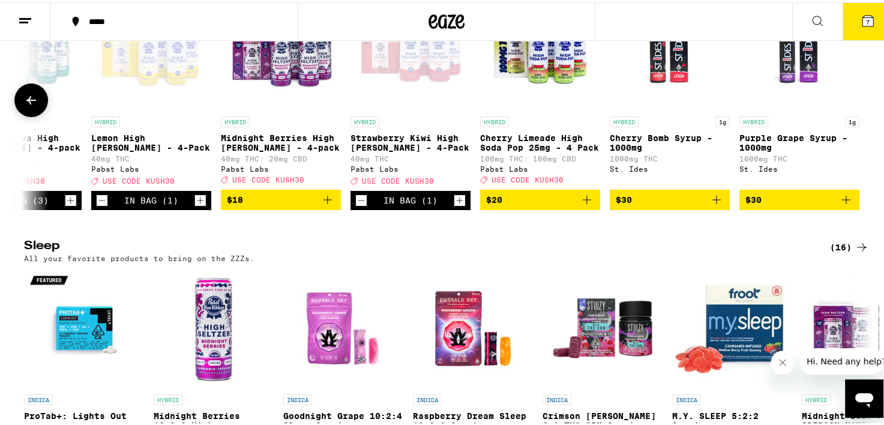
click at [849, 115] on div at bounding box center [862, 98] width 34 height 34
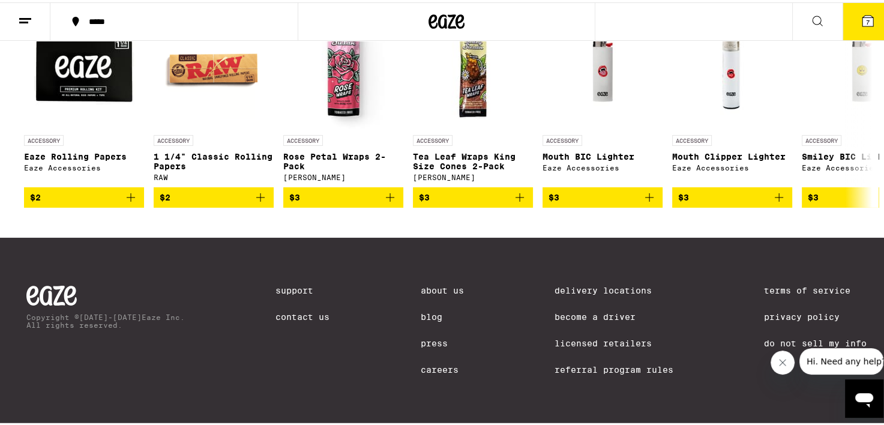
scroll to position [5583, 0]
click at [855, 113] on icon at bounding box center [862, 105] width 14 height 14
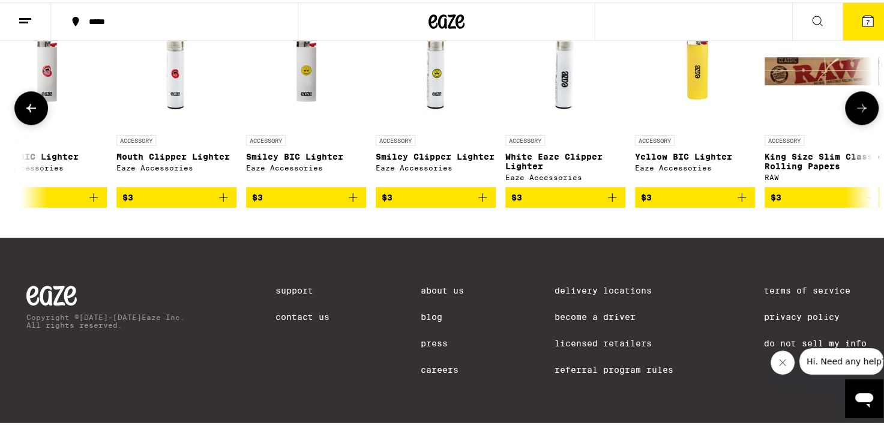
scroll to position [0, 714]
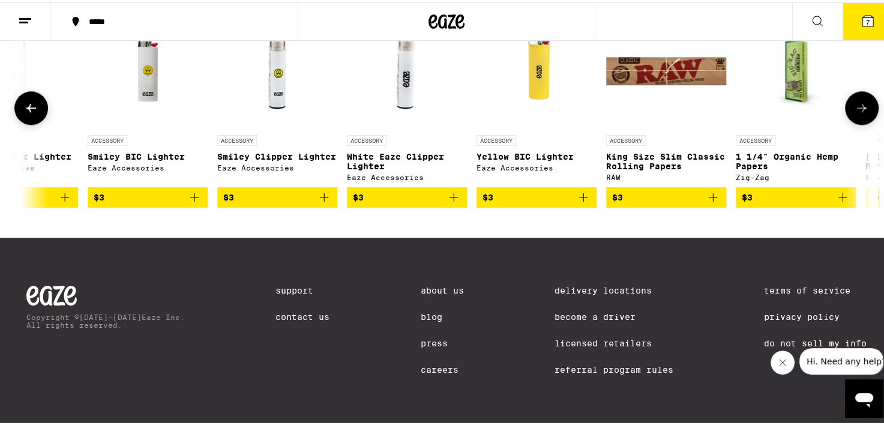
click at [855, 113] on icon at bounding box center [862, 105] width 14 height 14
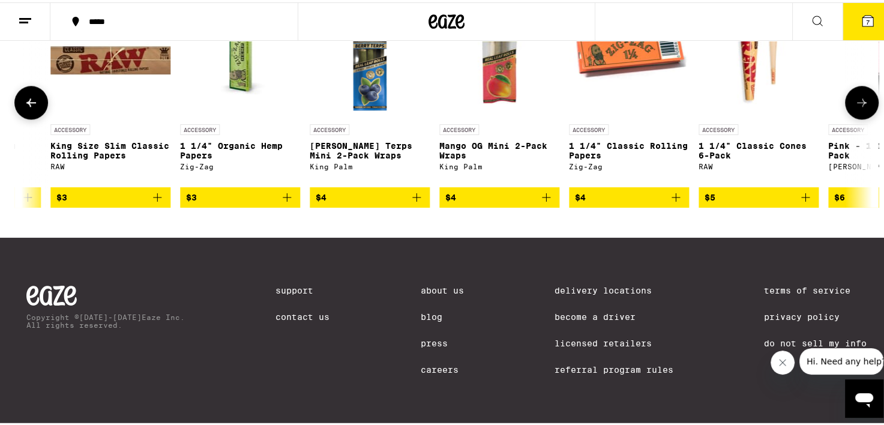
scroll to position [0, 1429]
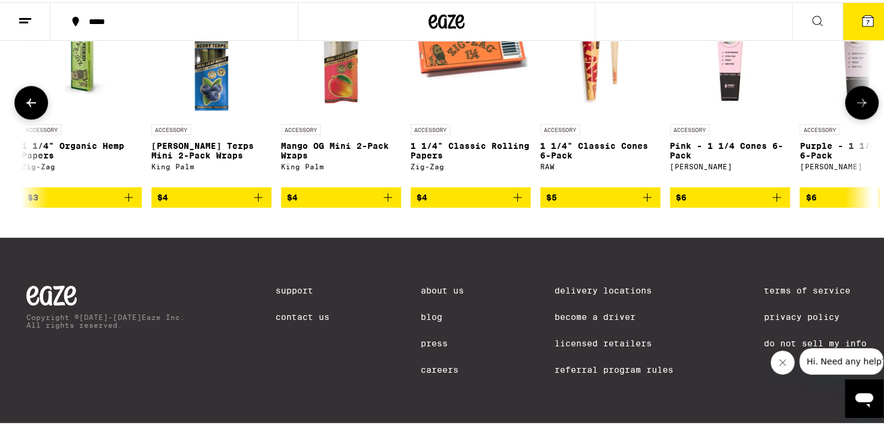
click at [855, 107] on icon at bounding box center [862, 100] width 14 height 14
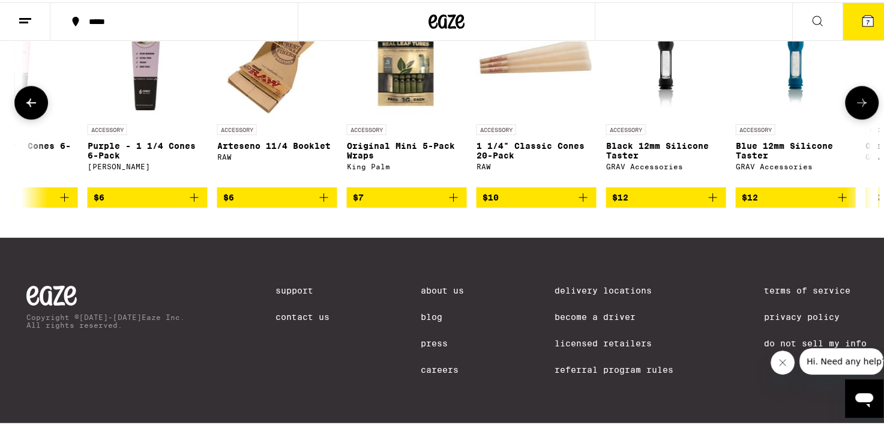
scroll to position [0, 2144]
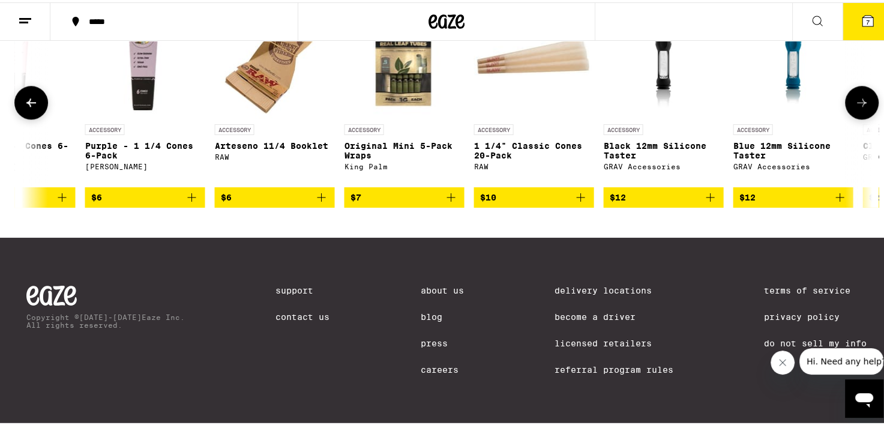
click at [855, 107] on icon at bounding box center [862, 100] width 14 height 14
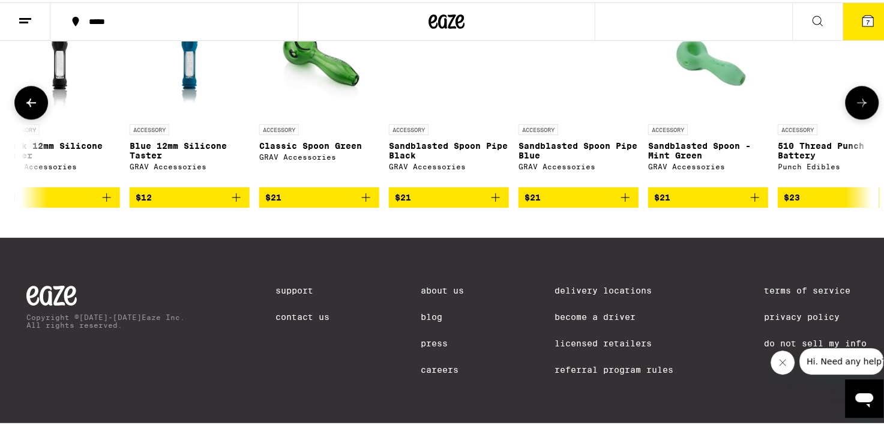
scroll to position [0, 2858]
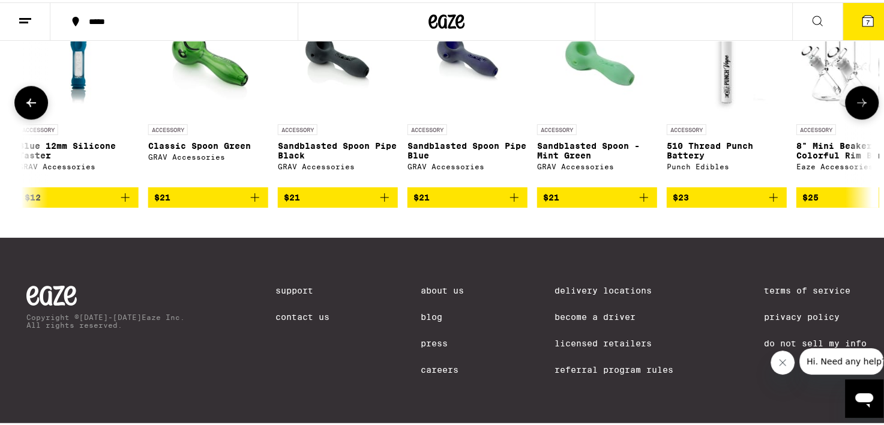
click at [855, 107] on icon at bounding box center [862, 100] width 14 height 14
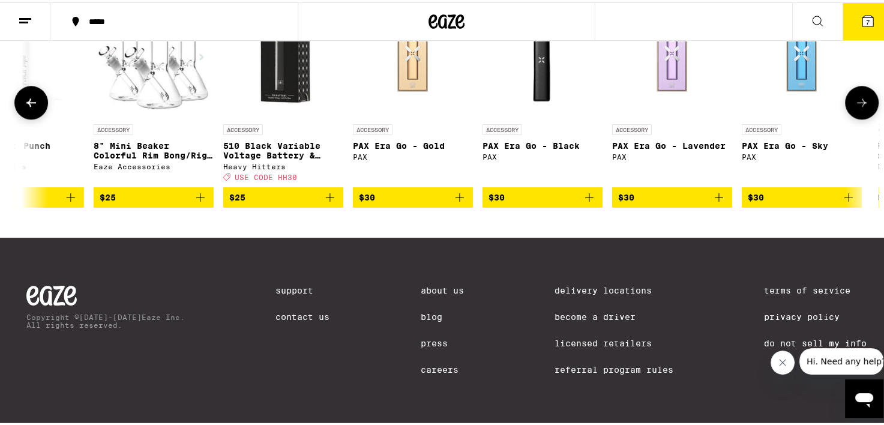
scroll to position [0, 3573]
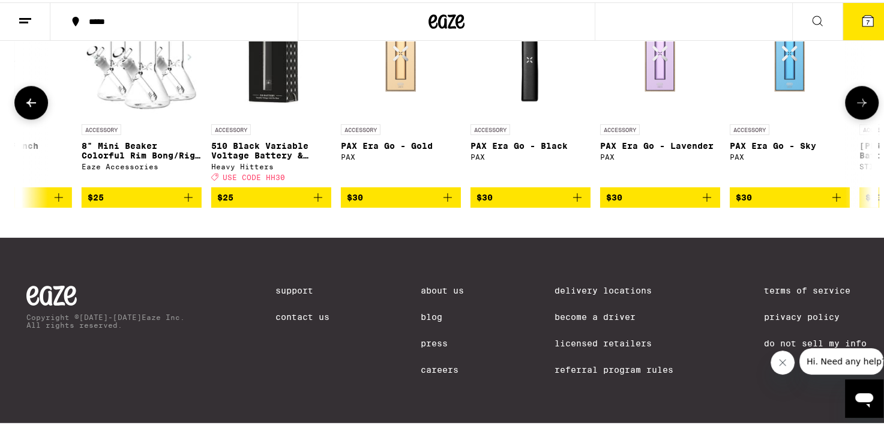
click at [855, 107] on icon at bounding box center [862, 100] width 14 height 14
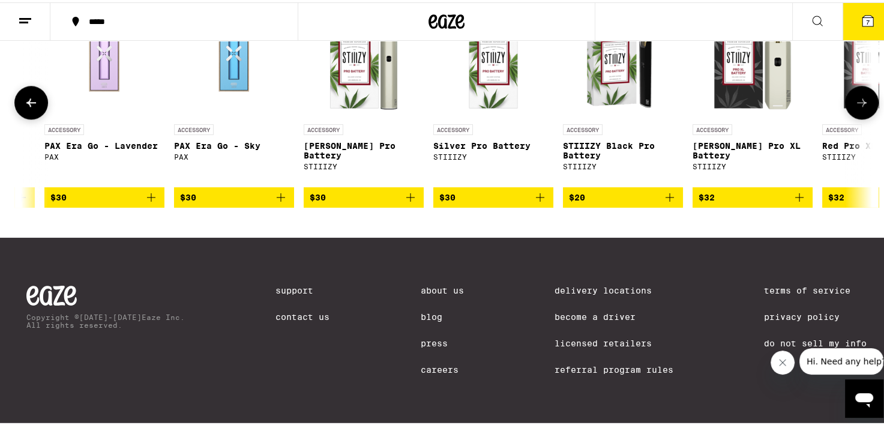
scroll to position [0, 4287]
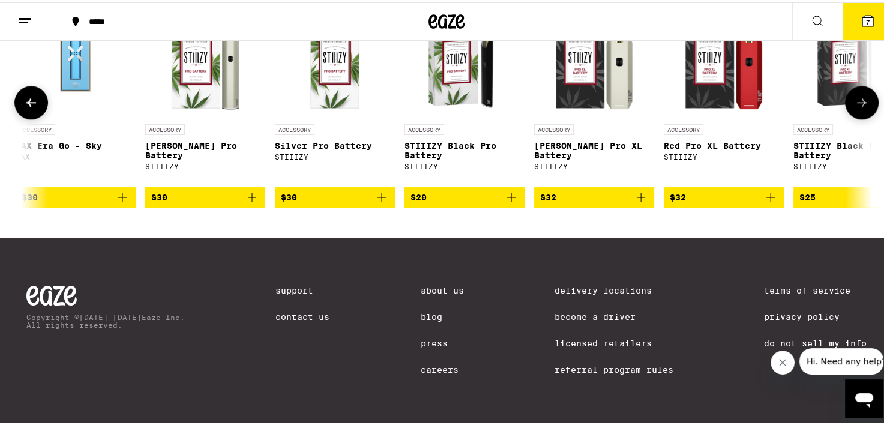
click at [855, 107] on icon at bounding box center [862, 100] width 14 height 14
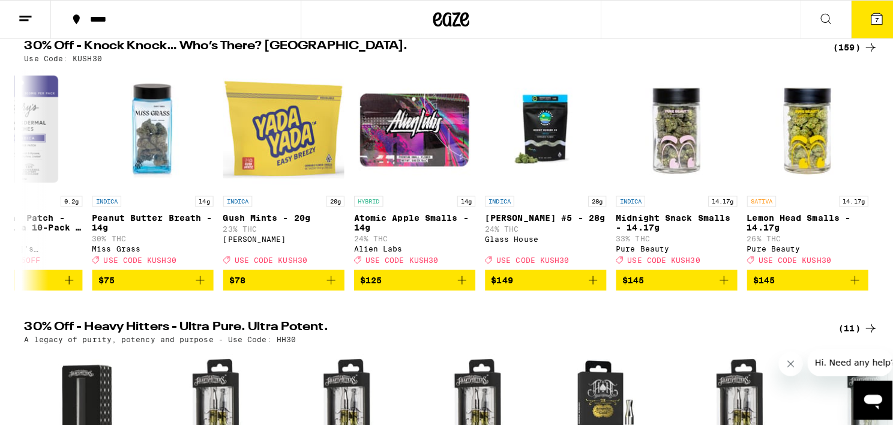
scroll to position [0, 0]
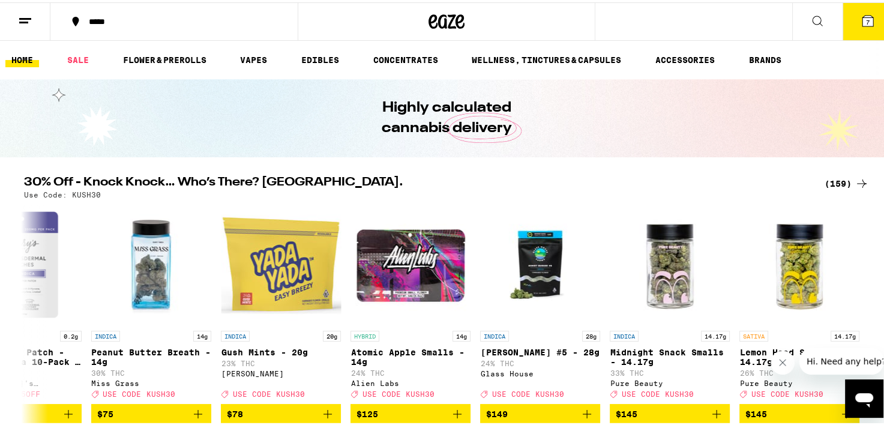
click at [801, 26] on button at bounding box center [817, 20] width 50 height 38
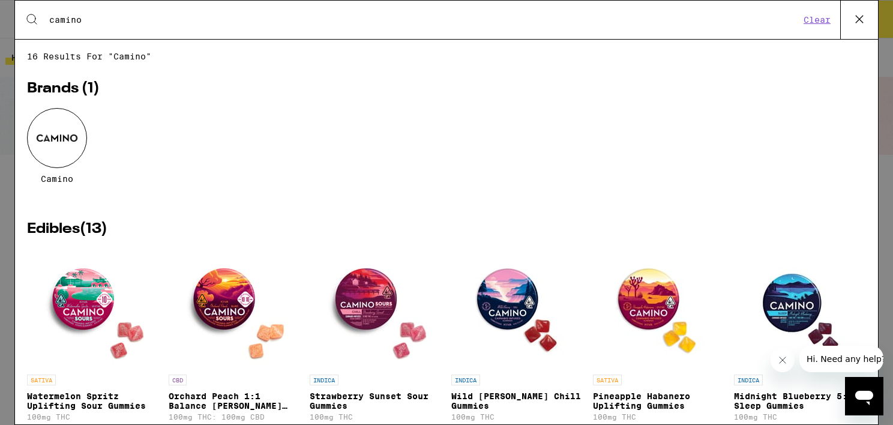
type input "camino"
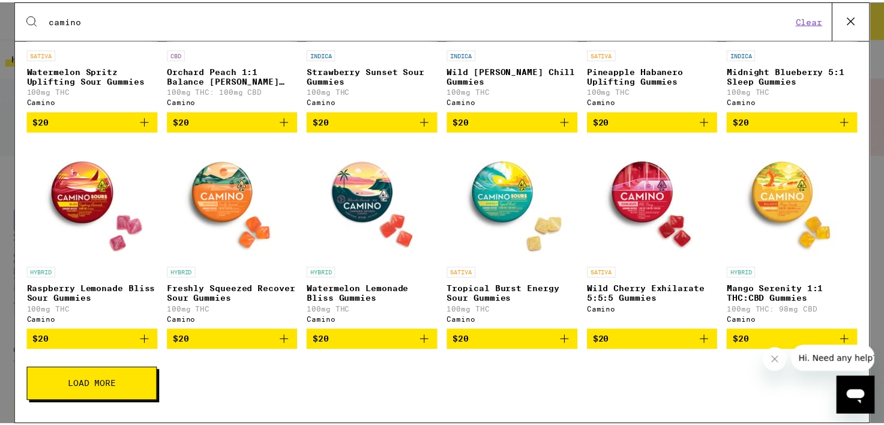
scroll to position [354, 0]
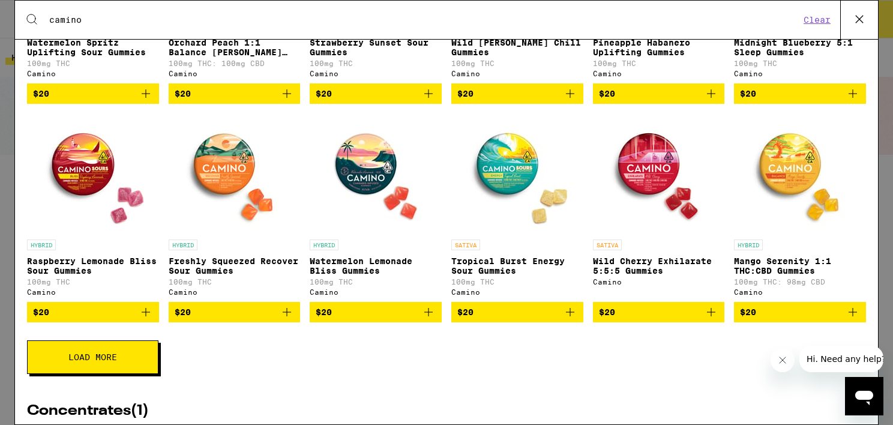
click at [861, 13] on icon at bounding box center [860, 19] width 18 height 18
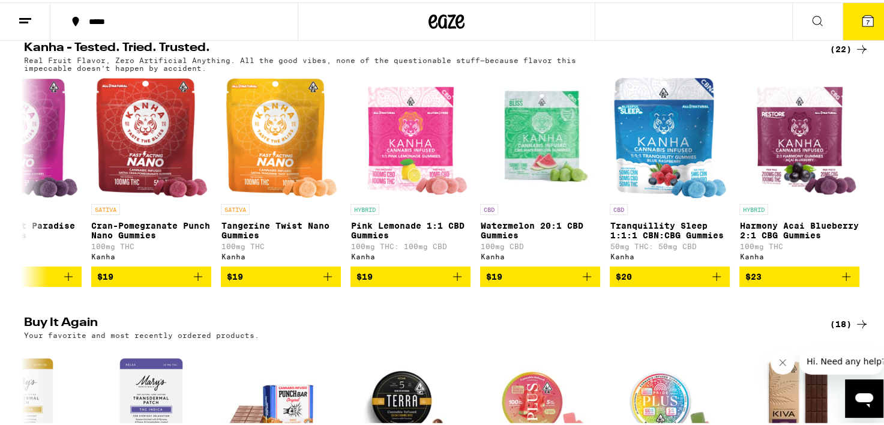
scroll to position [661, 0]
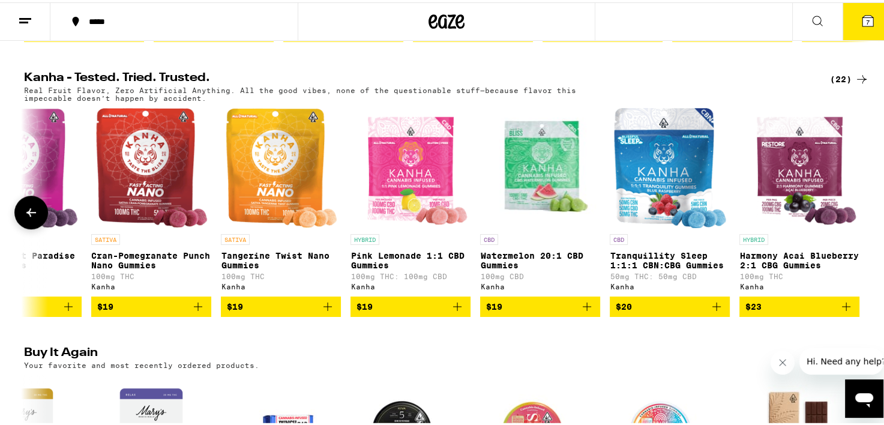
click at [26, 217] on icon at bounding box center [31, 210] width 14 height 14
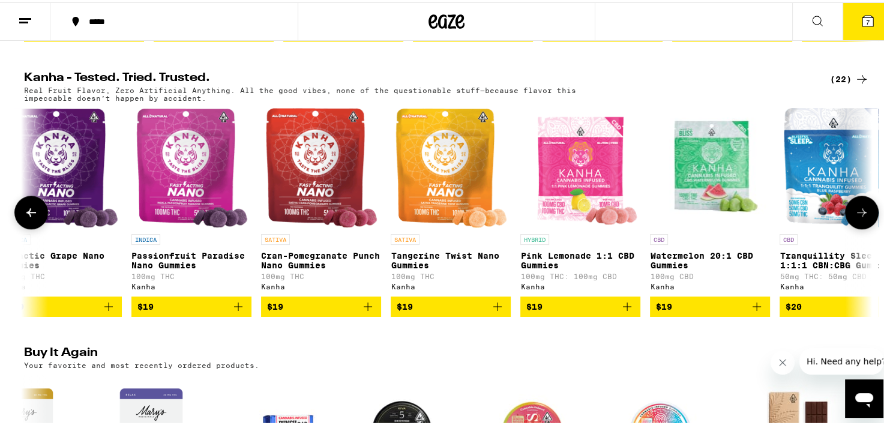
click at [26, 217] on icon at bounding box center [31, 210] width 14 height 14
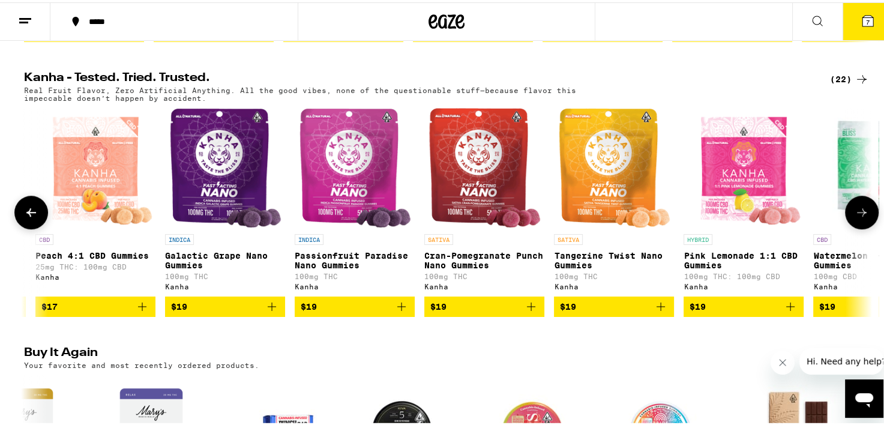
click at [26, 217] on icon at bounding box center [31, 210] width 14 height 14
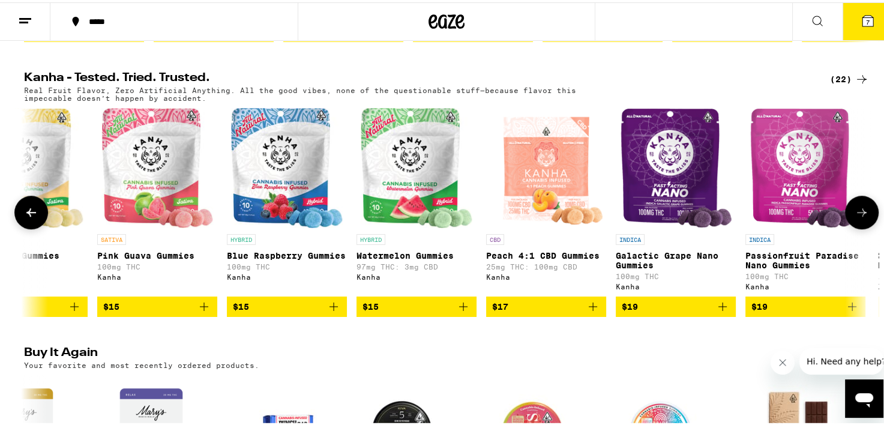
click at [26, 217] on icon at bounding box center [31, 210] width 14 height 14
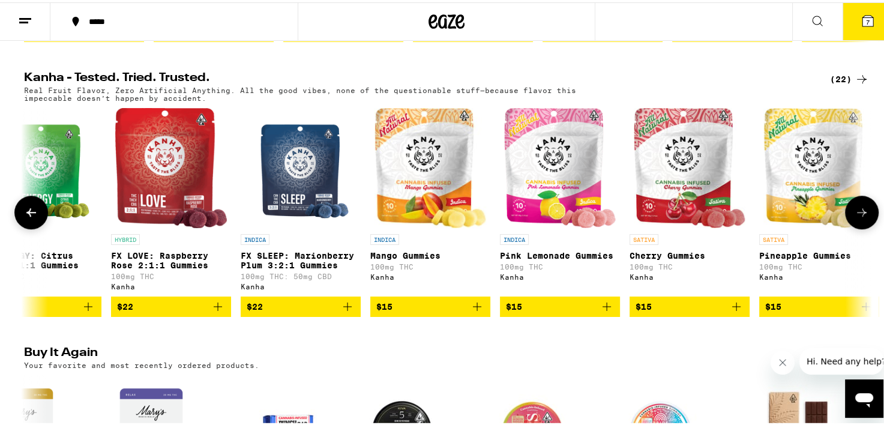
scroll to position [0, 418]
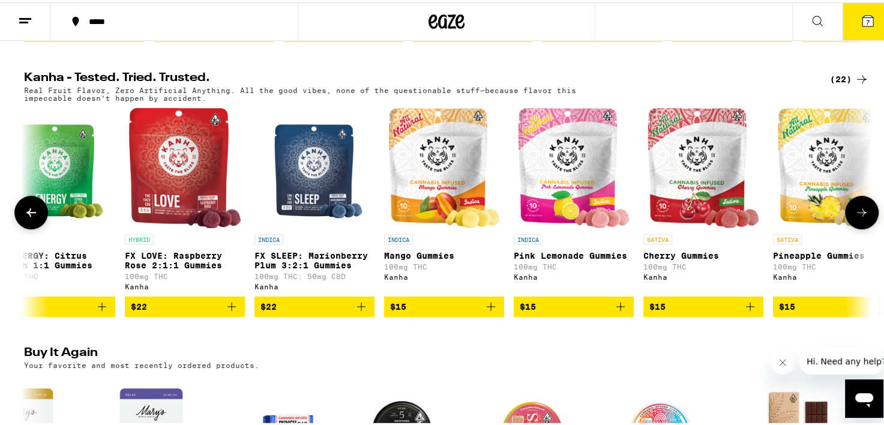
click at [26, 217] on icon at bounding box center [31, 210] width 14 height 14
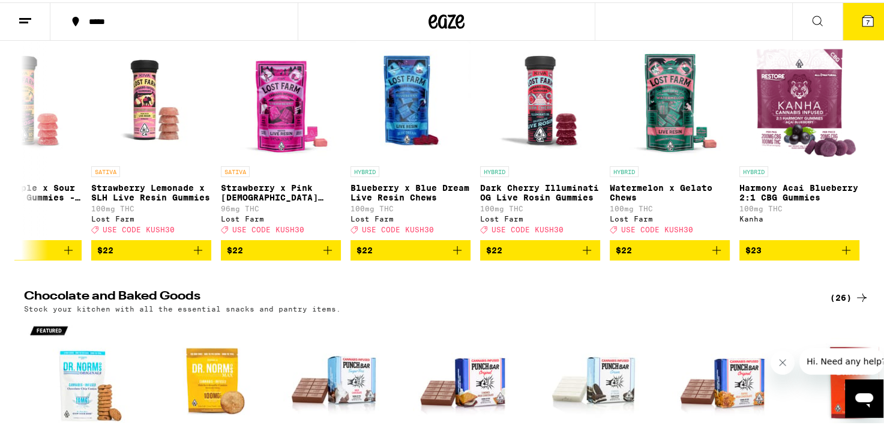
scroll to position [3865, 0]
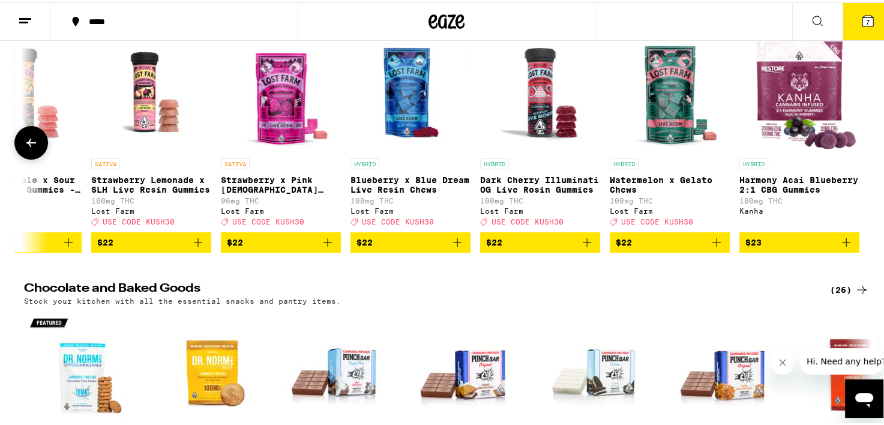
click at [25, 148] on icon at bounding box center [31, 140] width 14 height 14
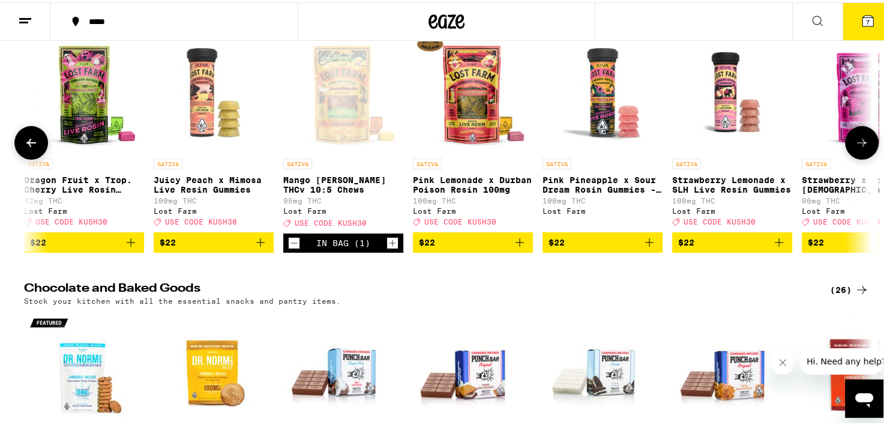
scroll to position [0, 12963]
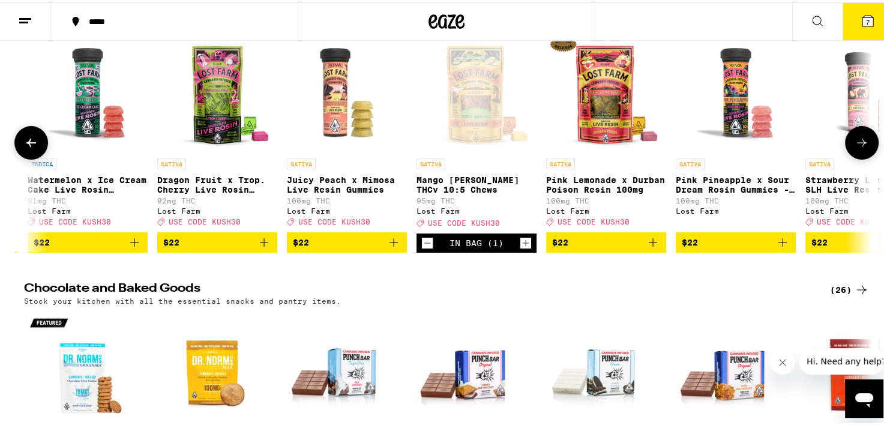
click at [20, 157] on button at bounding box center [31, 141] width 34 height 34
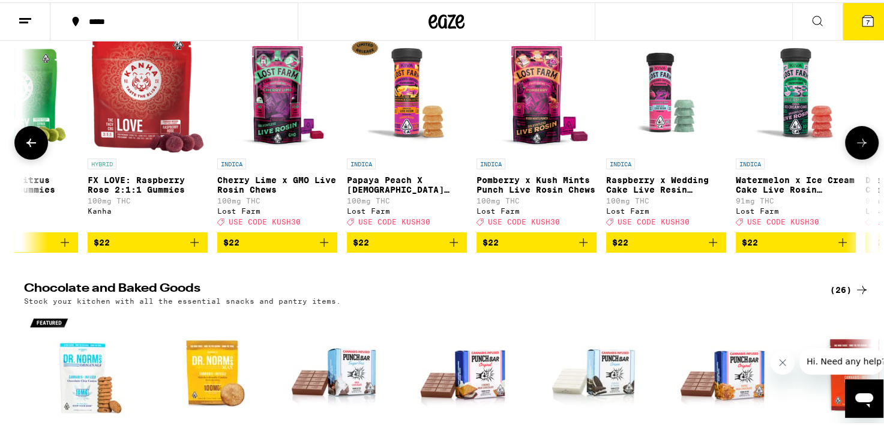
scroll to position [0, 12249]
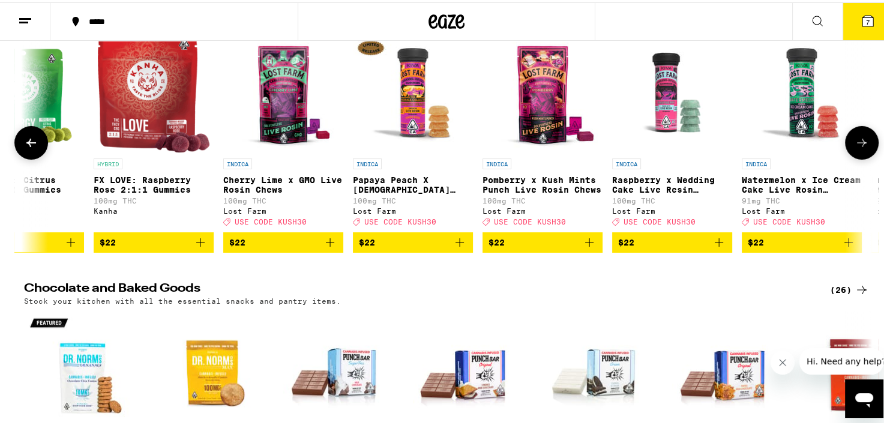
click at [857, 148] on icon at bounding box center [862, 140] width 14 height 14
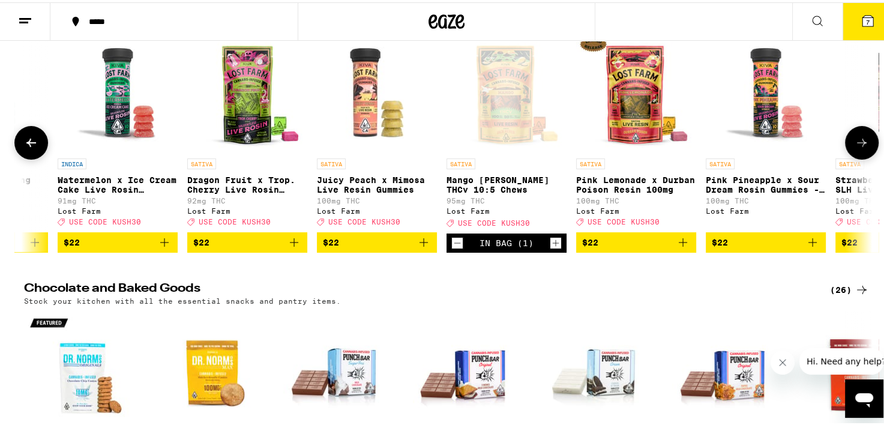
scroll to position [0, 12964]
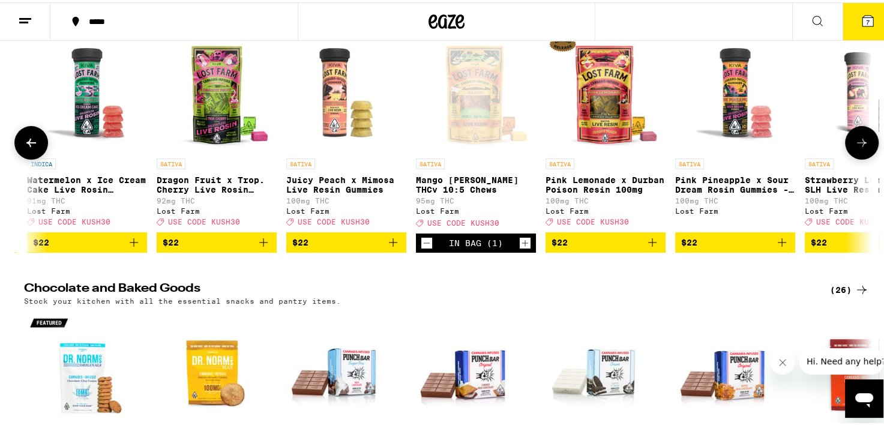
click at [857, 148] on icon at bounding box center [862, 140] width 14 height 14
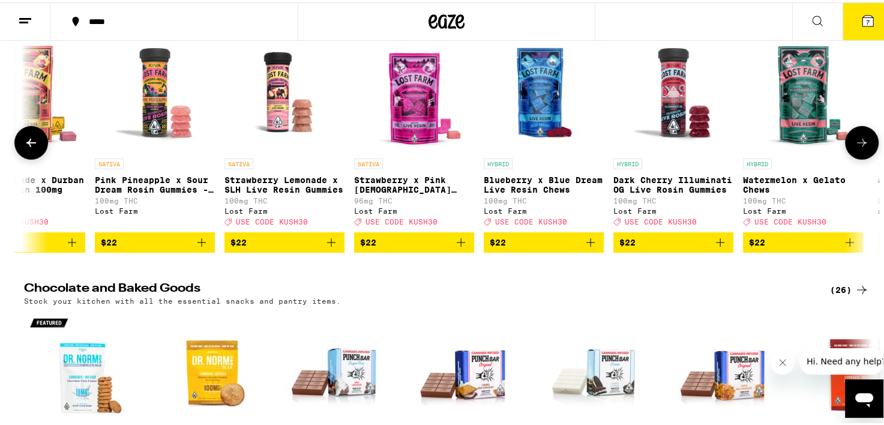
scroll to position [0, 13678]
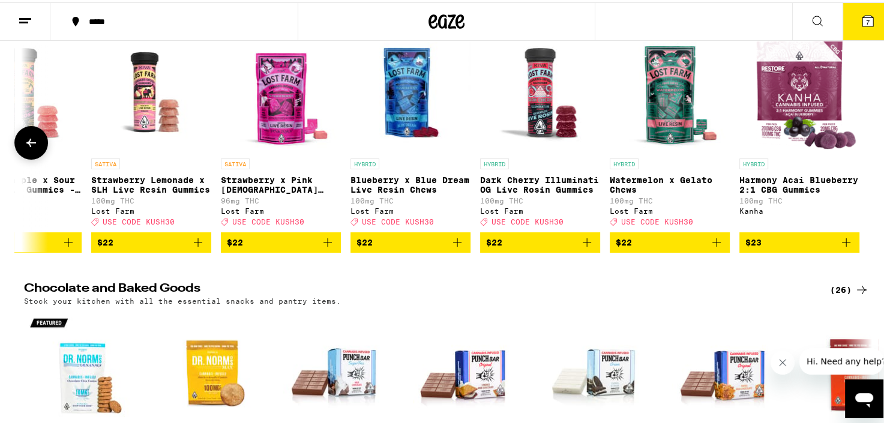
click at [857, 157] on div at bounding box center [862, 141] width 34 height 34
click at [24, 148] on icon at bounding box center [31, 140] width 14 height 14
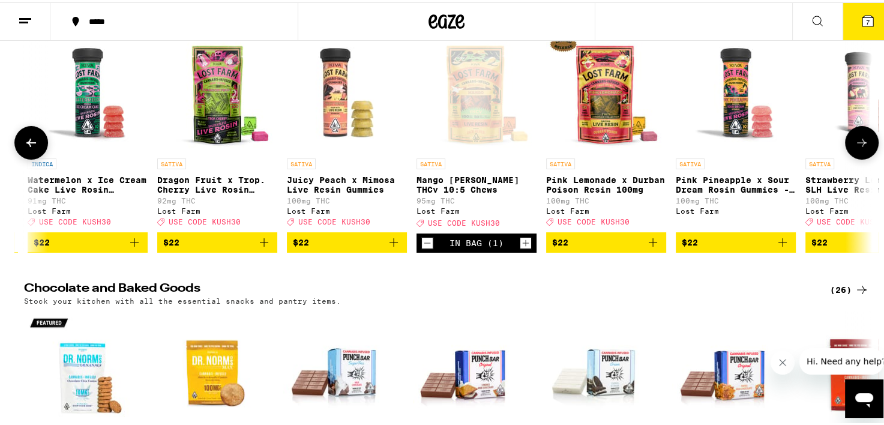
click at [24, 148] on icon at bounding box center [31, 140] width 14 height 14
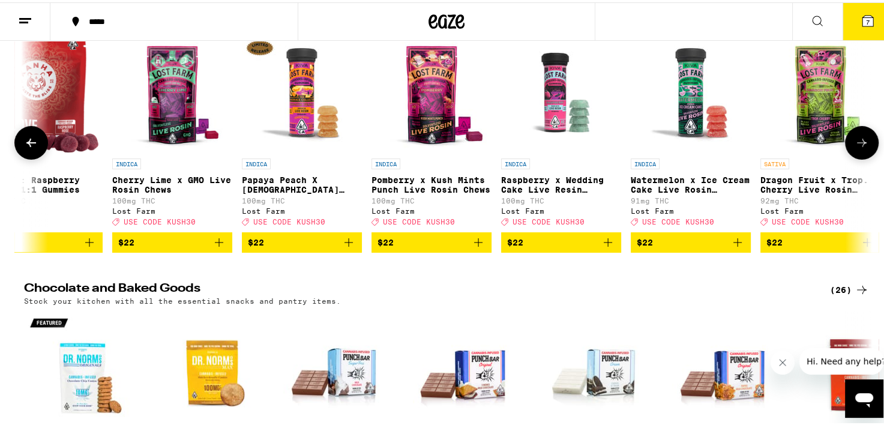
scroll to position [0, 12249]
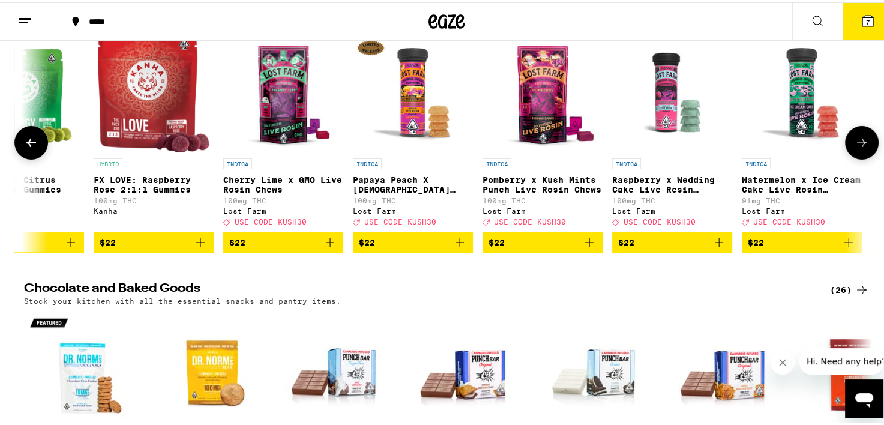
click at [24, 148] on icon at bounding box center [31, 140] width 14 height 14
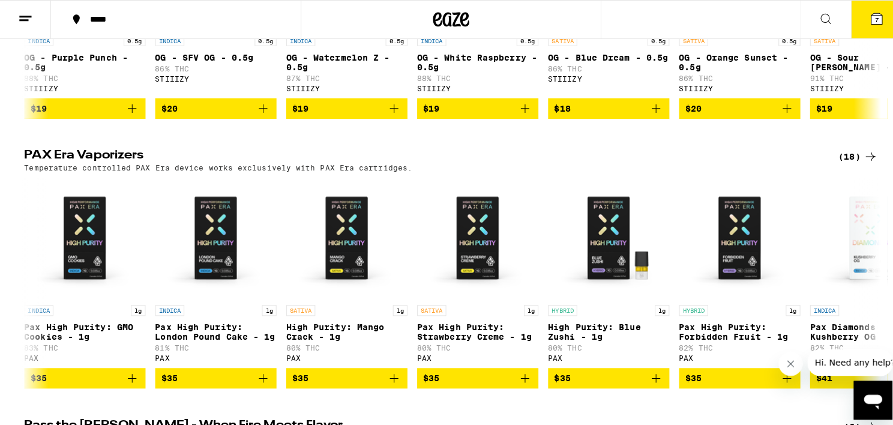
scroll to position [1680, 0]
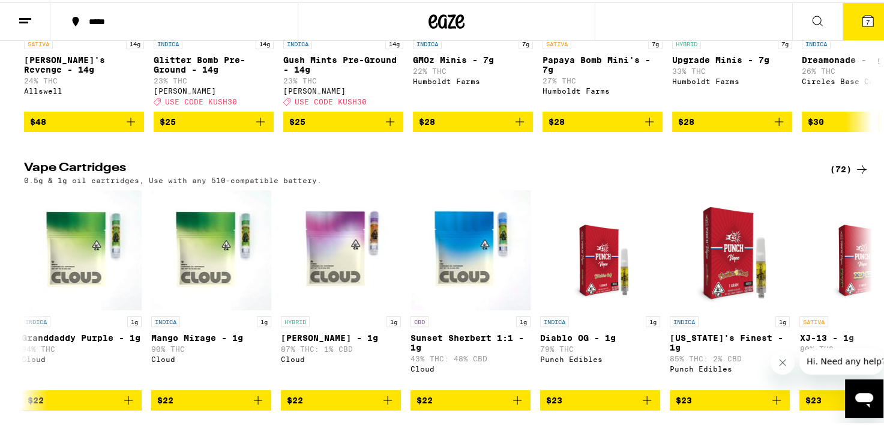
click at [861, 20] on icon at bounding box center [868, 18] width 14 height 14
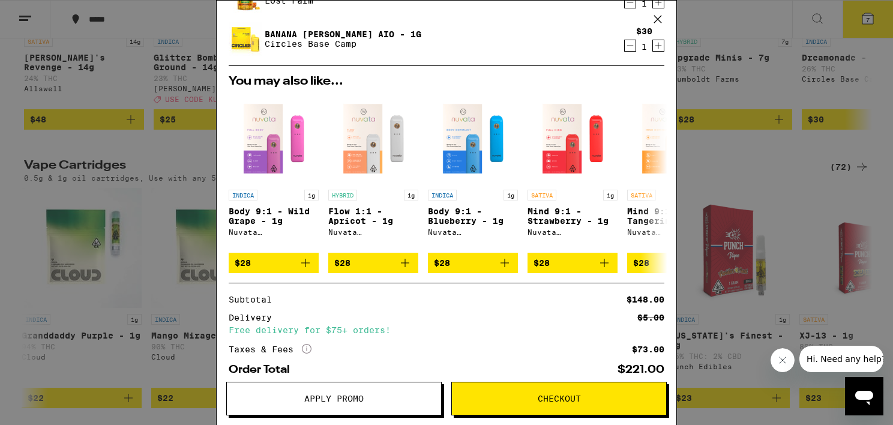
scroll to position [197, 0]
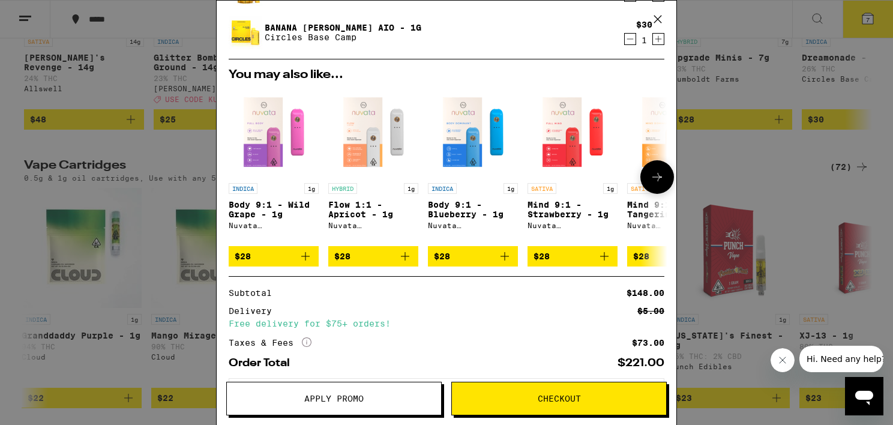
click at [641, 194] on div at bounding box center [658, 177] width 34 height 34
click at [650, 184] on icon at bounding box center [657, 177] width 14 height 14
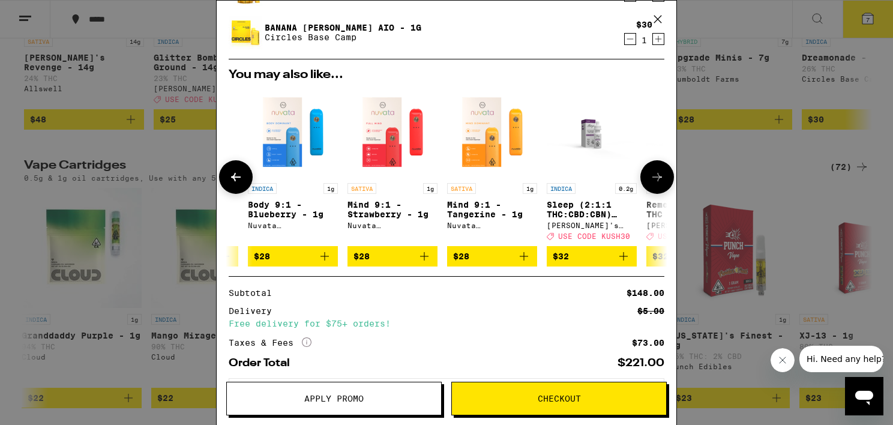
scroll to position [0, 295]
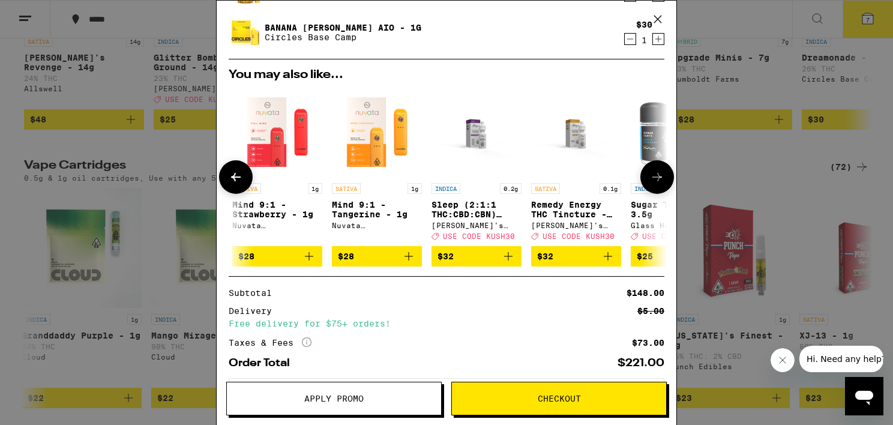
click at [650, 184] on icon at bounding box center [657, 177] width 14 height 14
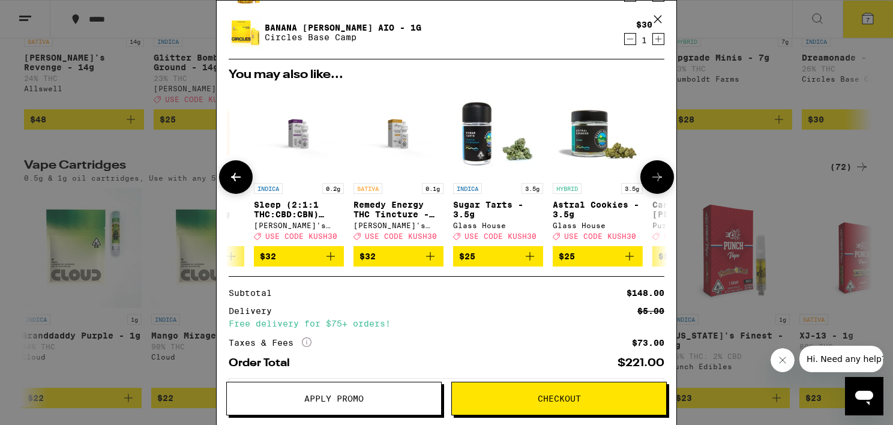
scroll to position [0, 569]
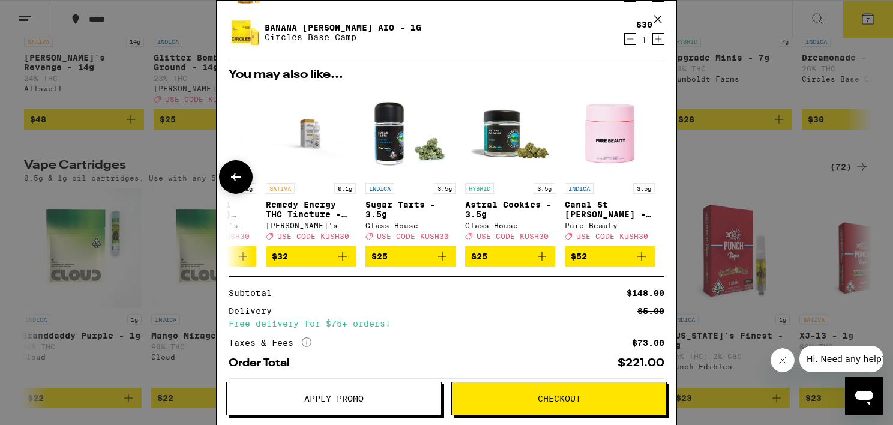
click at [641, 184] on div at bounding box center [658, 177] width 34 height 34
click at [235, 170] on button at bounding box center [236, 177] width 34 height 34
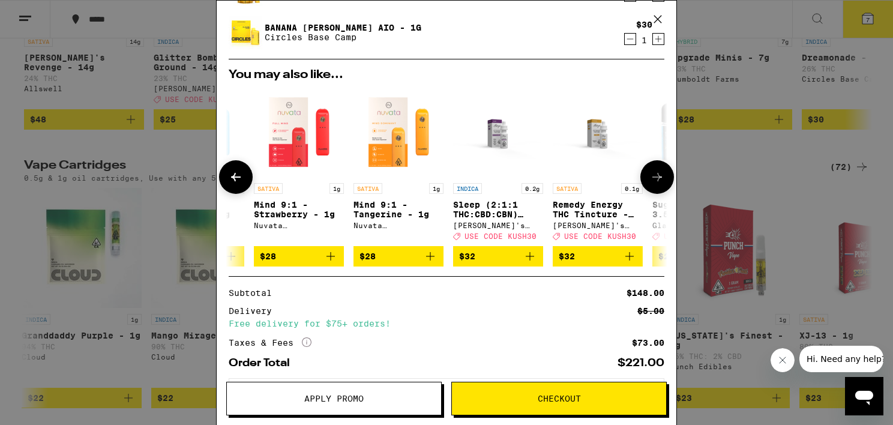
click at [235, 170] on button at bounding box center [236, 177] width 34 height 34
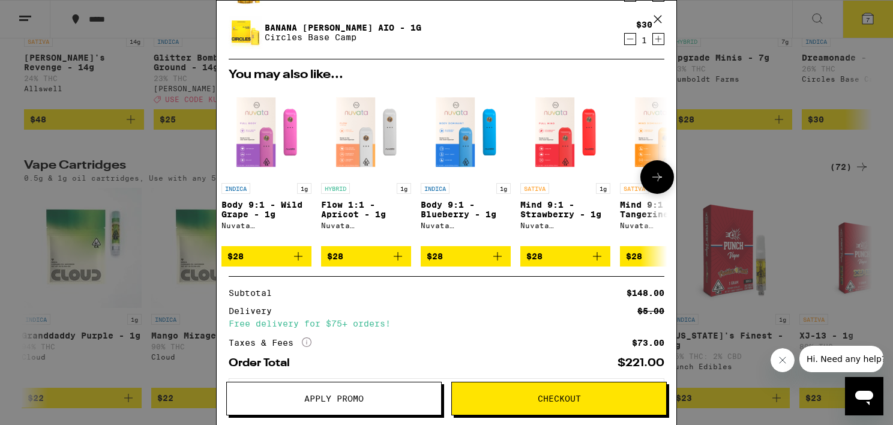
scroll to position [0, 0]
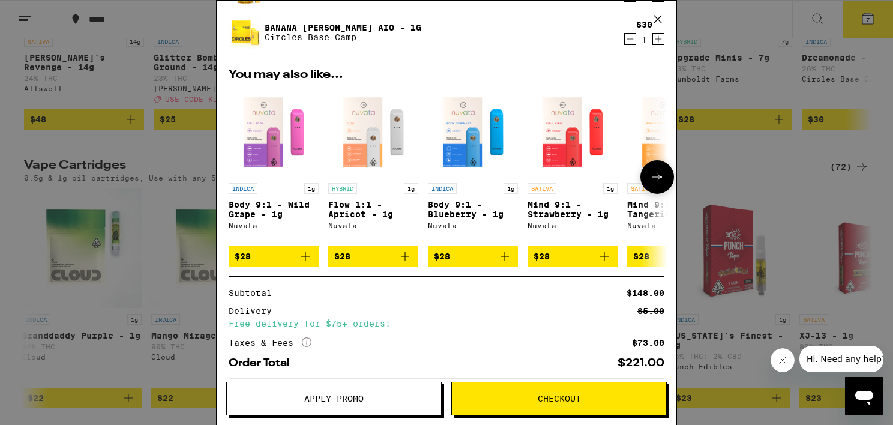
click at [235, 170] on div at bounding box center [236, 177] width 34 height 34
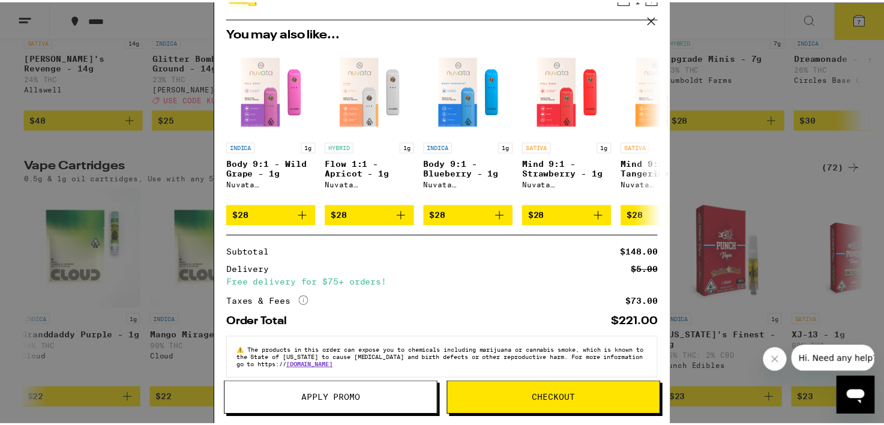
scroll to position [257, 0]
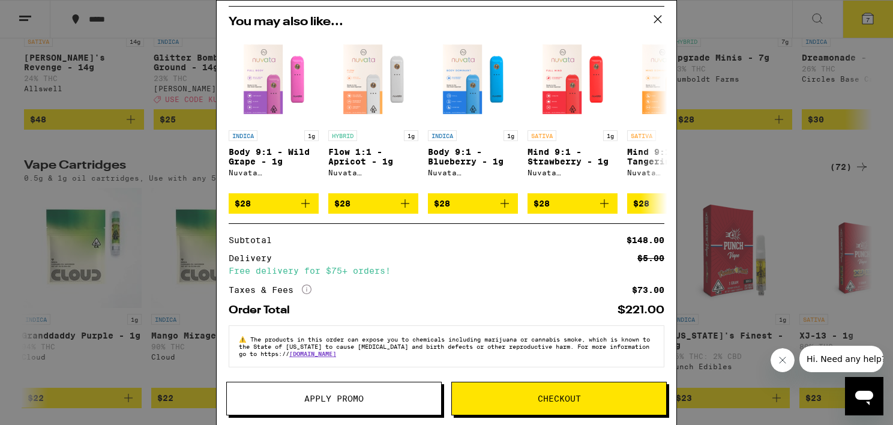
click at [353, 403] on span "Apply Promo" at bounding box center [333, 398] width 59 height 8
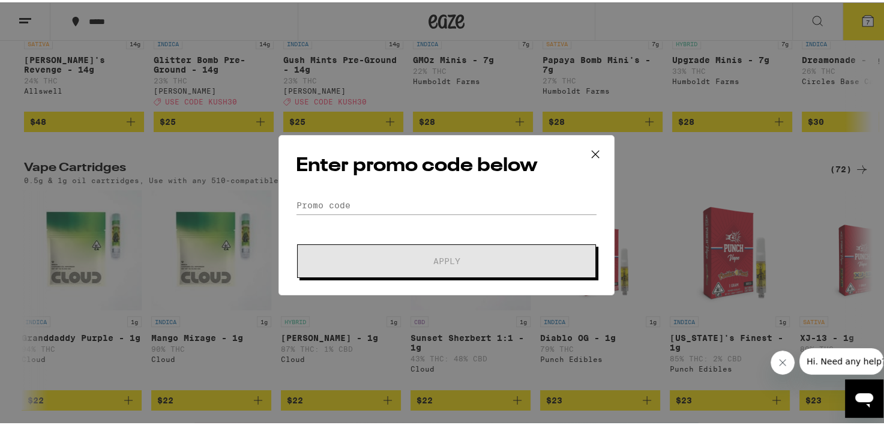
click at [331, 222] on form "Promo Code Apply" at bounding box center [446, 235] width 301 height 82
click at [325, 206] on input "Promo Code" at bounding box center [446, 203] width 301 height 18
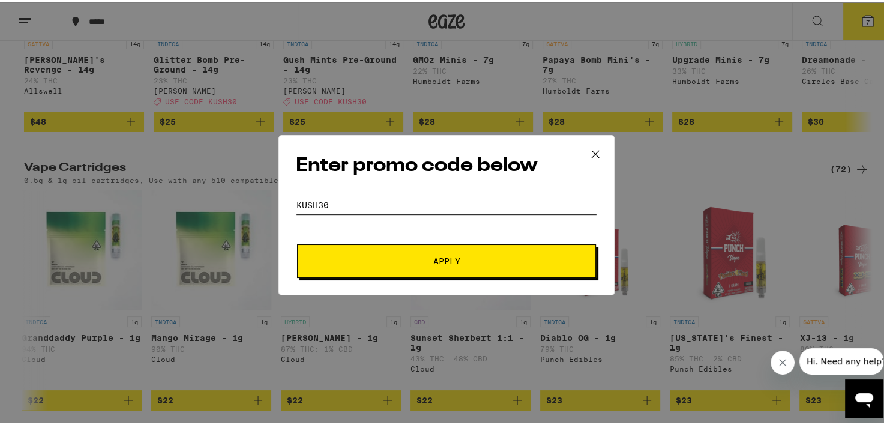
type input "kush30"
click at [367, 255] on span "Apply" at bounding box center [447, 259] width 216 height 8
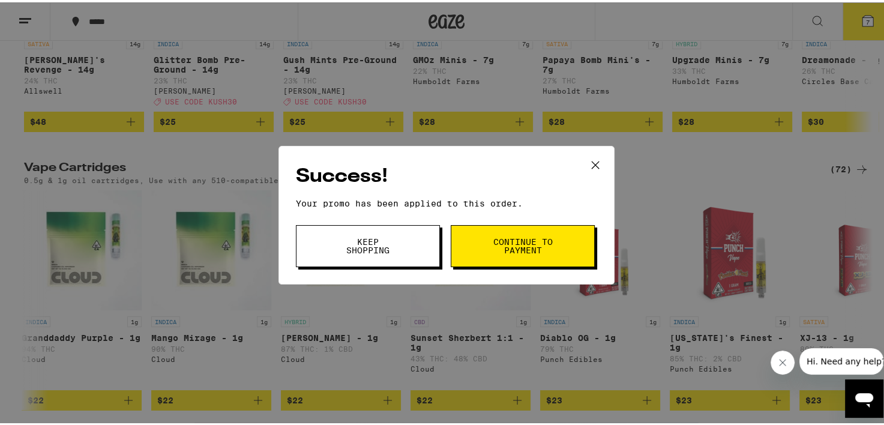
click at [403, 249] on button "Keep Shopping" at bounding box center [368, 244] width 144 height 42
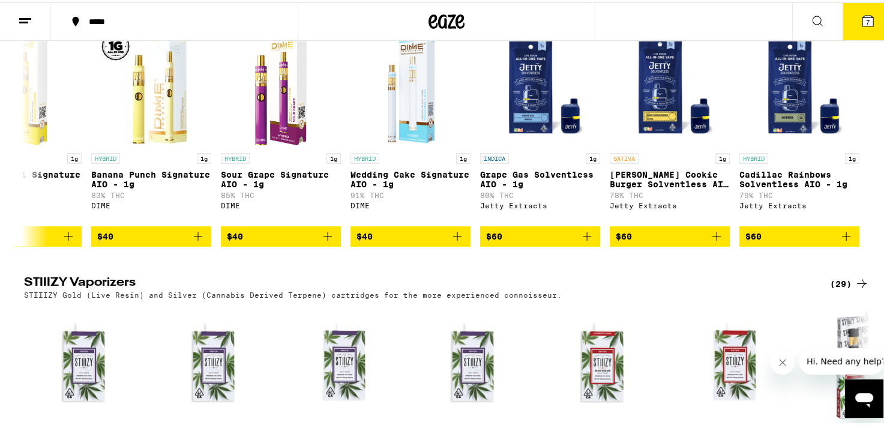
scroll to position [2215, 0]
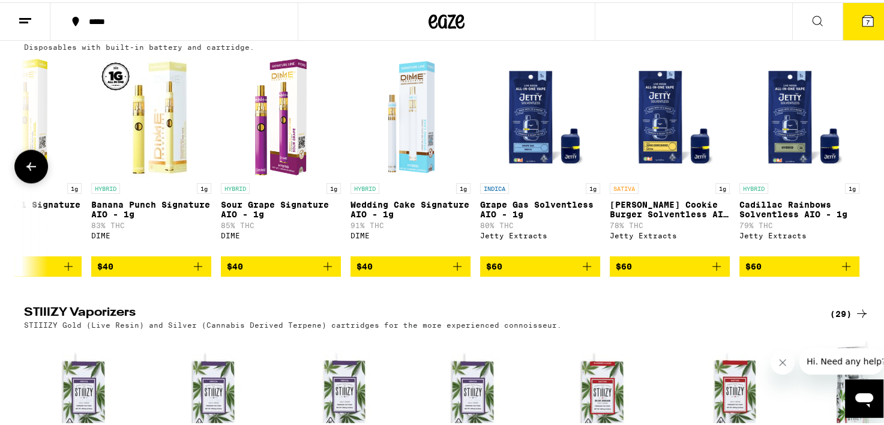
click at [34, 181] on button at bounding box center [31, 165] width 34 height 34
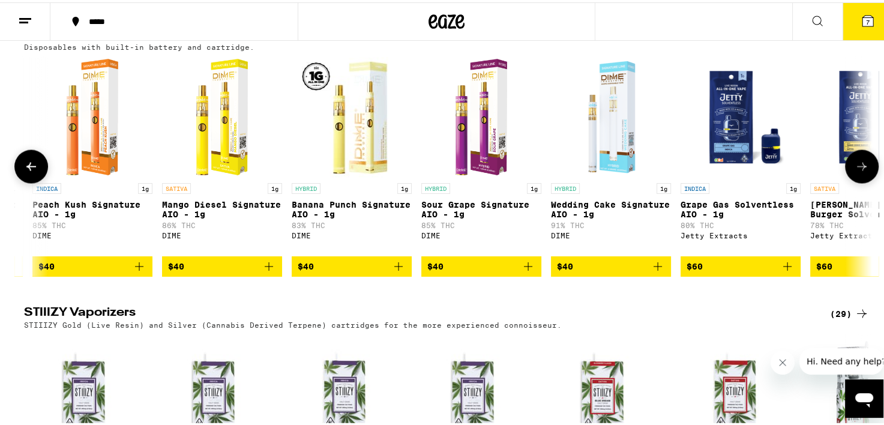
click at [34, 181] on button at bounding box center [31, 165] width 34 height 34
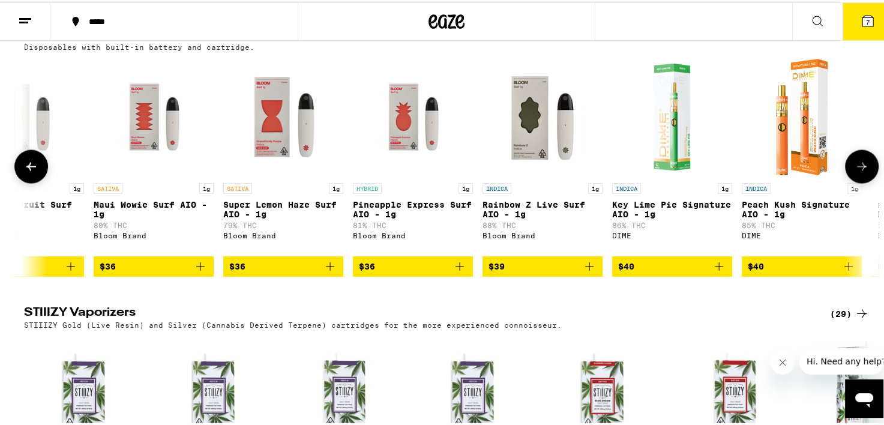
click at [34, 181] on button at bounding box center [31, 165] width 34 height 34
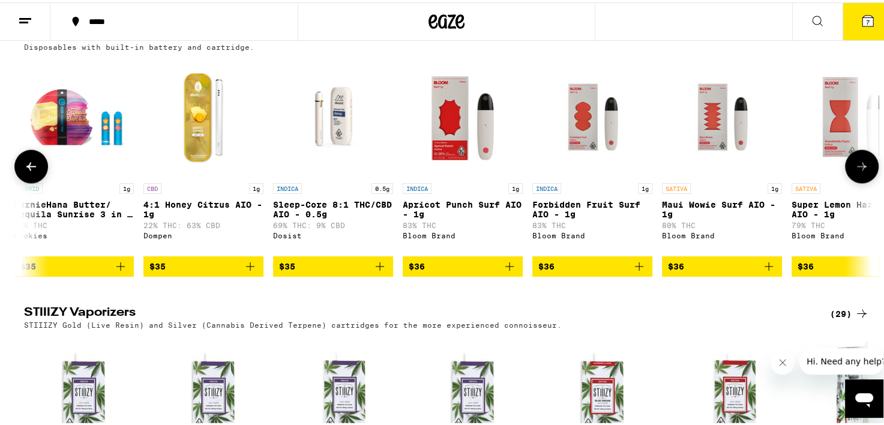
click at [34, 181] on button at bounding box center [31, 165] width 34 height 34
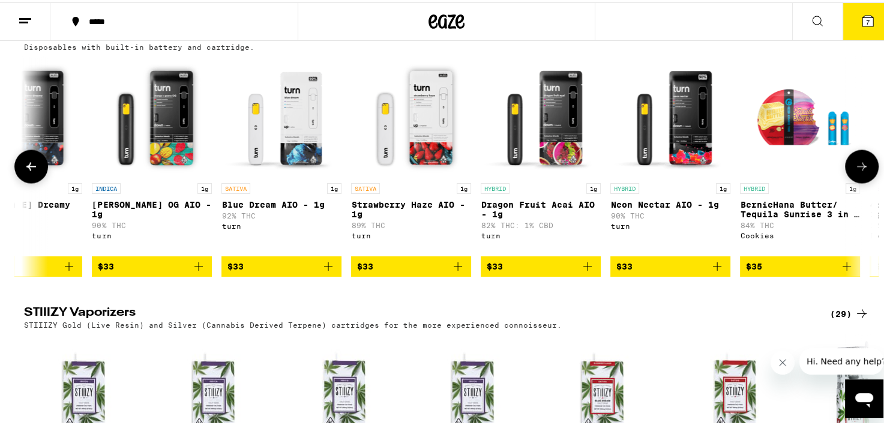
click at [34, 181] on button at bounding box center [31, 165] width 34 height 34
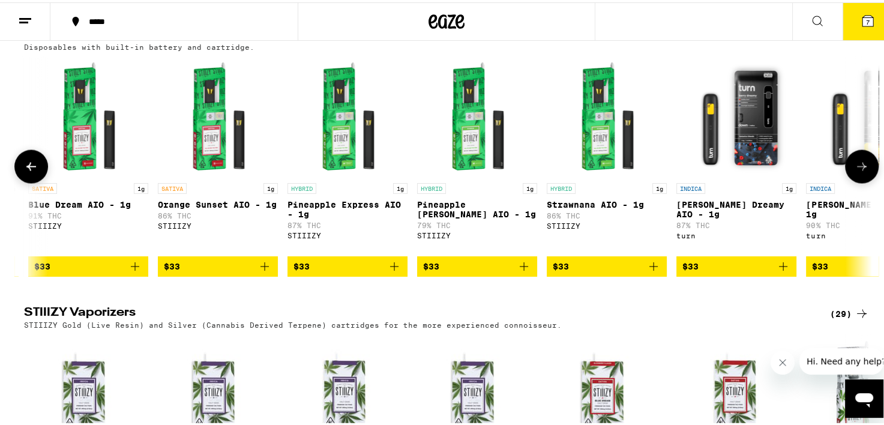
click at [34, 181] on button at bounding box center [31, 165] width 34 height 34
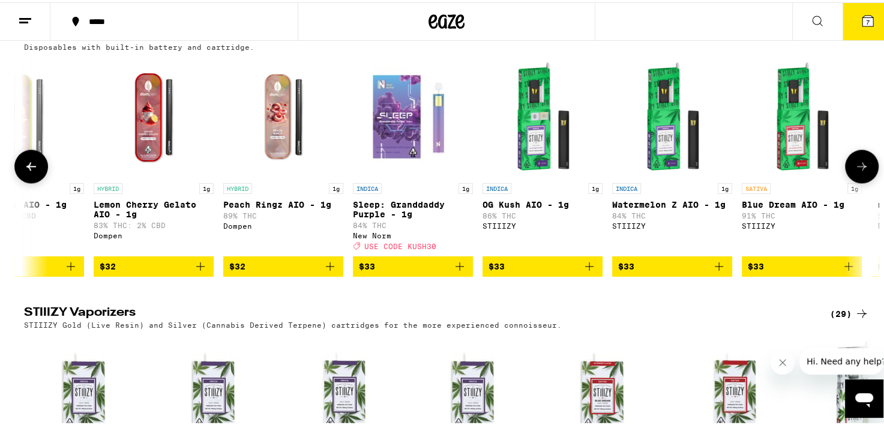
click at [34, 181] on button at bounding box center [31, 165] width 34 height 34
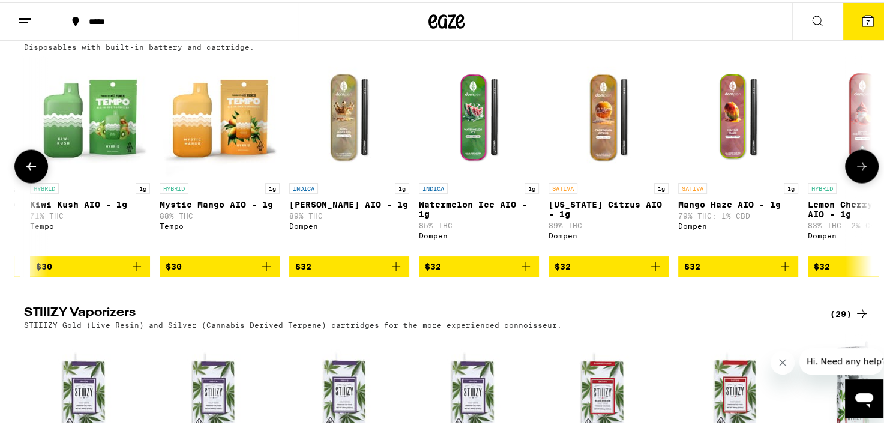
click at [34, 181] on button at bounding box center [31, 165] width 34 height 34
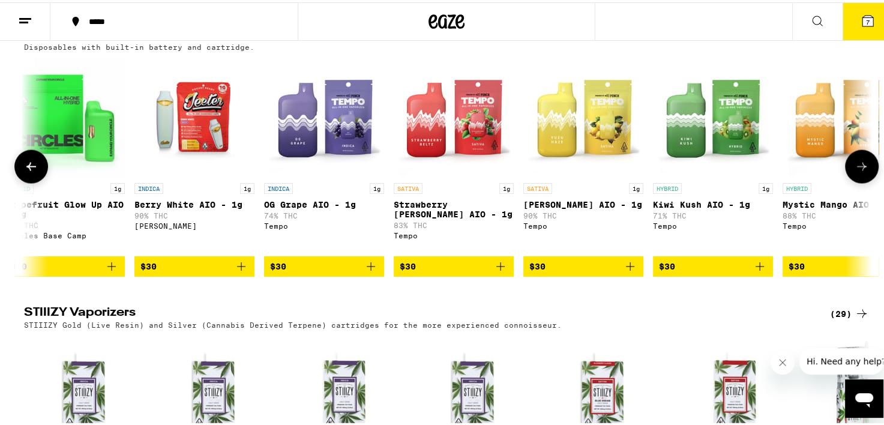
scroll to position [0, 3688]
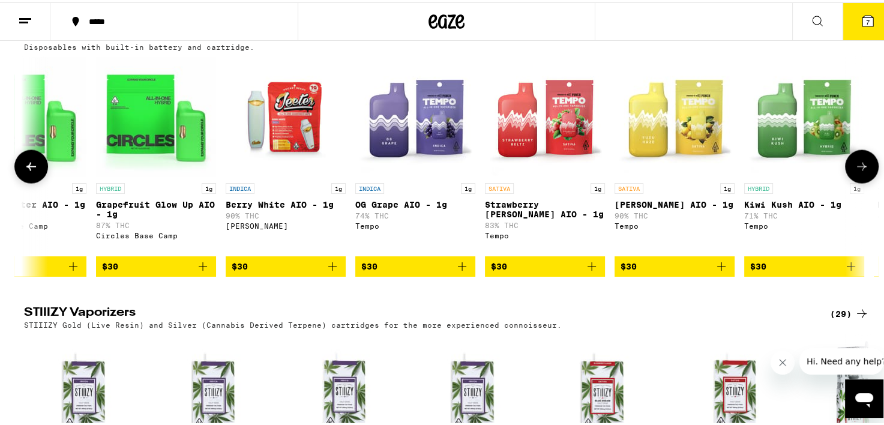
click at [34, 181] on button at bounding box center [31, 165] width 34 height 34
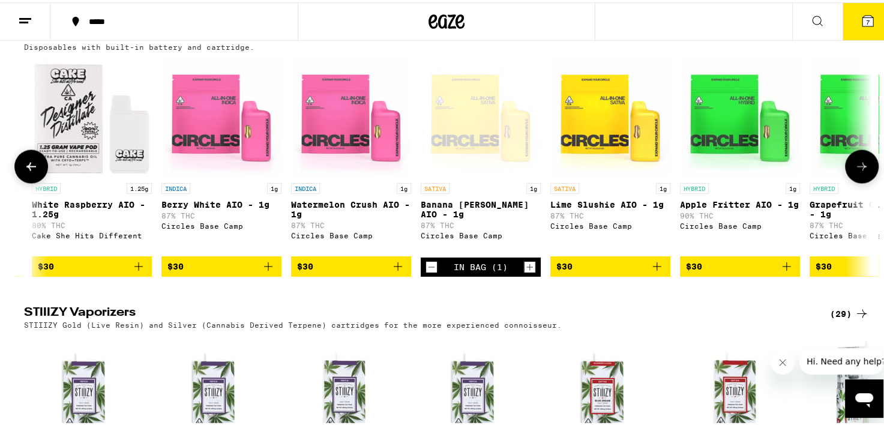
click at [34, 181] on button at bounding box center [31, 165] width 34 height 34
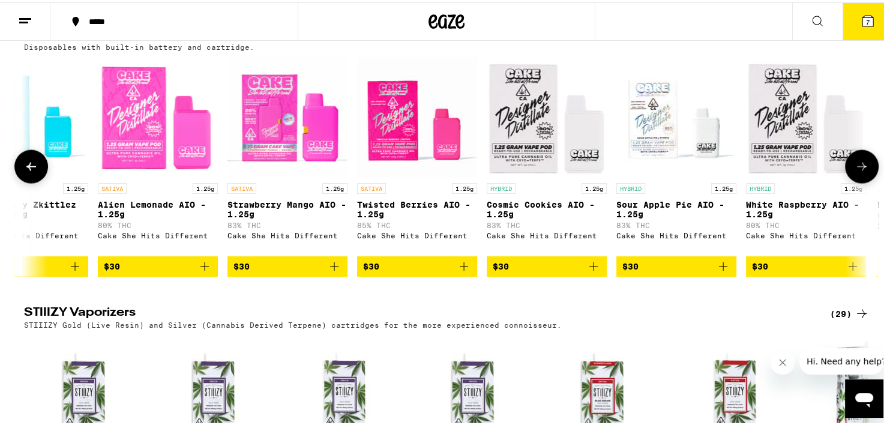
click at [34, 181] on button at bounding box center [31, 165] width 34 height 34
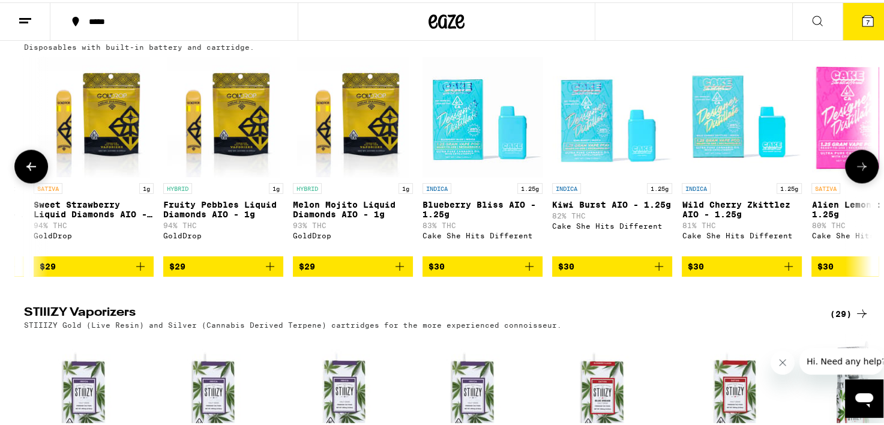
click at [34, 181] on button at bounding box center [31, 165] width 34 height 34
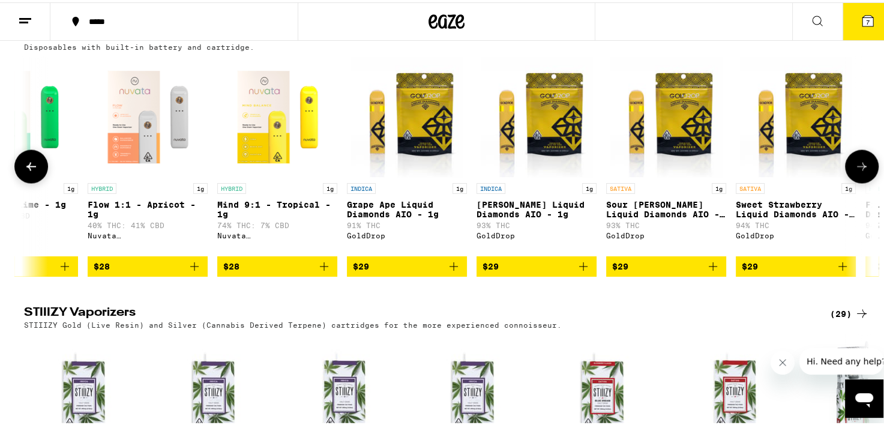
scroll to position [0, 832]
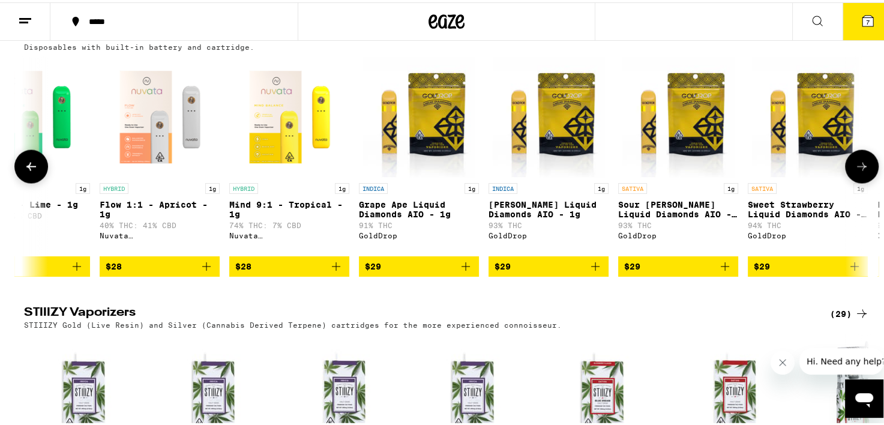
click at [339, 274] on button "$28" at bounding box center [289, 264] width 120 height 20
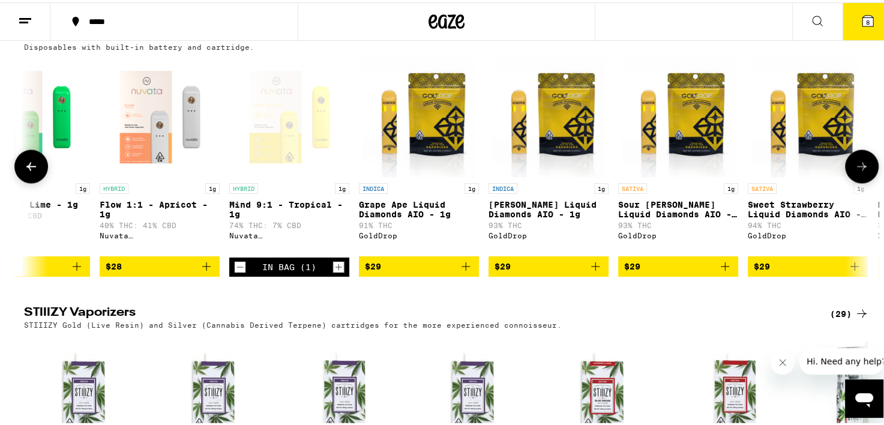
click at [858, 172] on icon at bounding box center [862, 164] width 14 height 14
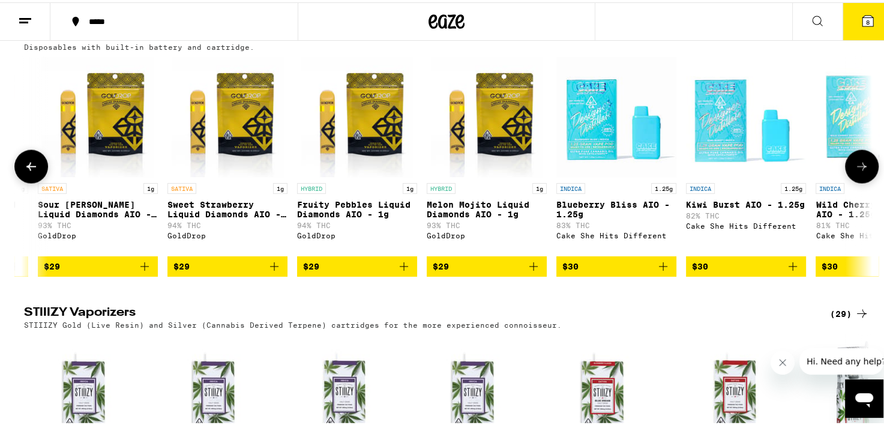
scroll to position [0, 1546]
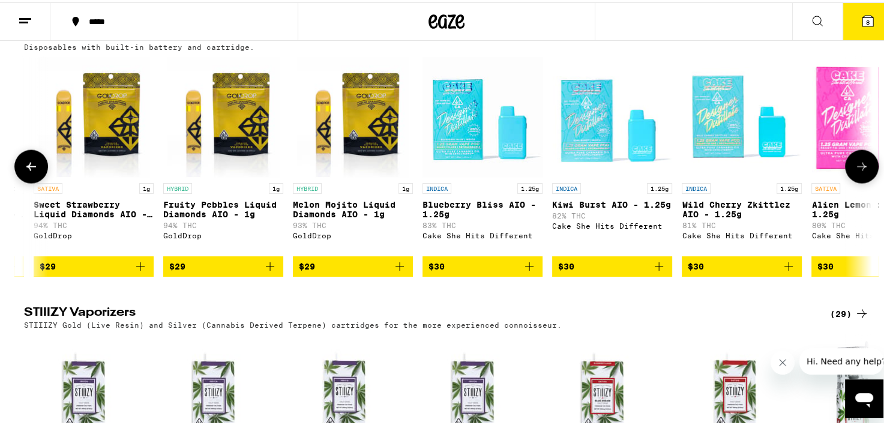
click at [393, 271] on icon "Add to bag" at bounding box center [400, 264] width 14 height 14
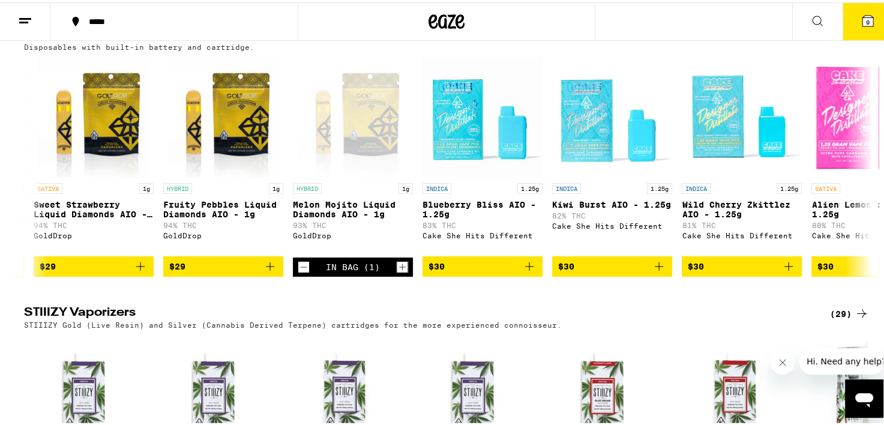
click at [866, 22] on span "9" at bounding box center [868, 19] width 4 height 7
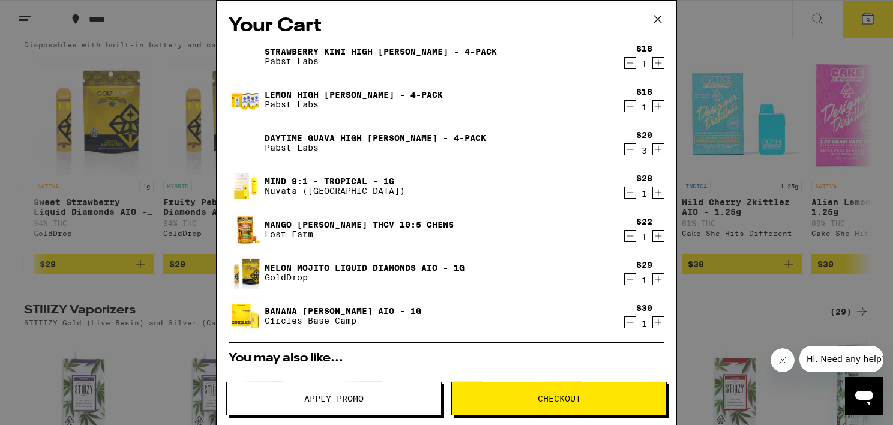
click at [625, 69] on icon "Decrement" at bounding box center [630, 63] width 11 height 14
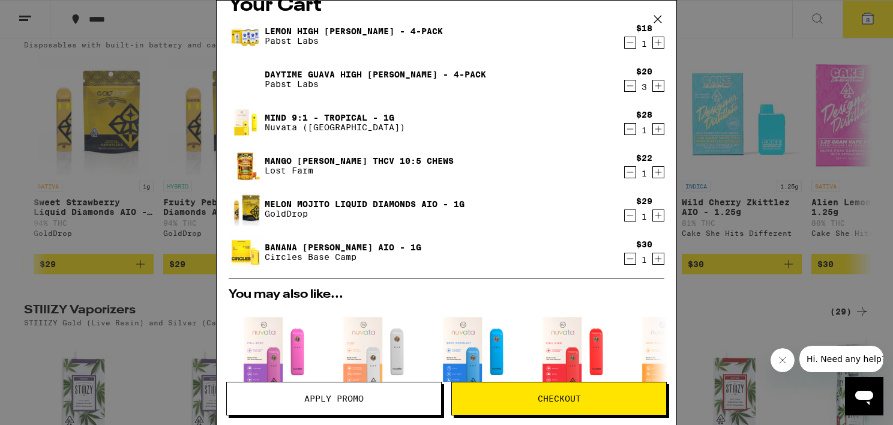
scroll to position [14, 0]
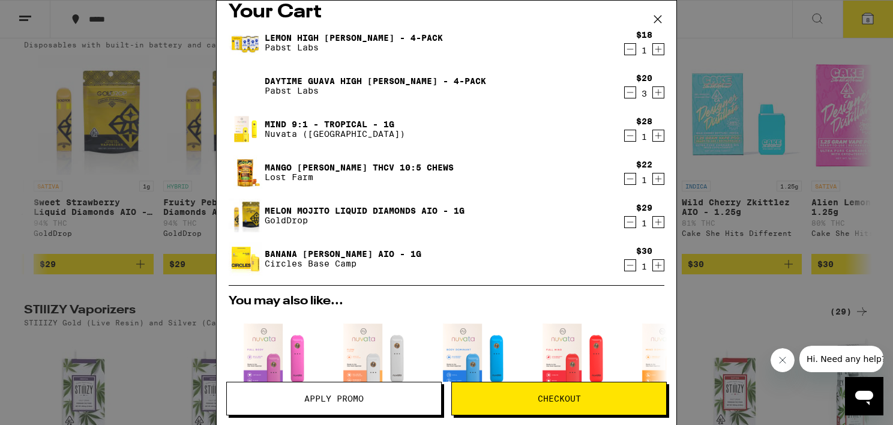
click at [625, 94] on icon "Decrement" at bounding box center [630, 92] width 11 height 14
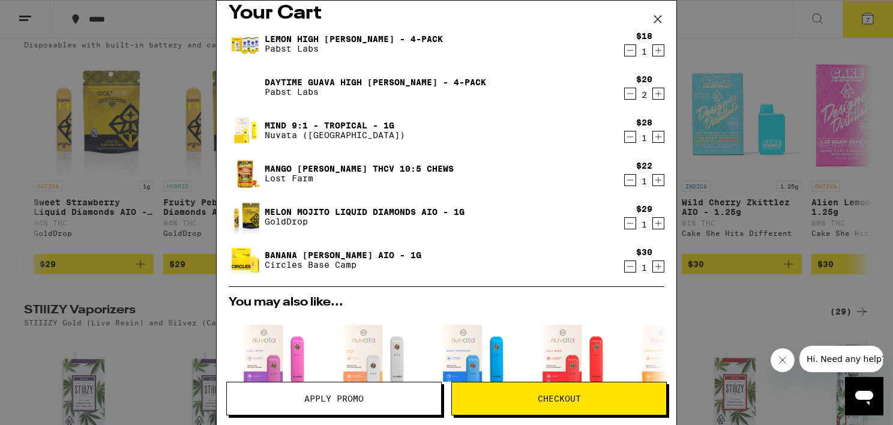
scroll to position [12, 0]
click at [654, 16] on icon at bounding box center [658, 19] width 18 height 18
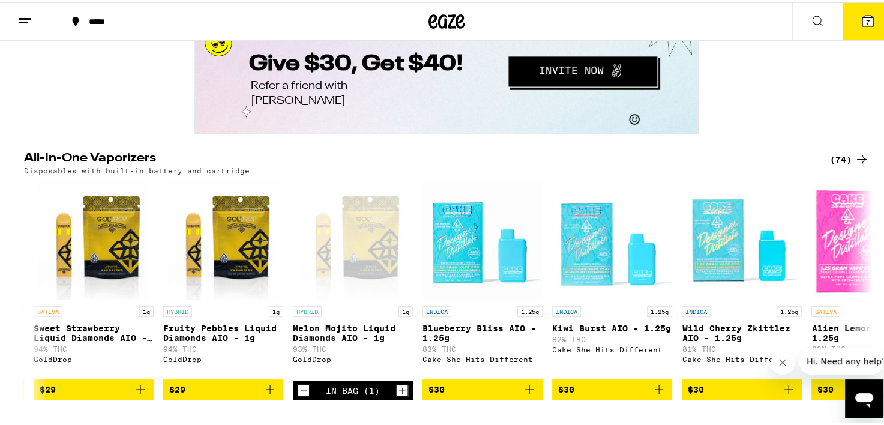
click at [814, 23] on div "Your Cart Lemon High Seltzer - 4-Pack Pabst Labs $18 1 Daytime Guava High Seltz…" at bounding box center [446, 212] width 893 height 425
click at [704, 26] on div "***** 7" at bounding box center [446, 19] width 893 height 38
click at [810, 17] on icon at bounding box center [817, 18] width 14 height 14
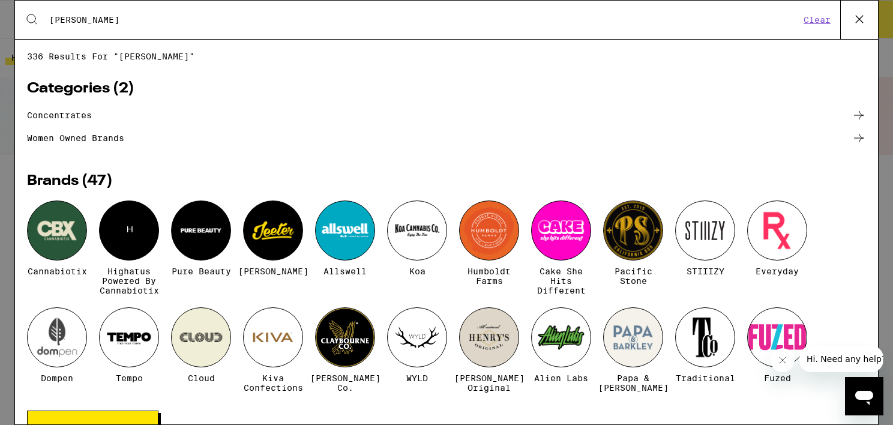
drag, startPoint x: 71, startPoint y: 20, endPoint x: 25, endPoint y: 24, distance: 45.8
click at [25, 24] on div "Search for Products cann Clear" at bounding box center [446, 20] width 863 height 38
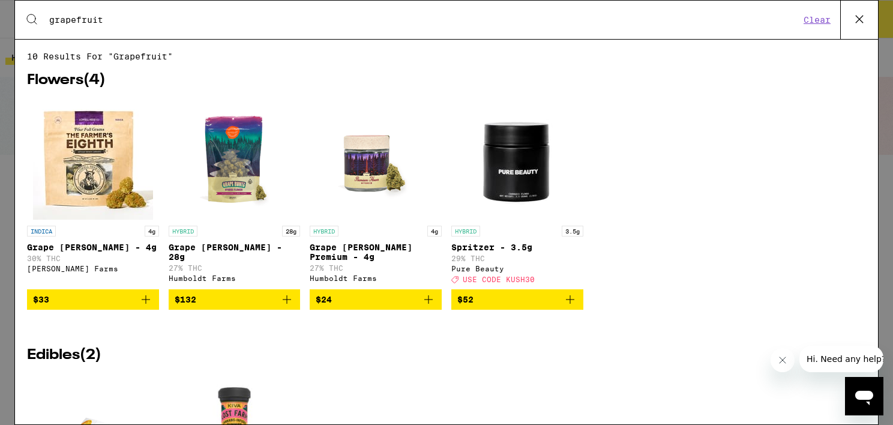
type input "grapefruit"
click at [860, 19] on icon at bounding box center [859, 19] width 7 height 7
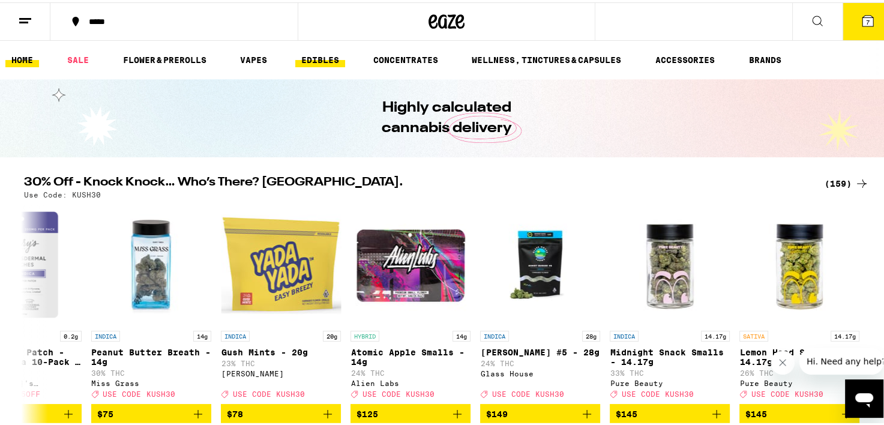
click at [317, 60] on link "EDIBLES" at bounding box center [320, 57] width 50 height 14
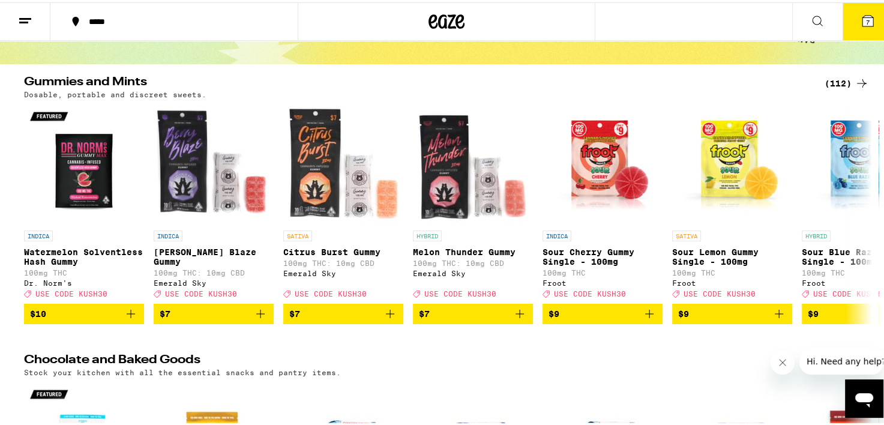
scroll to position [94, 0]
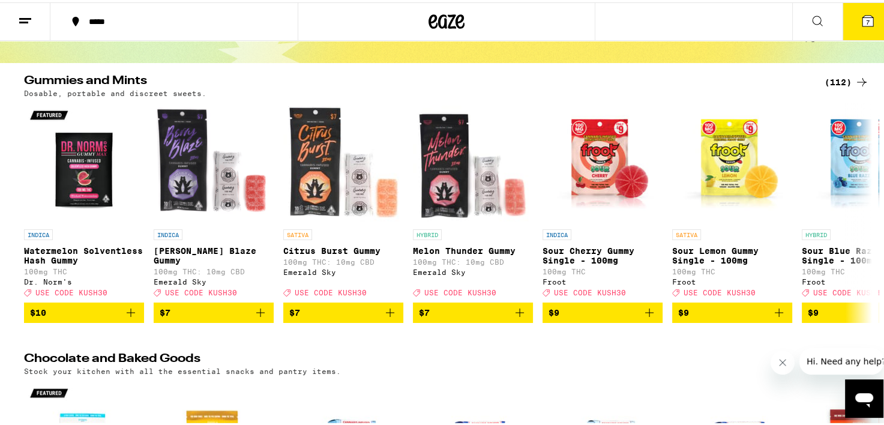
click at [837, 77] on div "(112)" at bounding box center [847, 80] width 44 height 14
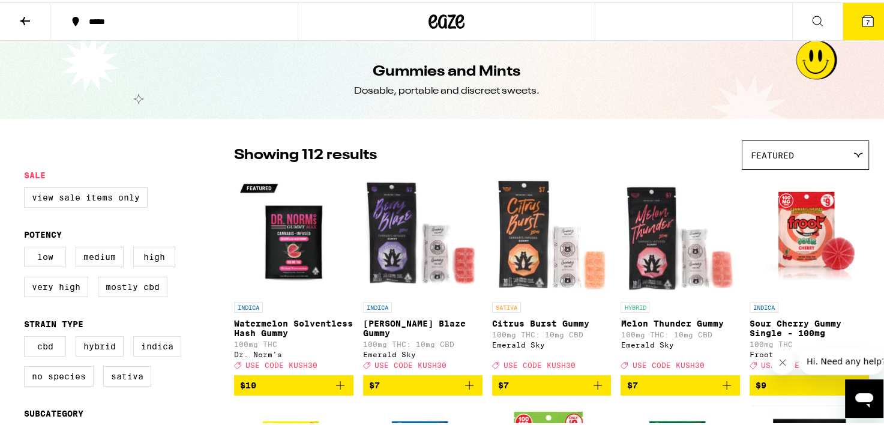
click at [118, 17] on div "*****" at bounding box center [180, 19] width 195 height 8
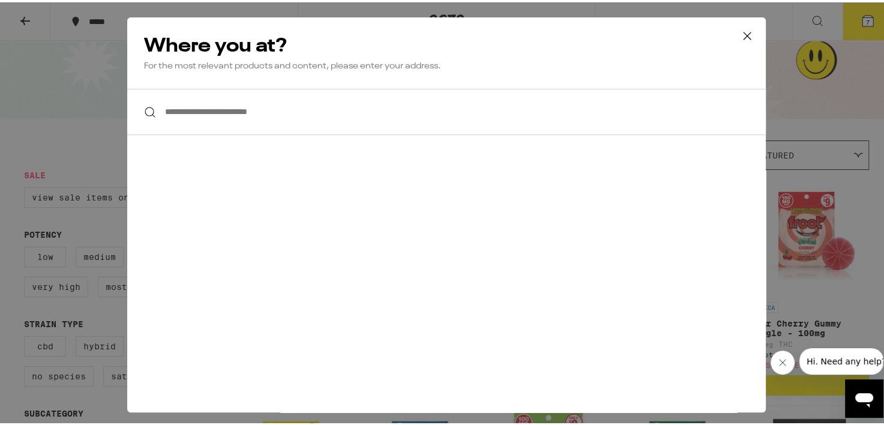
click at [292, 110] on input "**********" at bounding box center [446, 109] width 639 height 46
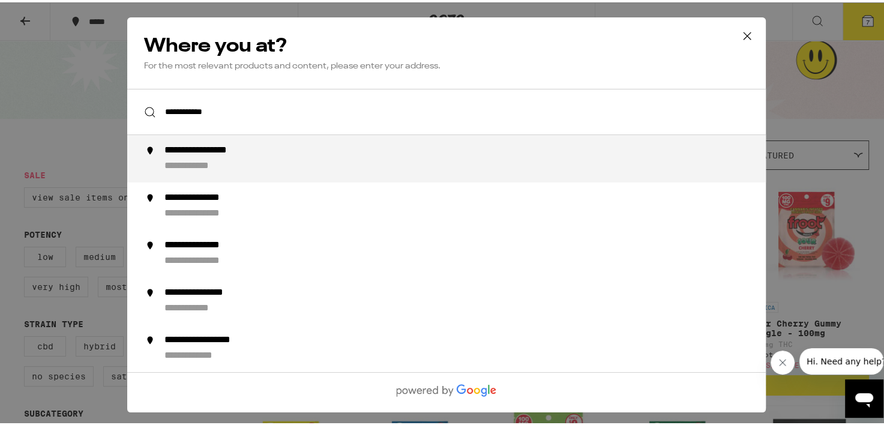
click at [250, 163] on div "**********" at bounding box center [470, 156] width 612 height 28
type input "**********"
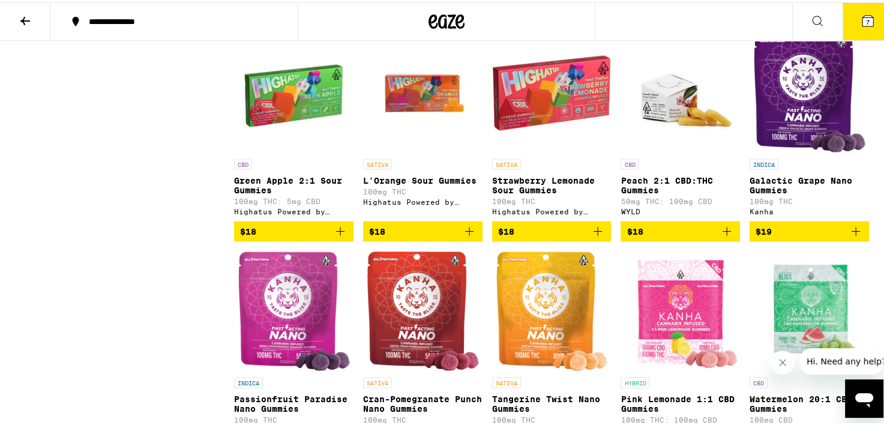
scroll to position [2420, 0]
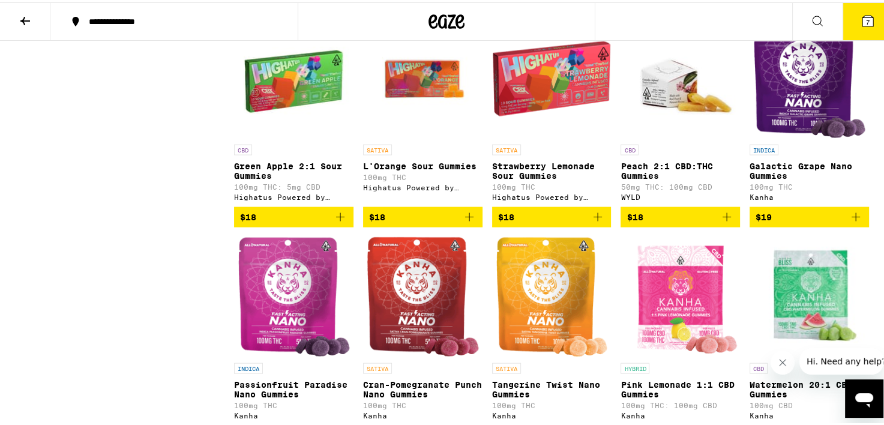
click at [669, 136] on img "Open page for Peach 2:1 CBD:THC Gummies from WYLD" at bounding box center [680, 76] width 119 height 120
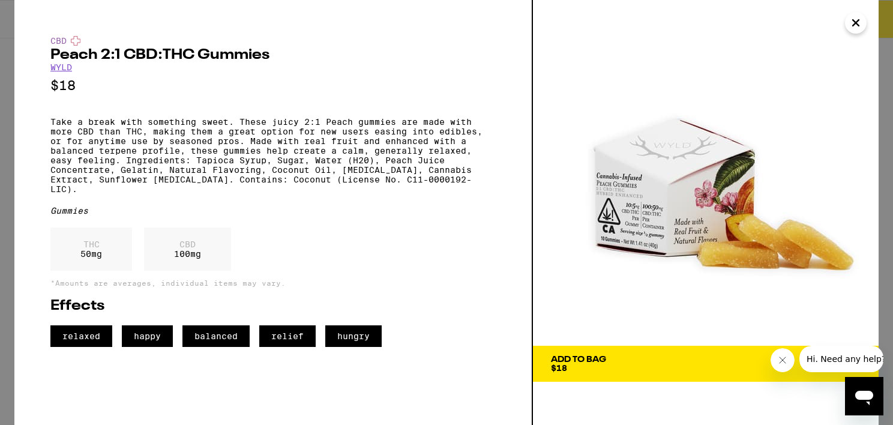
click at [857, 20] on icon "Close" at bounding box center [856, 23] width 14 height 18
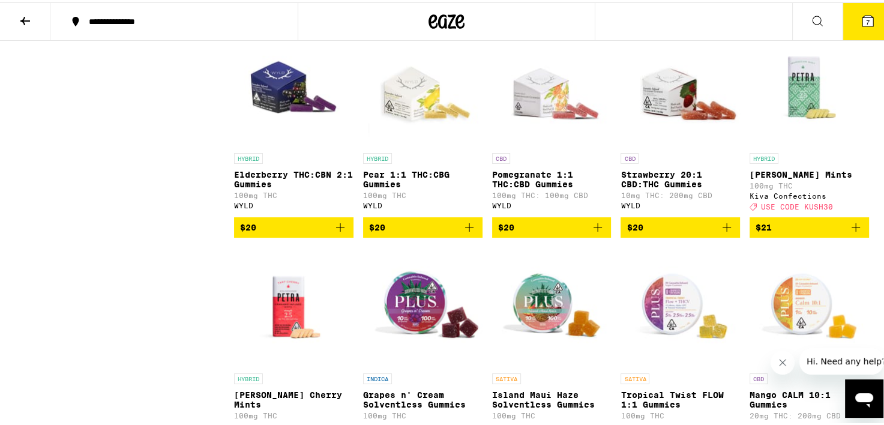
scroll to position [3741, 0]
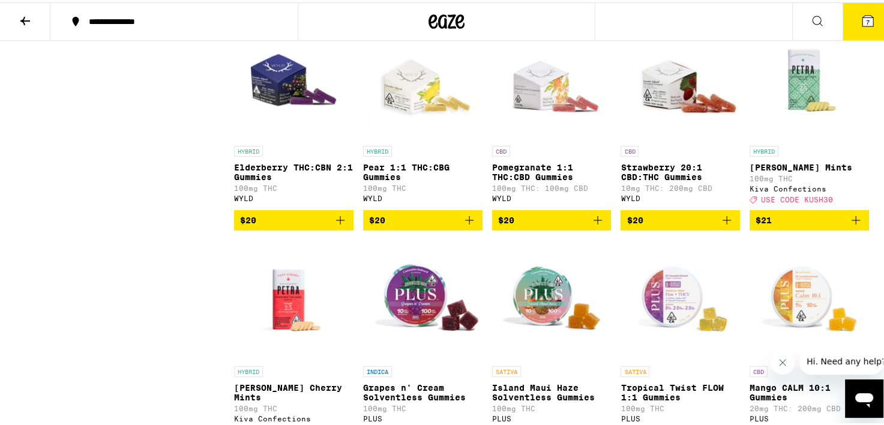
click at [463, 225] on icon "Add to bag" at bounding box center [469, 218] width 14 height 14
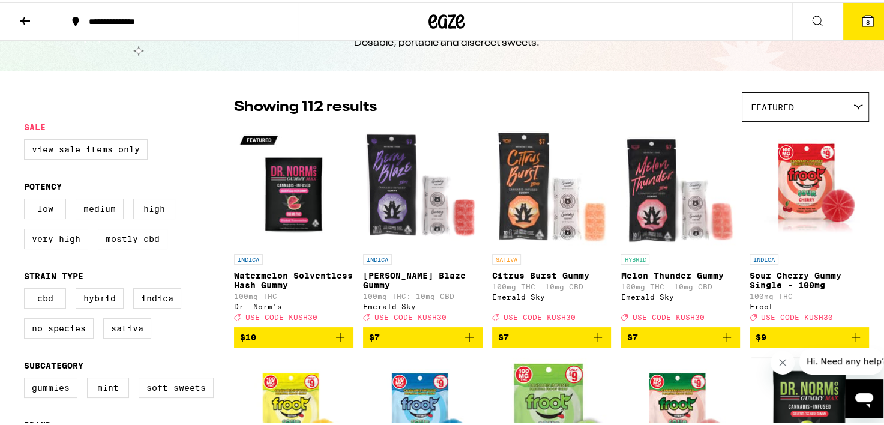
scroll to position [0, 0]
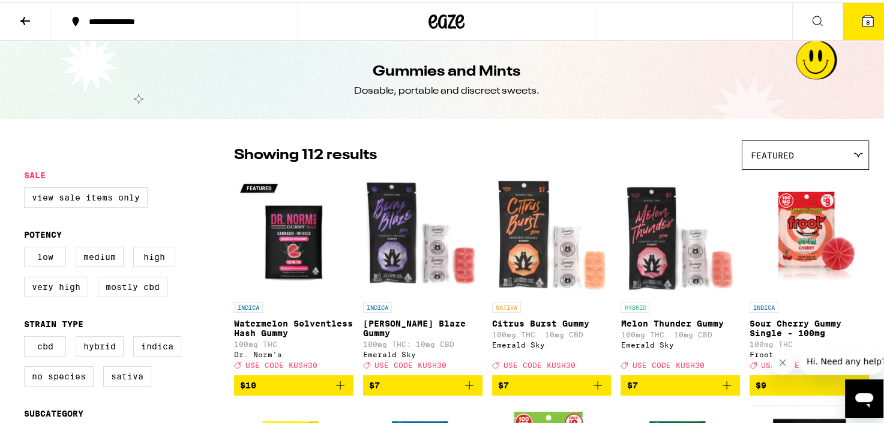
click at [19, 16] on icon at bounding box center [25, 18] width 14 height 14
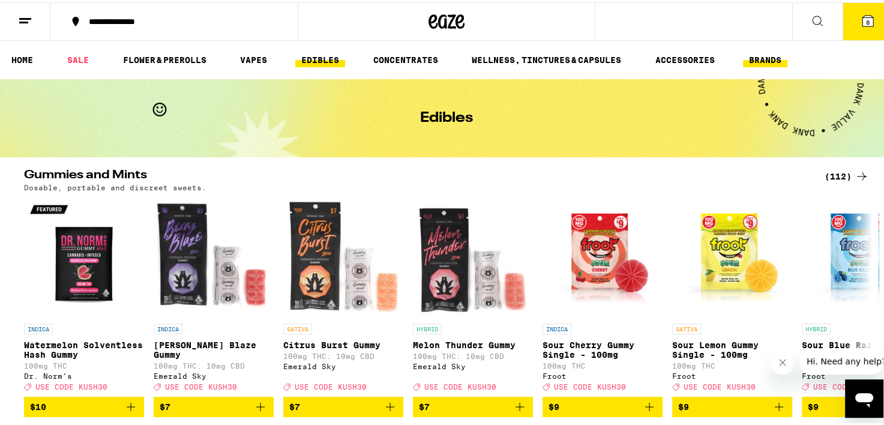
click at [771, 60] on link "BRANDS" at bounding box center [765, 57] width 44 height 14
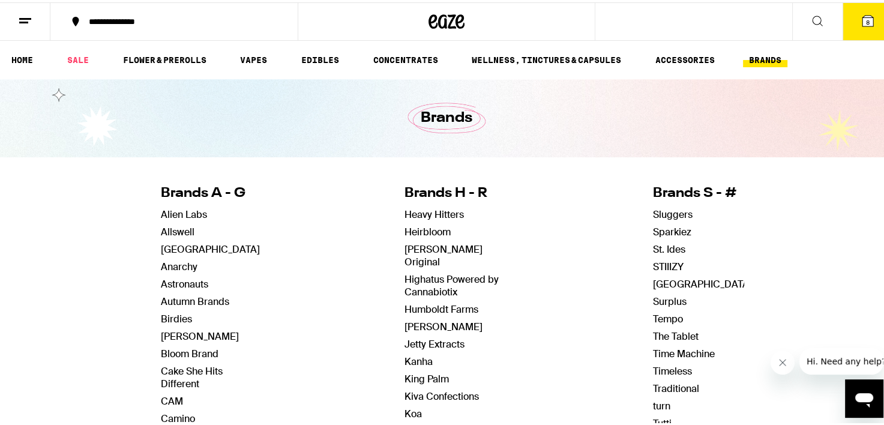
click at [863, 19] on icon at bounding box center [868, 18] width 11 height 11
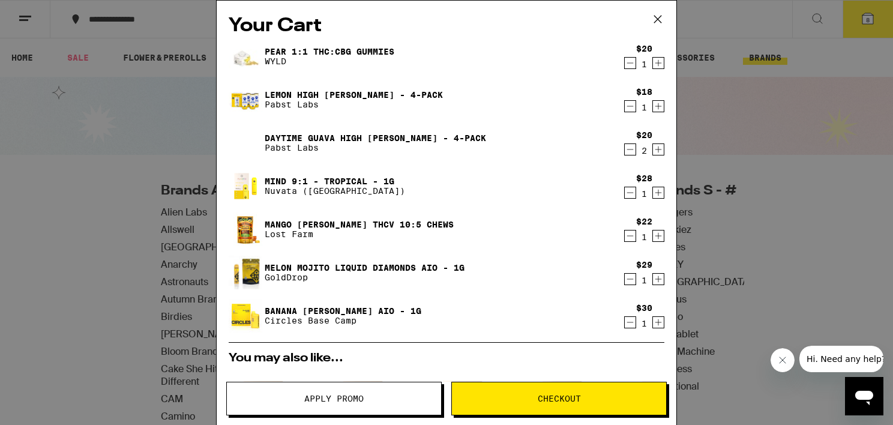
click at [625, 196] on icon "Decrement" at bounding box center [630, 192] width 11 height 14
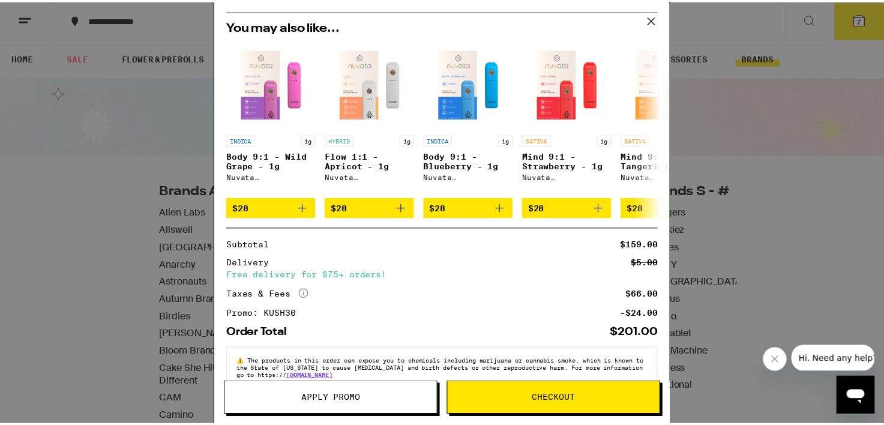
scroll to position [291, 0]
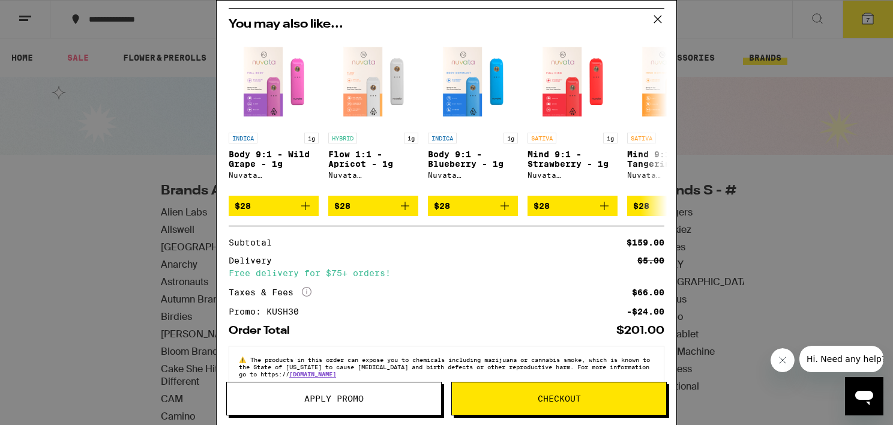
click at [487, 412] on button "Checkout" at bounding box center [559, 399] width 216 height 34
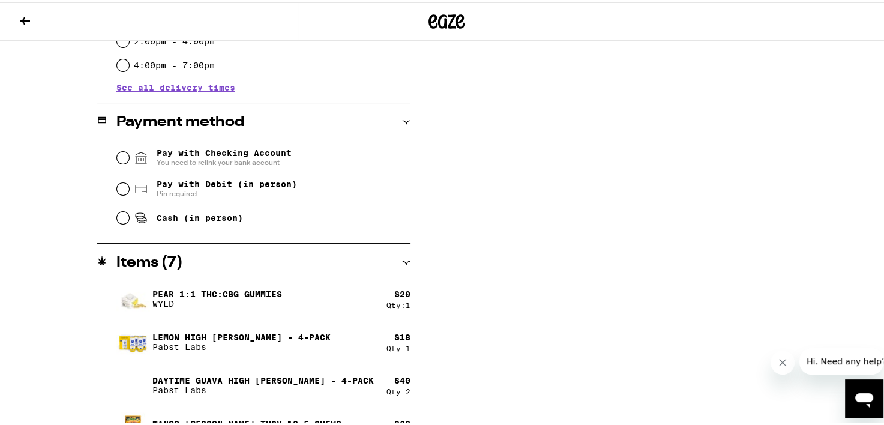
scroll to position [450, 0]
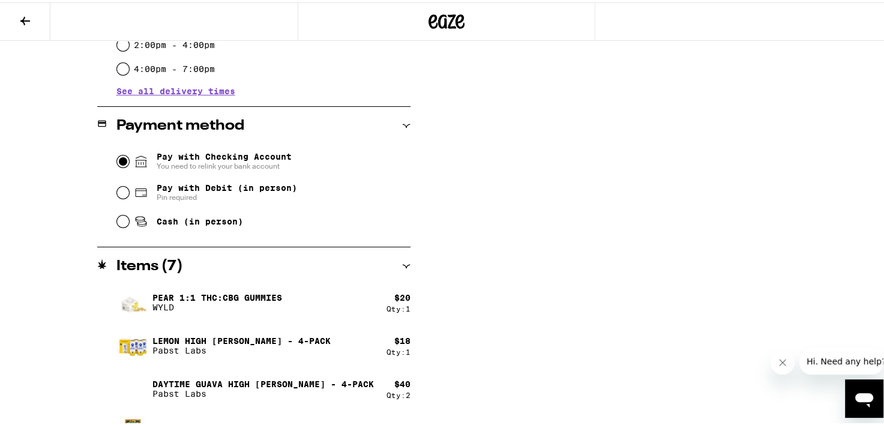
click at [122, 160] on input "Pay with Checking Account You need to relink your bank account" at bounding box center [123, 159] width 12 height 12
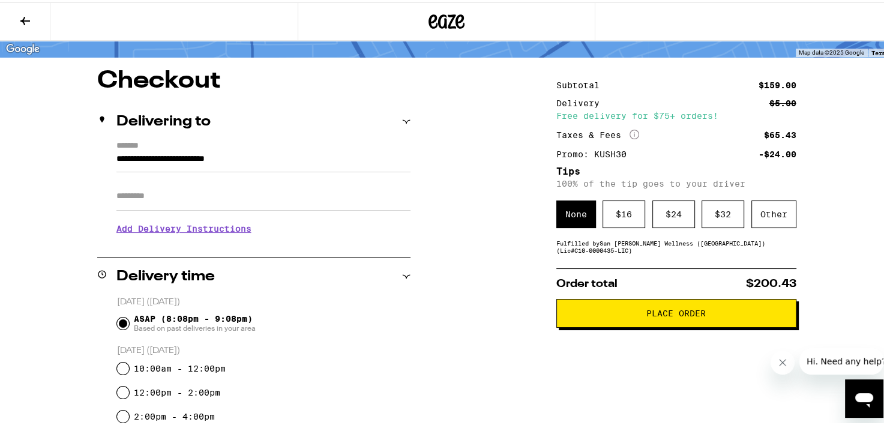
scroll to position [76, 0]
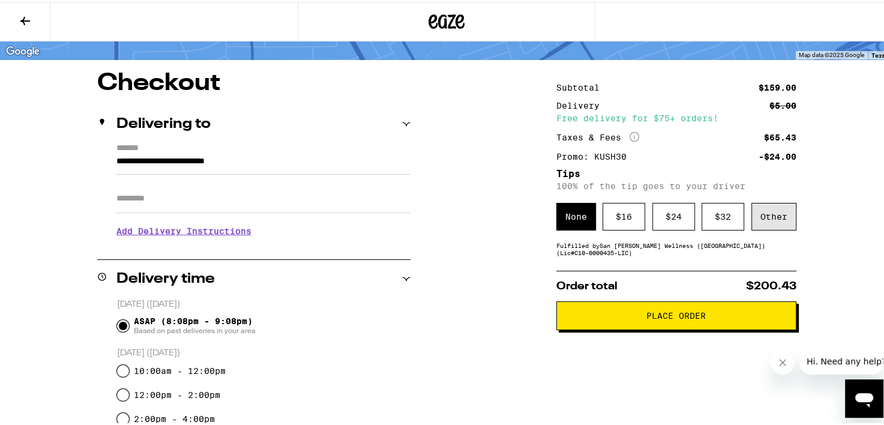
click at [753, 214] on div "Other" at bounding box center [774, 215] width 45 height 28
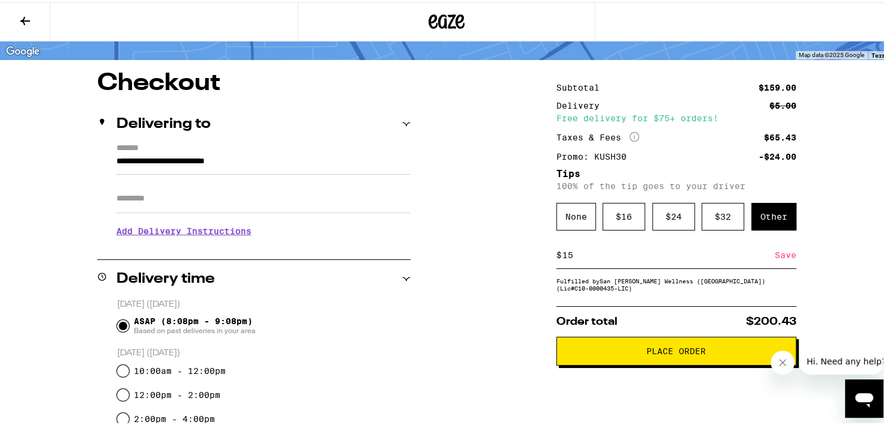
type input "15"
click at [753, 214] on div "Other" at bounding box center [774, 215] width 45 height 28
click at [556, 258] on div "$" at bounding box center [558, 253] width 5 height 26
click at [564, 257] on input at bounding box center [666, 252] width 208 height 11
type input "15"
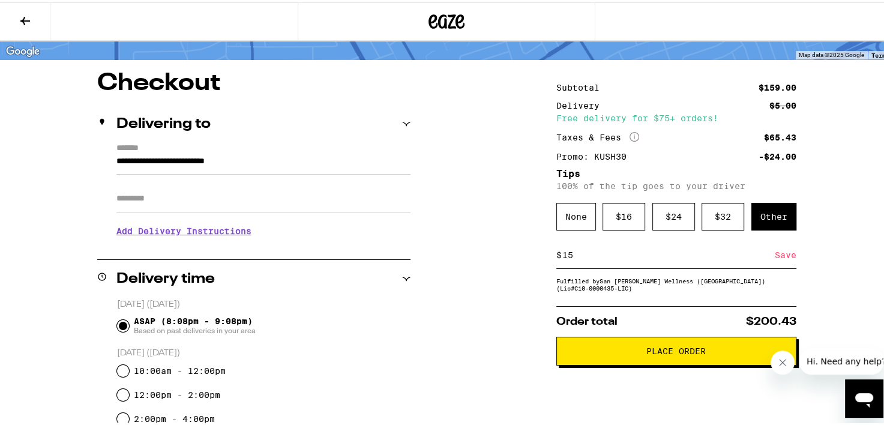
click at [775, 264] on div "Save" at bounding box center [786, 253] width 22 height 26
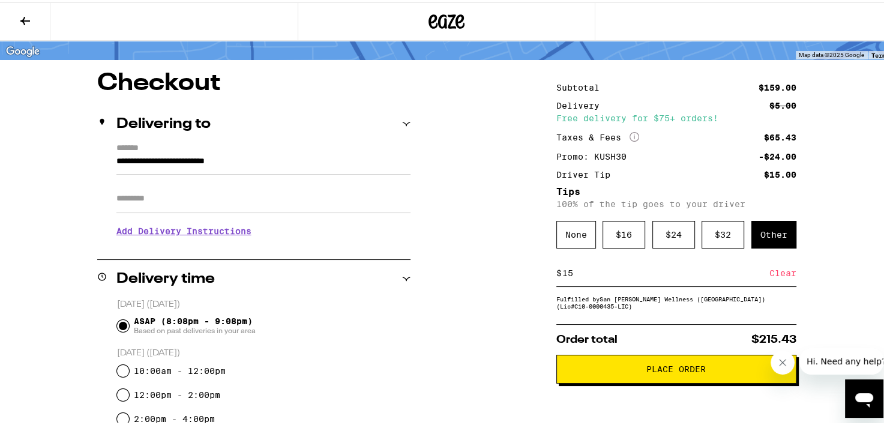
click at [699, 377] on button "Place Order" at bounding box center [676, 366] width 240 height 29
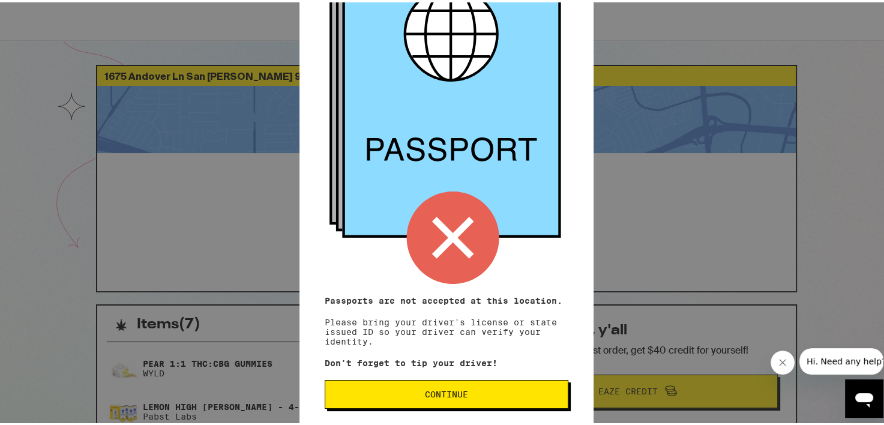
scroll to position [119, 0]
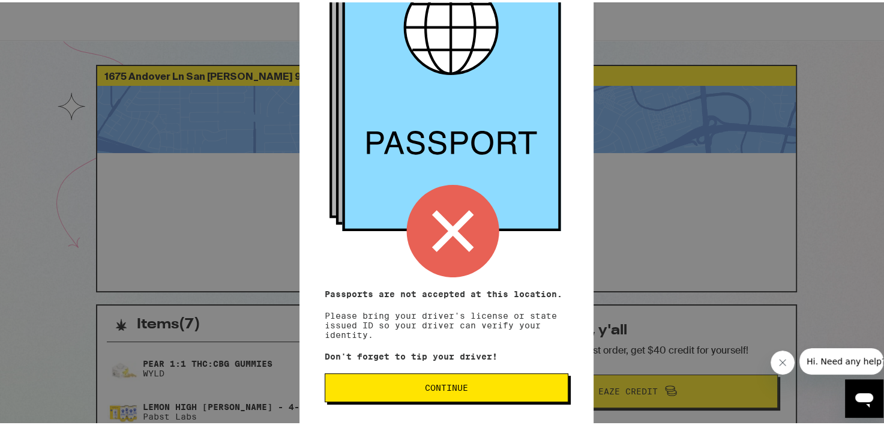
click at [425, 382] on span "Continue" at bounding box center [446, 385] width 43 height 8
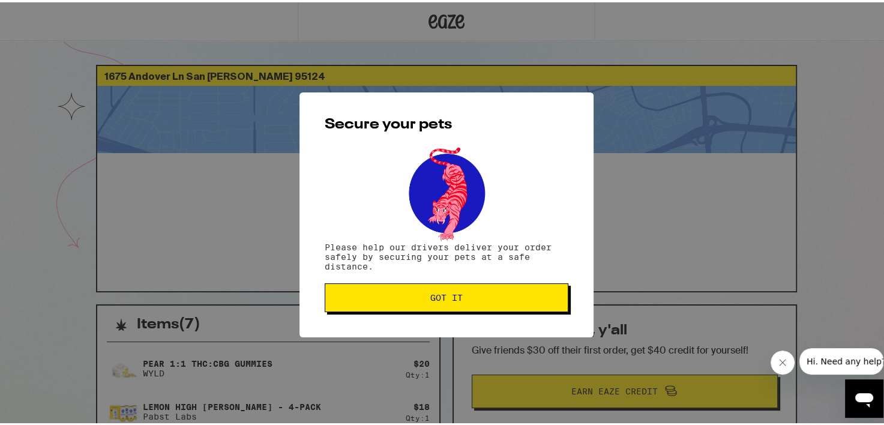
scroll to position [0, 0]
click at [430, 298] on span "Got it" at bounding box center [446, 295] width 32 height 8
